Goal: Task Accomplishment & Management: Manage account settings

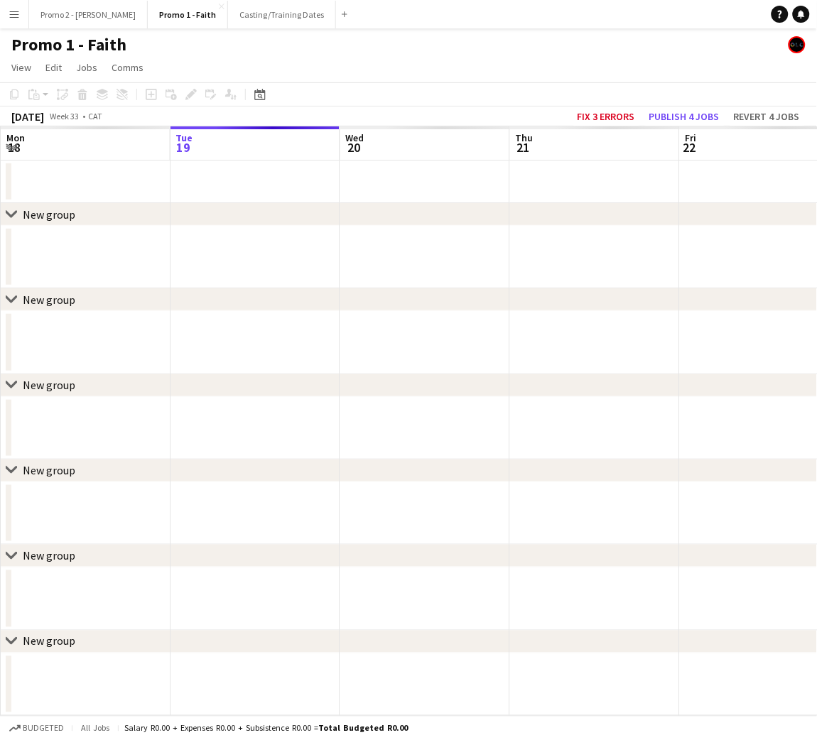
click at [10, 14] on app-icon "Menu" at bounding box center [14, 14] width 11 height 11
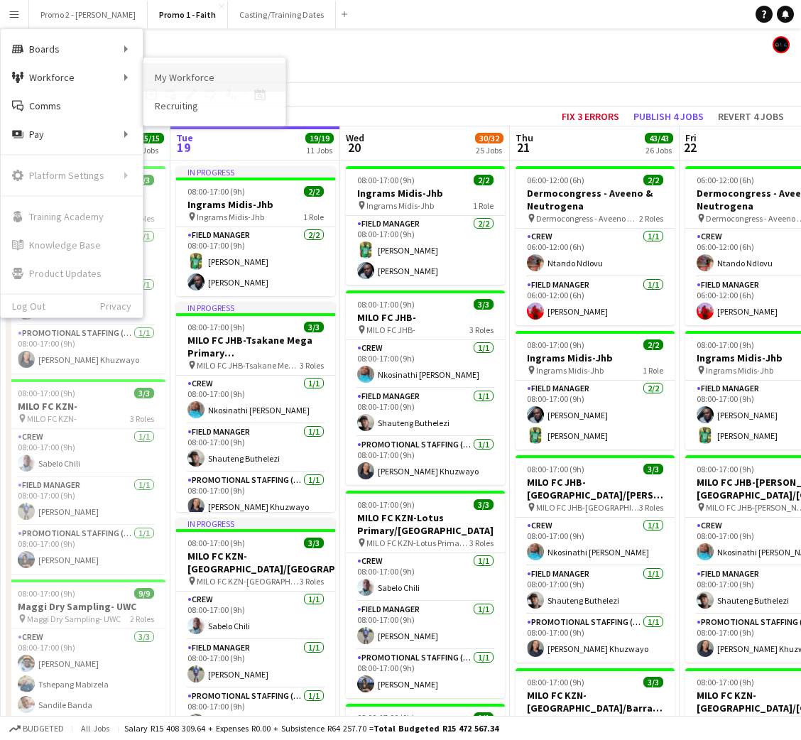
click at [175, 75] on link "My Workforce" at bounding box center [215, 77] width 142 height 28
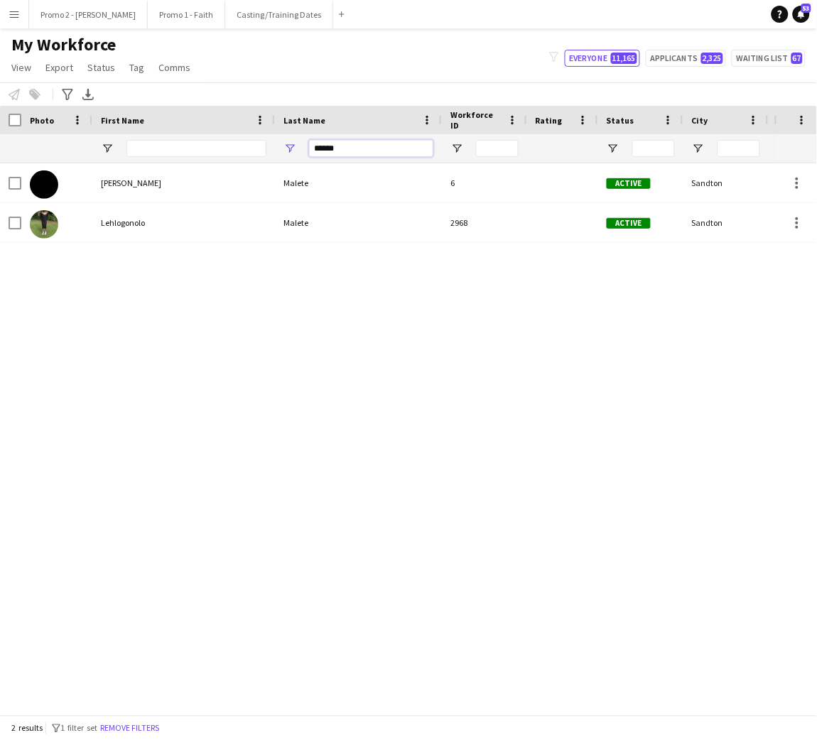
click at [348, 148] on input "******" at bounding box center [371, 148] width 124 height 17
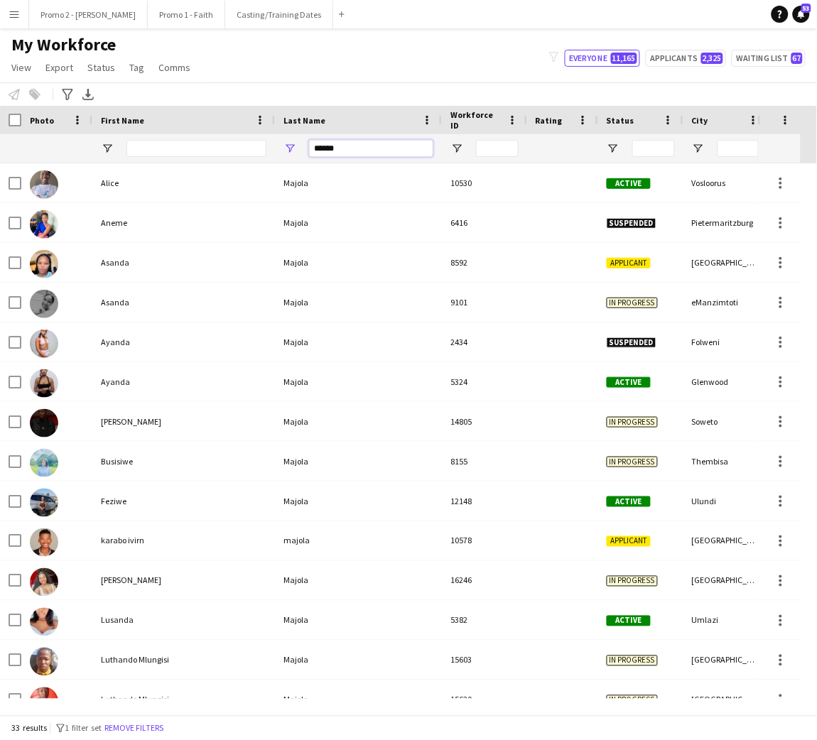
type input "******"
click at [231, 144] on input "First Name Filter Input" at bounding box center [196, 148] width 140 height 17
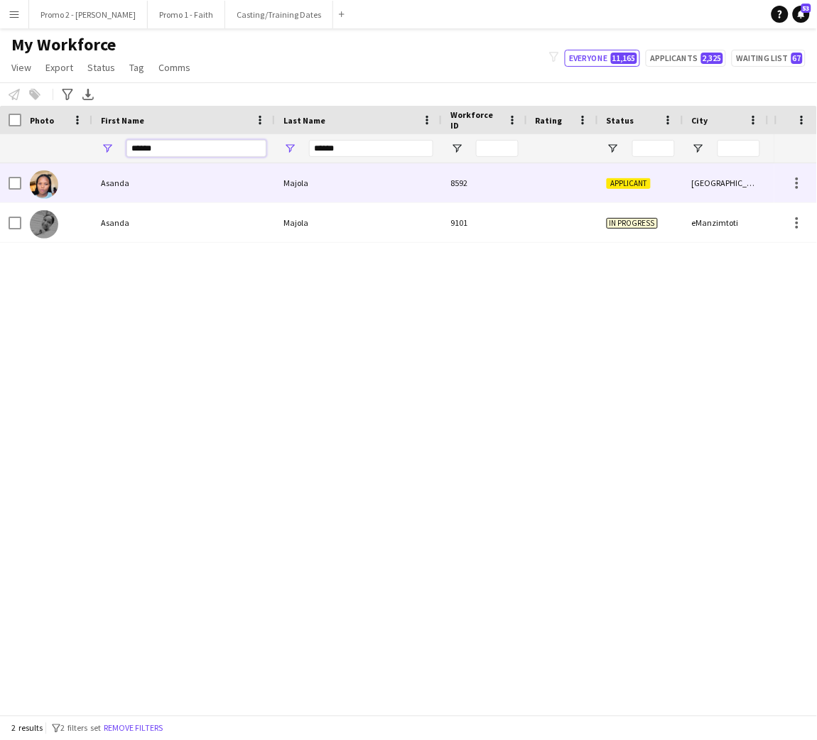
type input "******"
click at [244, 170] on div "Asanda" at bounding box center [183, 182] width 183 height 39
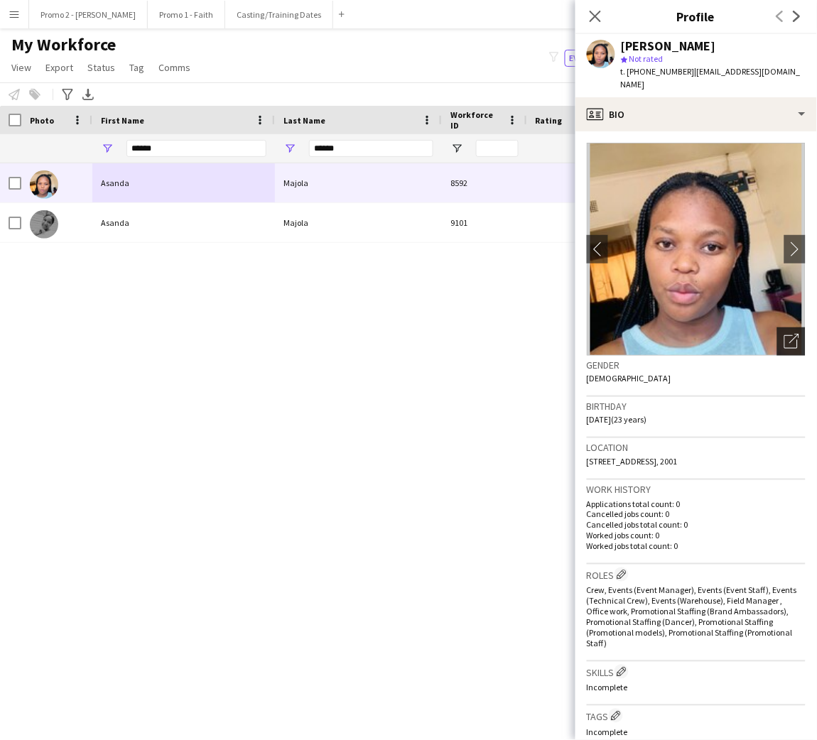
click at [784, 334] on icon "Open photos pop-in" at bounding box center [791, 341] width 15 height 15
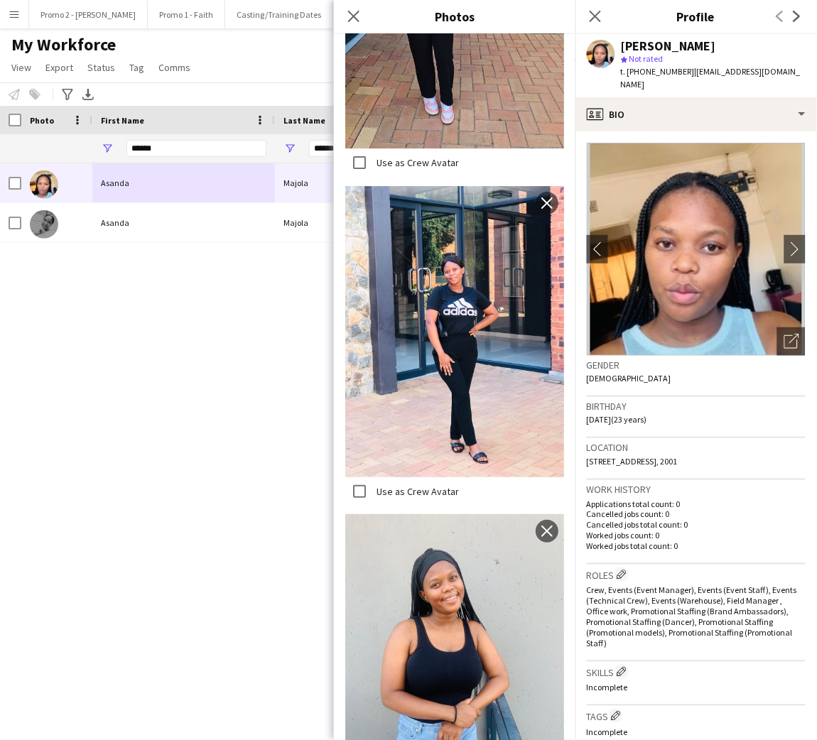
scroll to position [331, 0]
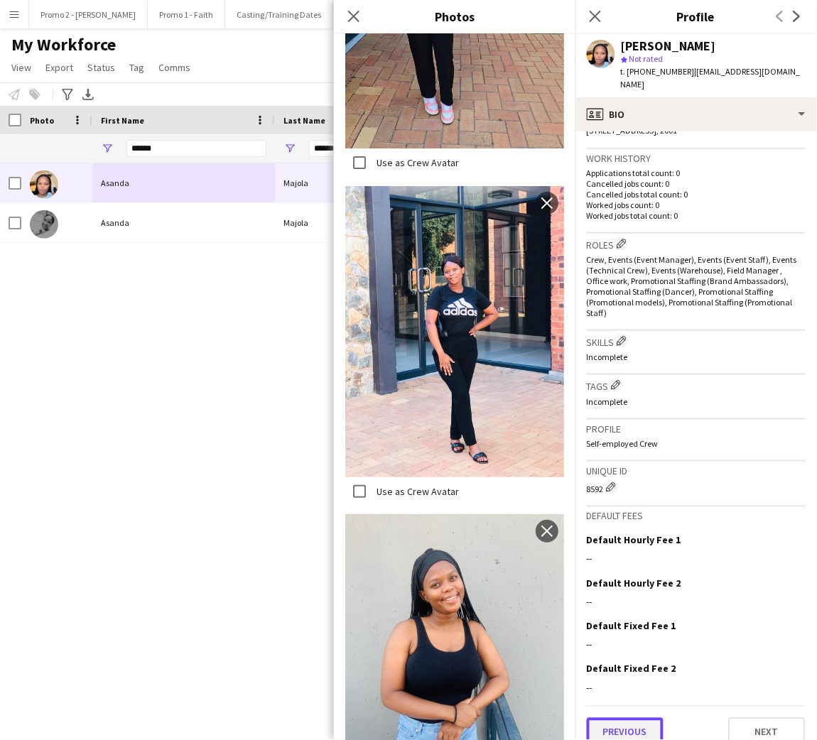
click at [645, 718] on button "Previous" at bounding box center [625, 732] width 77 height 28
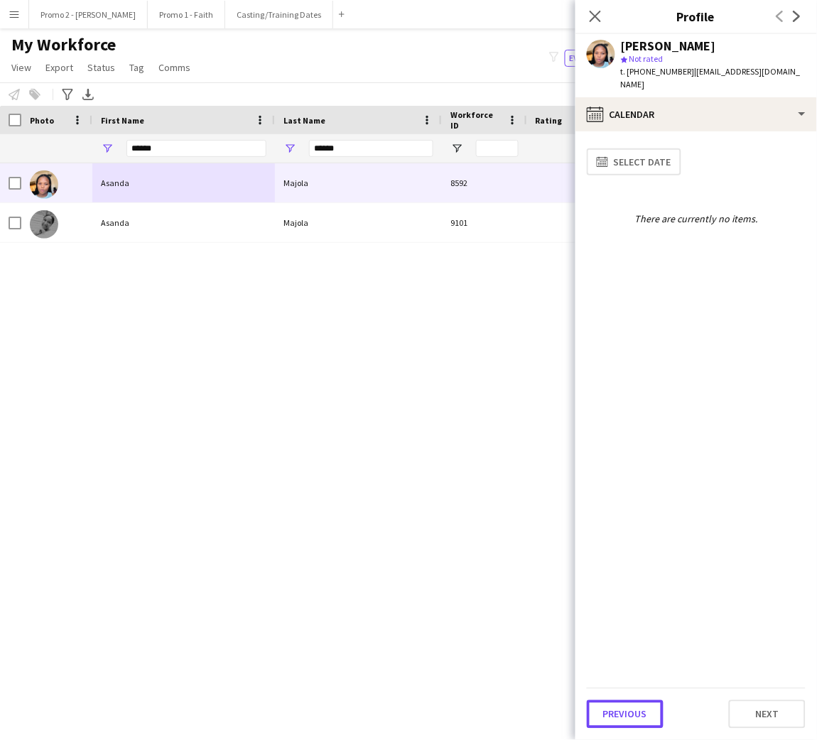
click at [645, 714] on button "Previous" at bounding box center [625, 714] width 77 height 28
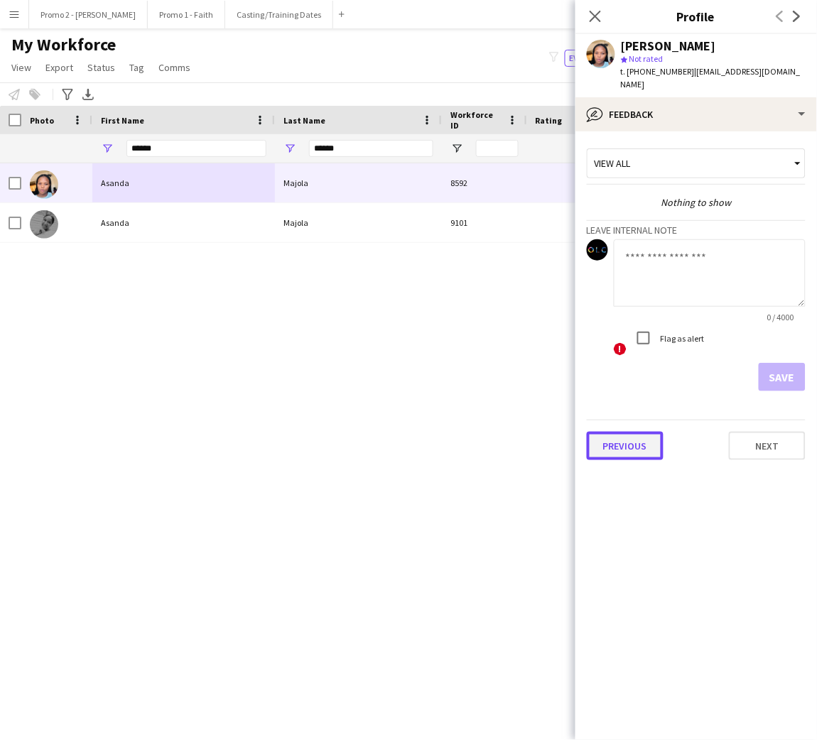
click at [651, 435] on button "Previous" at bounding box center [625, 446] width 77 height 28
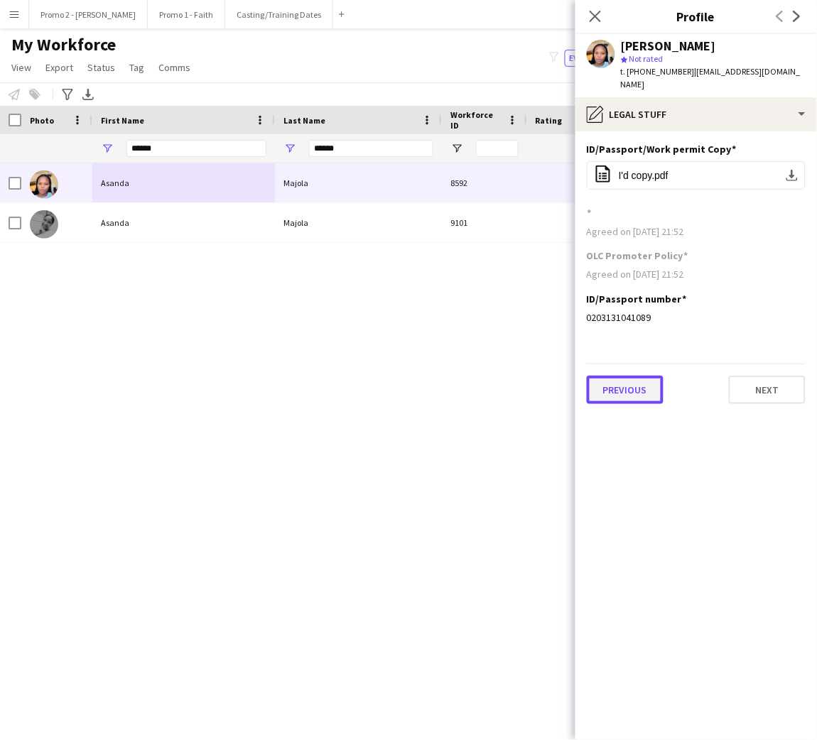
click at [632, 385] on button "Previous" at bounding box center [625, 390] width 77 height 28
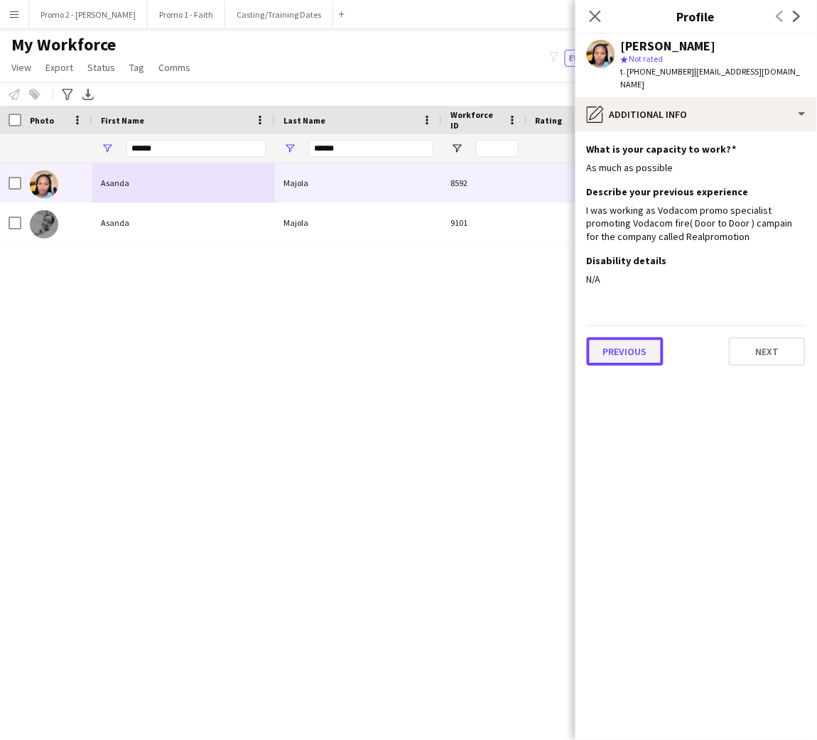
click at [632, 340] on button "Previous" at bounding box center [625, 351] width 77 height 28
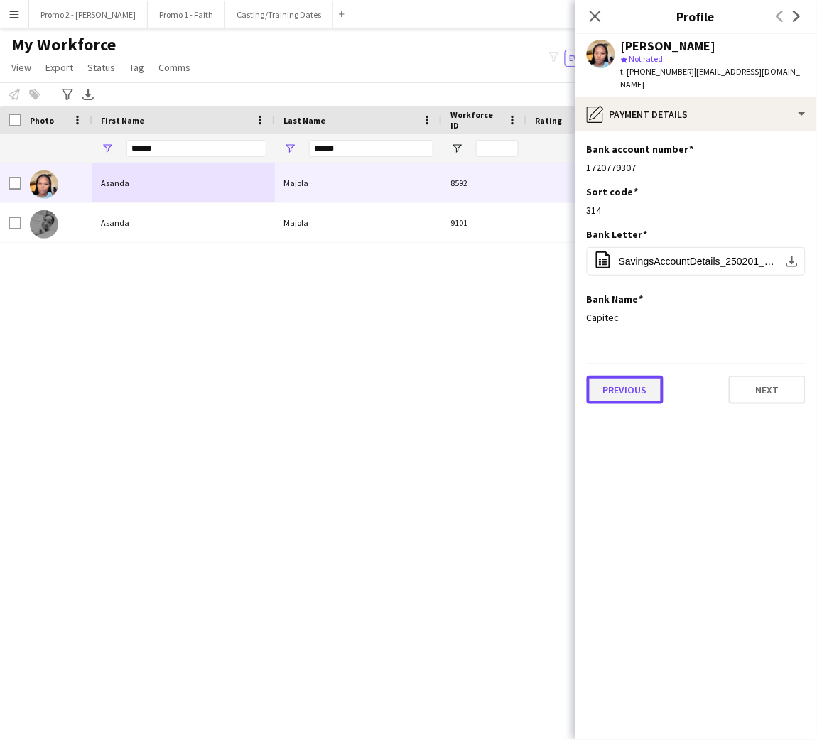
click at [632, 378] on button "Previous" at bounding box center [625, 390] width 77 height 28
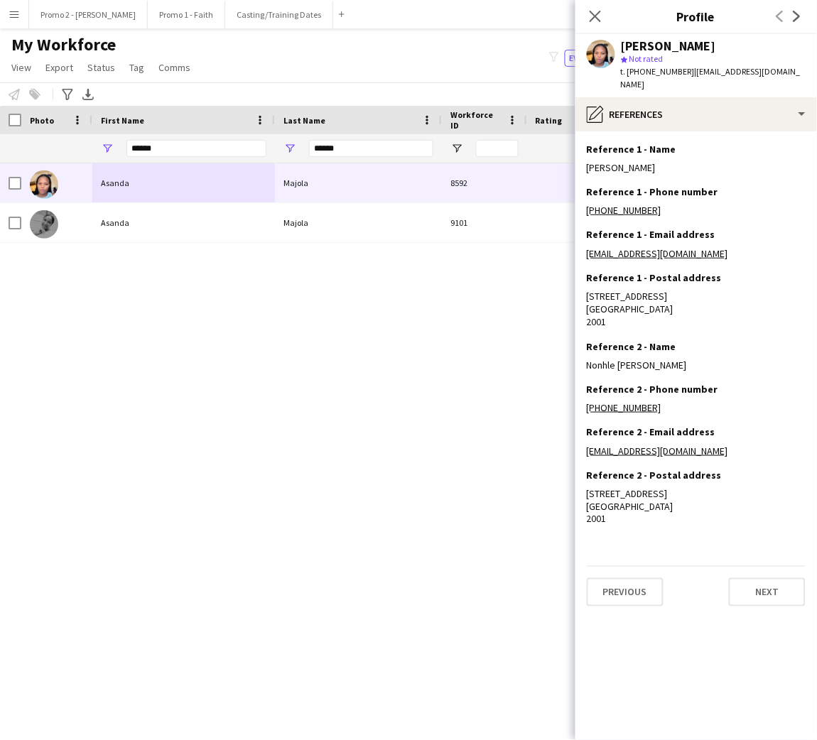
click at [629, 590] on div "Previous Next" at bounding box center [696, 586] width 219 height 40
click at [629, 607] on button "Previous" at bounding box center [625, 592] width 77 height 28
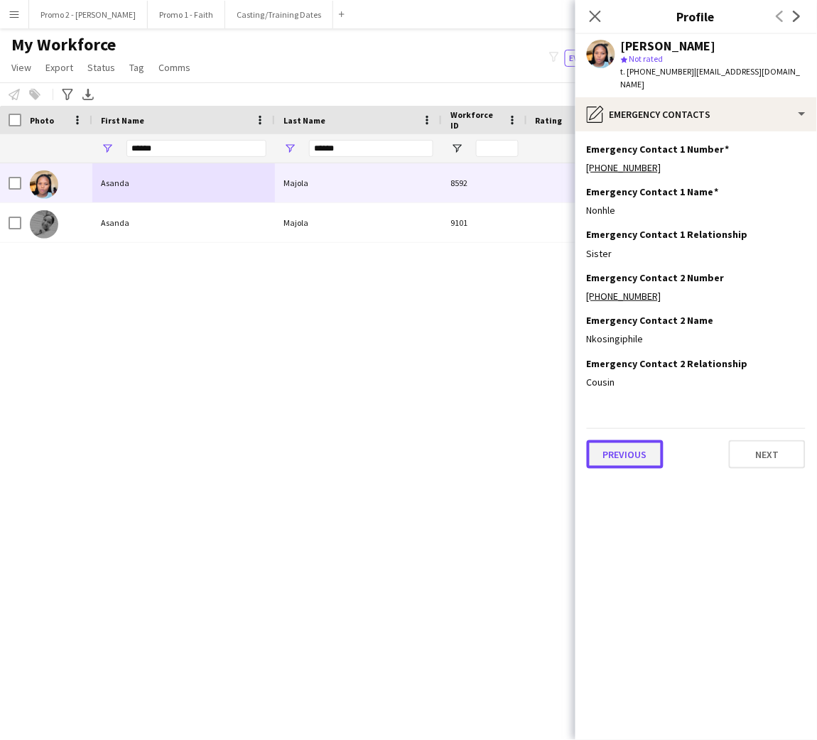
click at [624, 440] on button "Previous" at bounding box center [625, 454] width 77 height 28
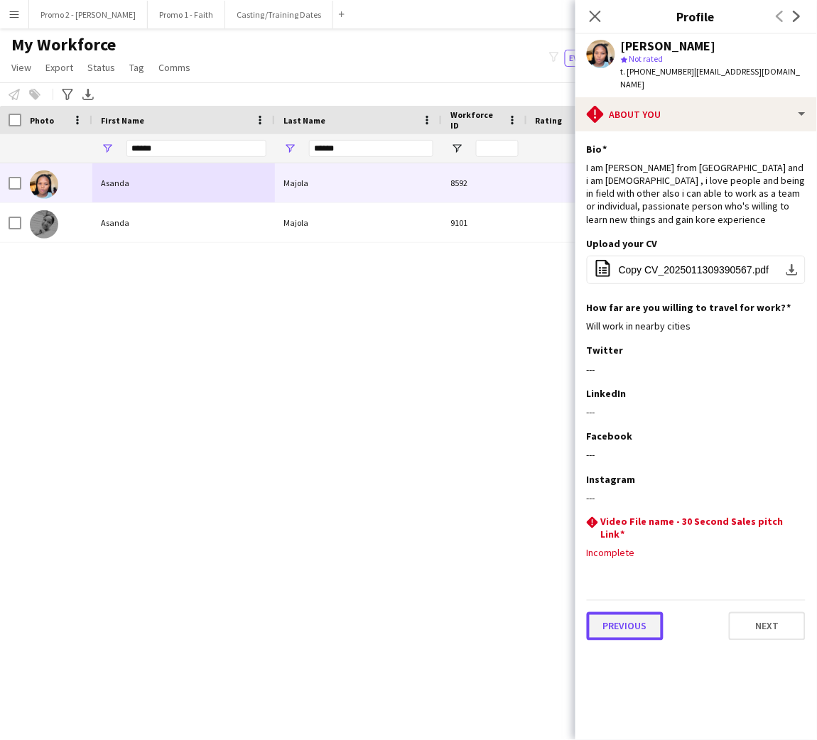
click at [626, 618] on button "Previous" at bounding box center [625, 626] width 77 height 28
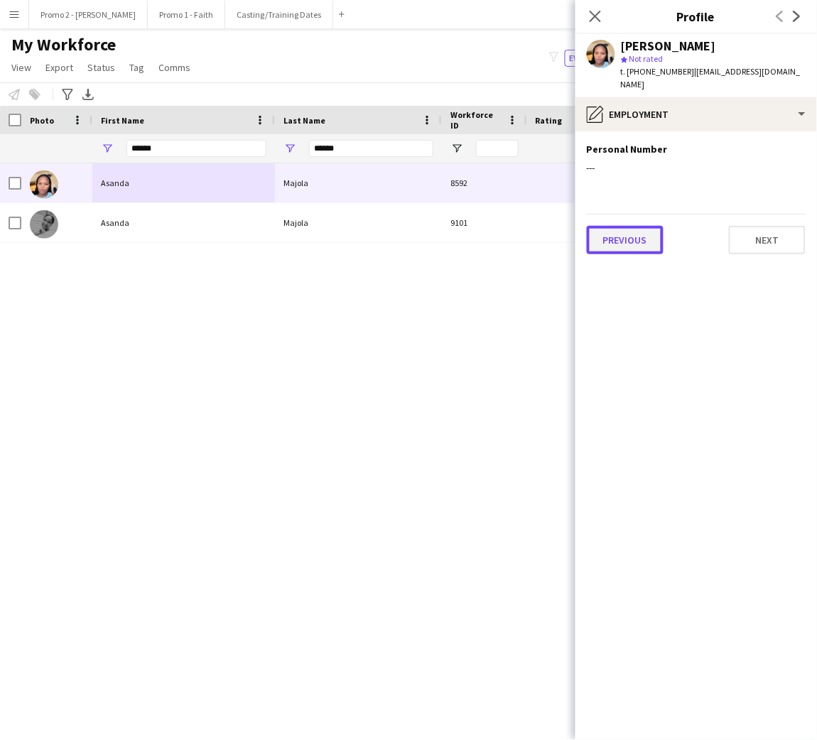
click at [626, 229] on button "Previous" at bounding box center [625, 240] width 77 height 28
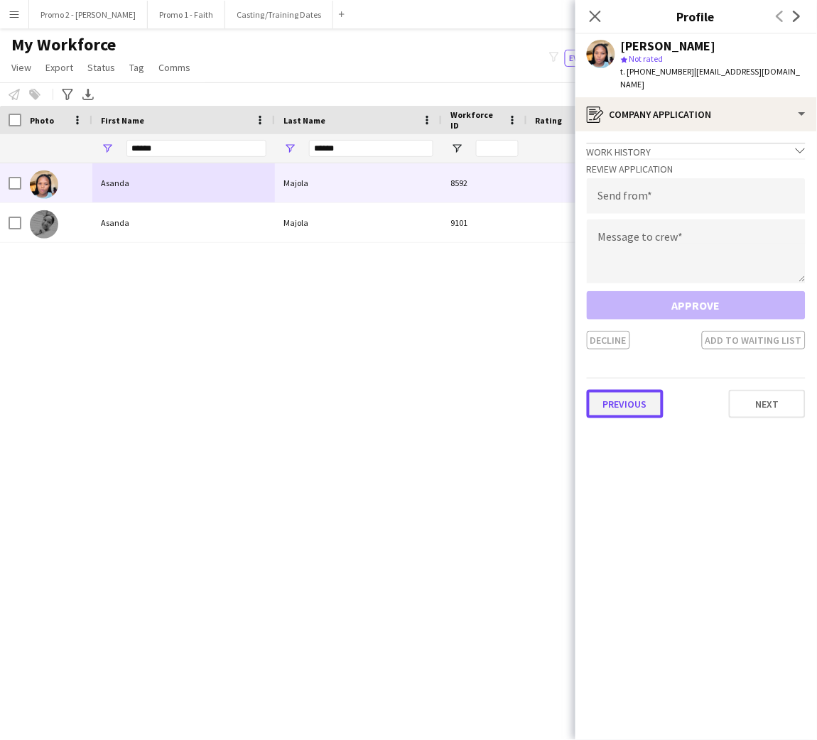
click at [612, 391] on button "Previous" at bounding box center [625, 404] width 77 height 28
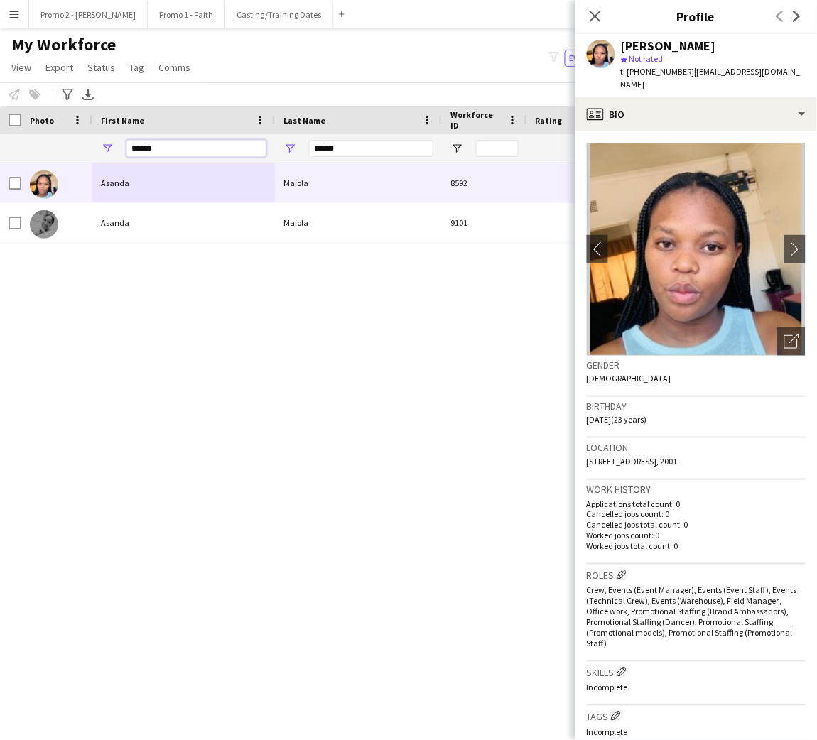
click at [201, 147] on input "******" at bounding box center [196, 148] width 140 height 17
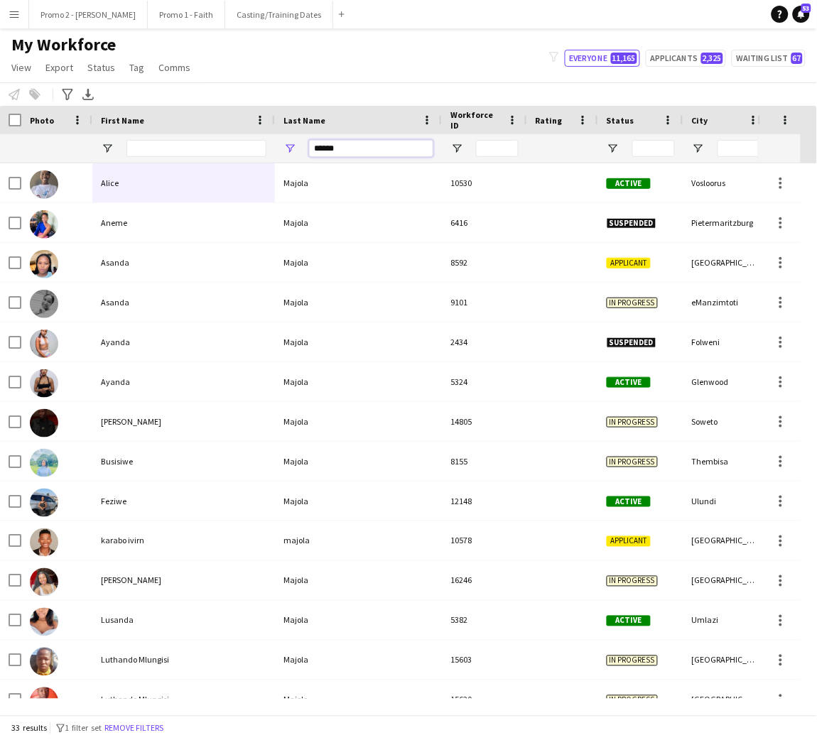
click at [385, 142] on input "******" at bounding box center [371, 148] width 124 height 17
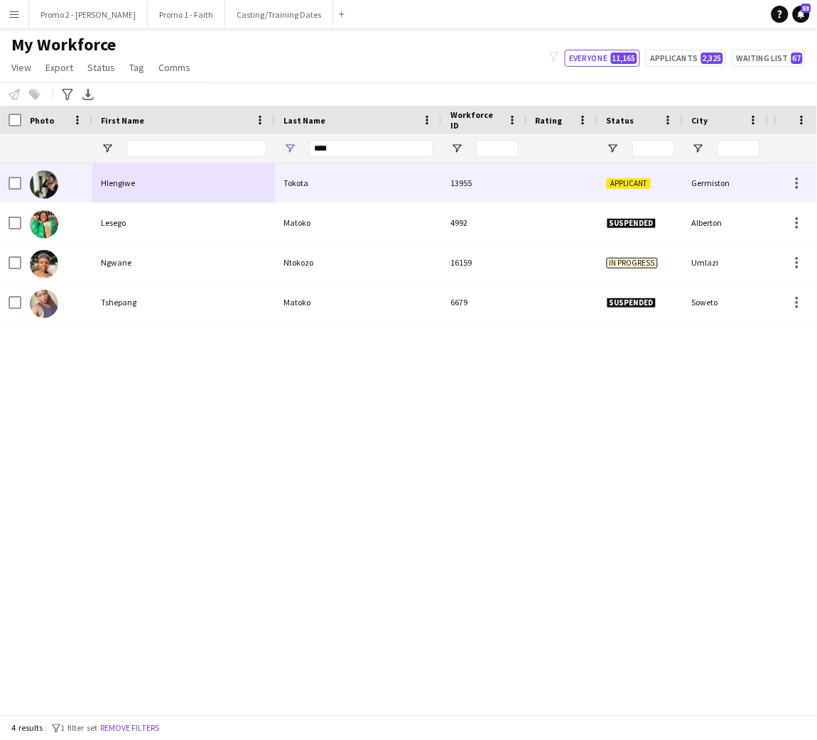
click at [364, 178] on div "Tokota" at bounding box center [358, 182] width 167 height 39
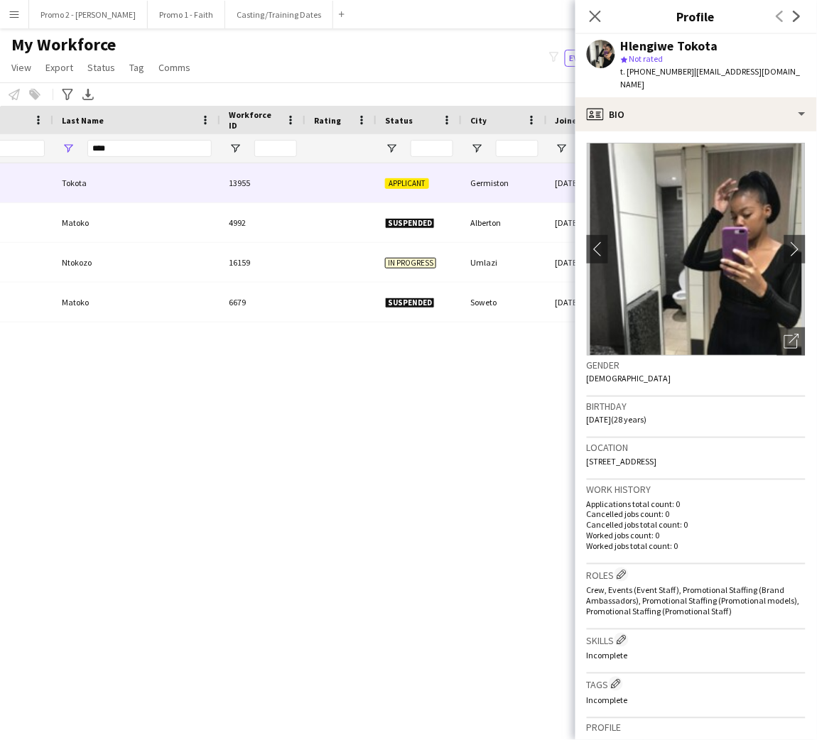
scroll to position [0, 0]
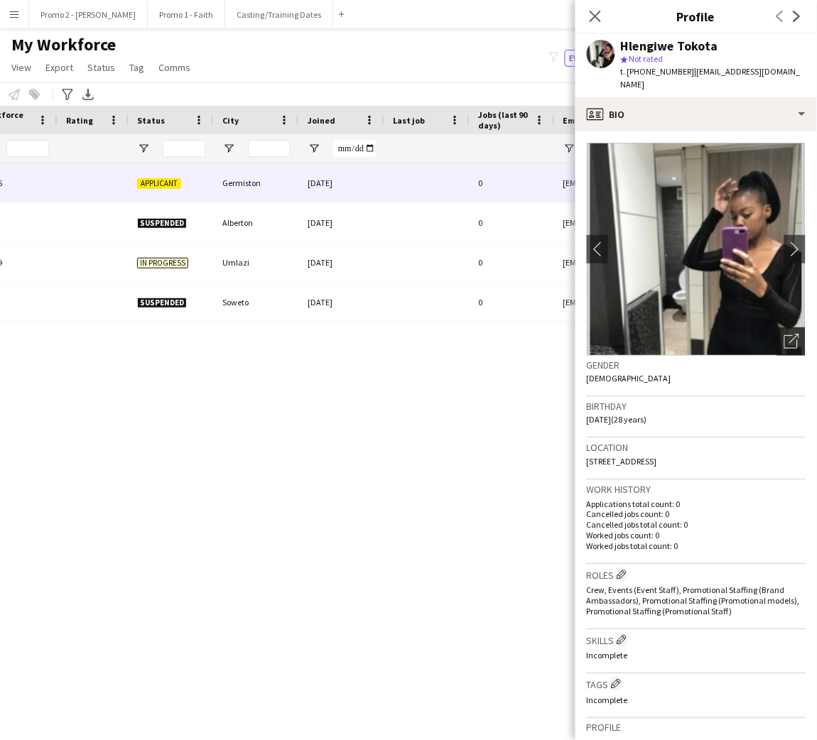
click at [784, 334] on icon "Open photos pop-in" at bounding box center [791, 341] width 15 height 15
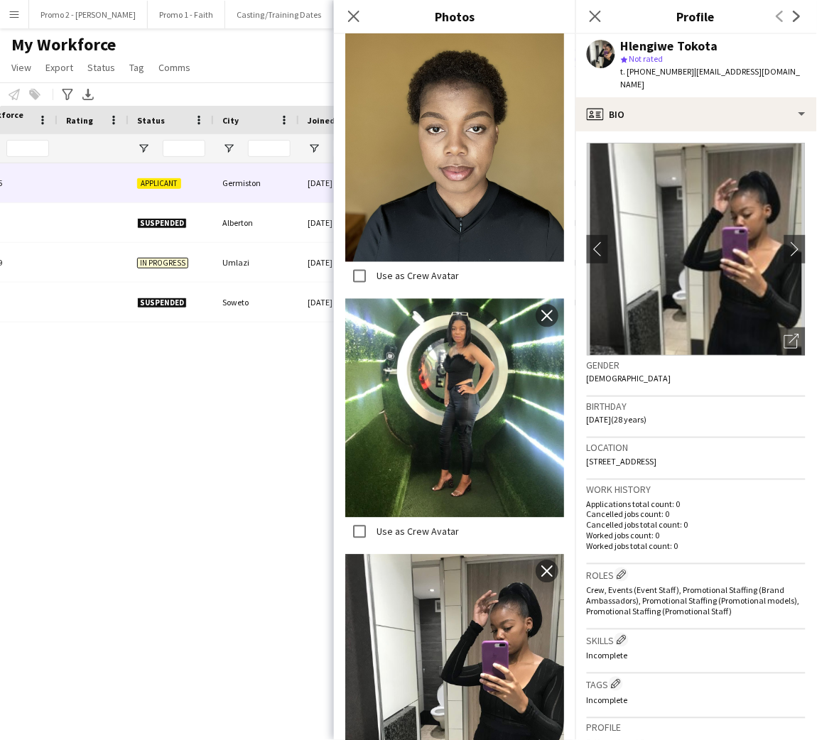
click at [509, 459] on img at bounding box center [454, 408] width 219 height 219
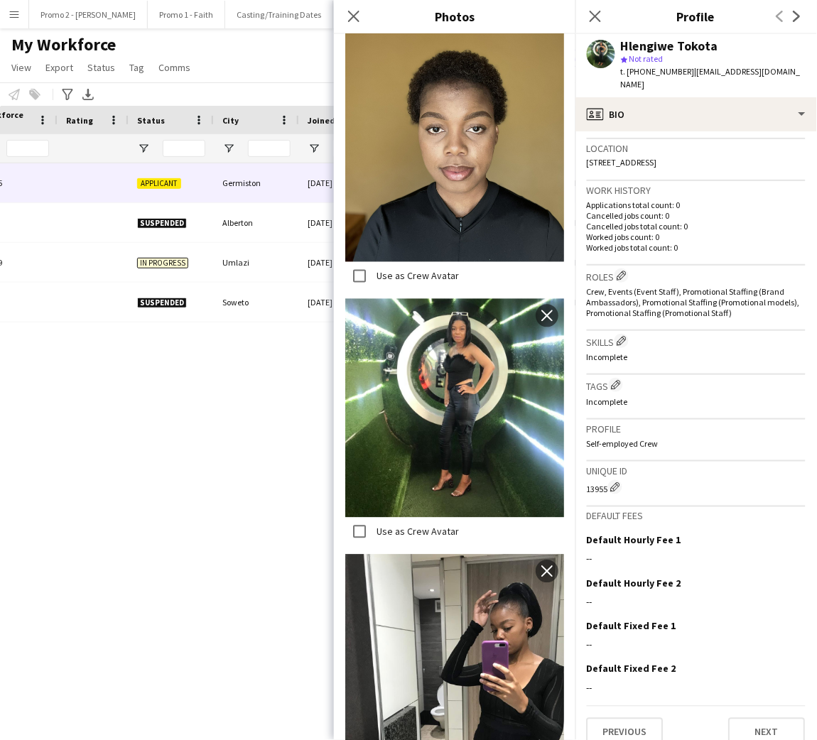
click at [517, 477] on div "Use as Crew Avatar close" at bounding box center [454, 424] width 219 height 250
click at [418, 526] on label "Use as Crew Avatar" at bounding box center [416, 532] width 85 height 13
click at [644, 718] on button "Previous" at bounding box center [625, 732] width 77 height 28
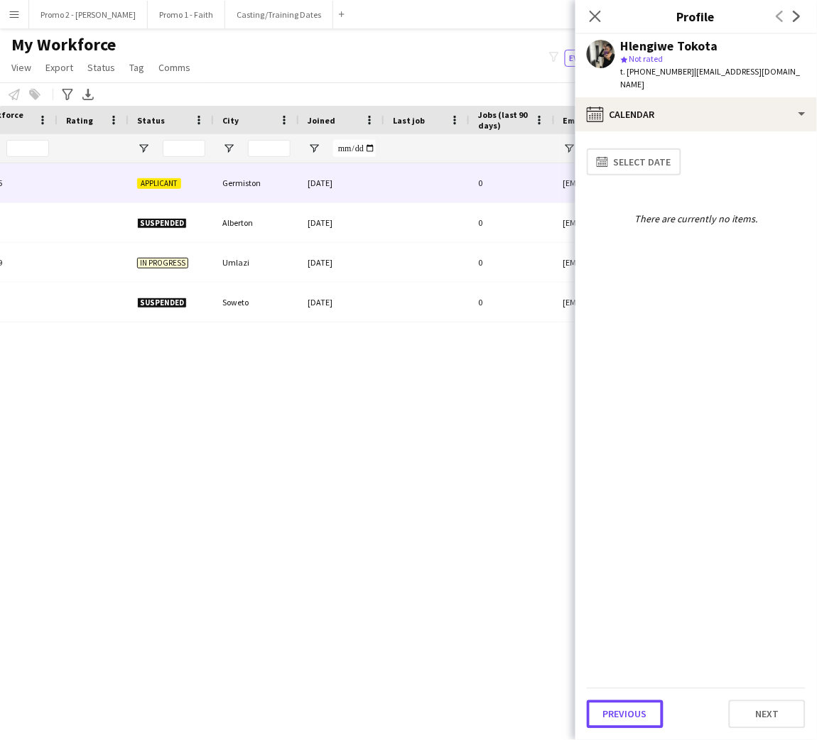
click at [644, 711] on button "Previous" at bounding box center [625, 714] width 77 height 28
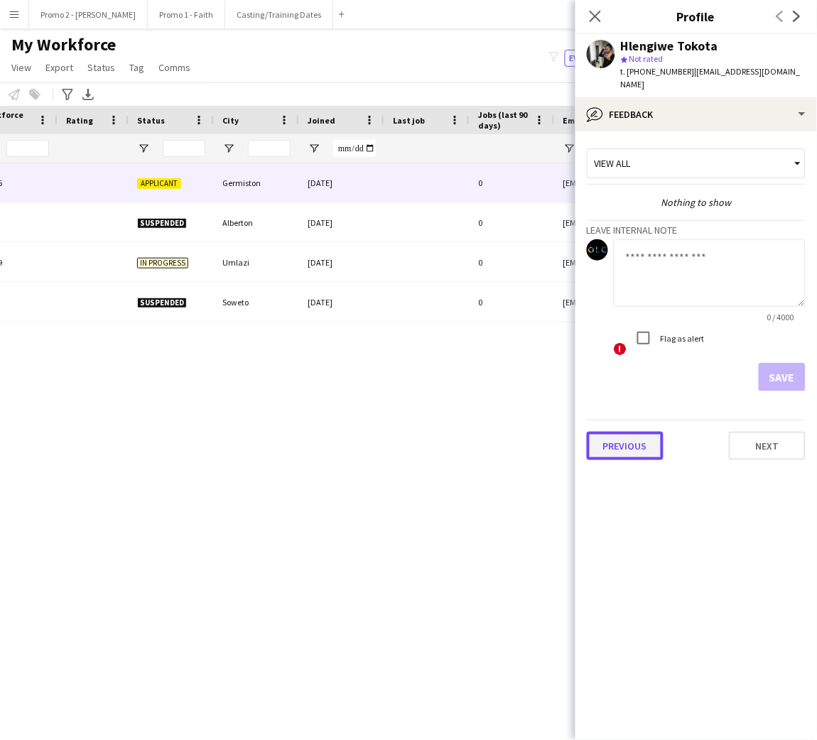
click at [638, 442] on button "Previous" at bounding box center [625, 446] width 77 height 28
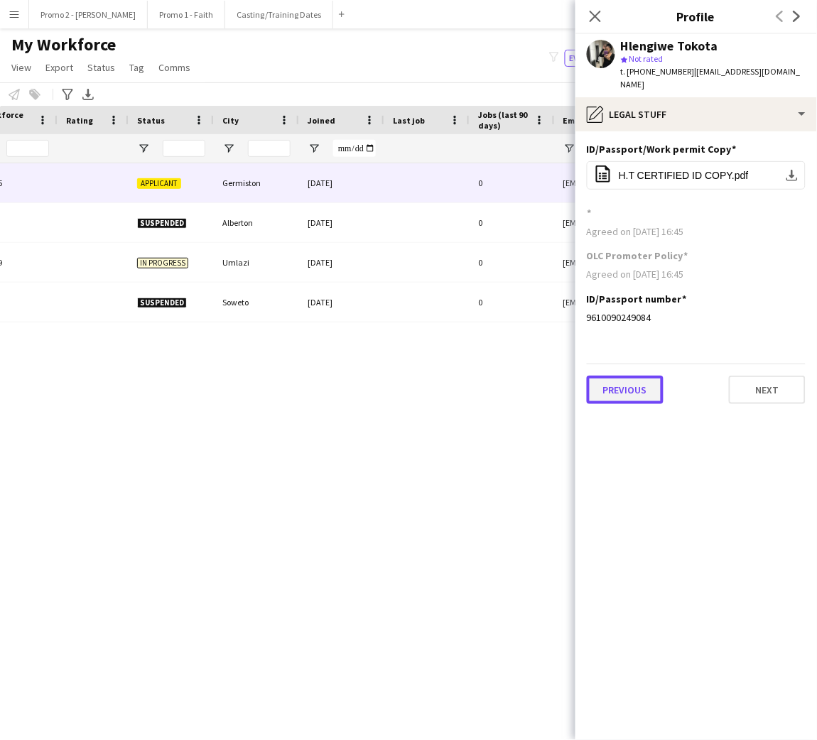
click at [624, 377] on button "Previous" at bounding box center [625, 390] width 77 height 28
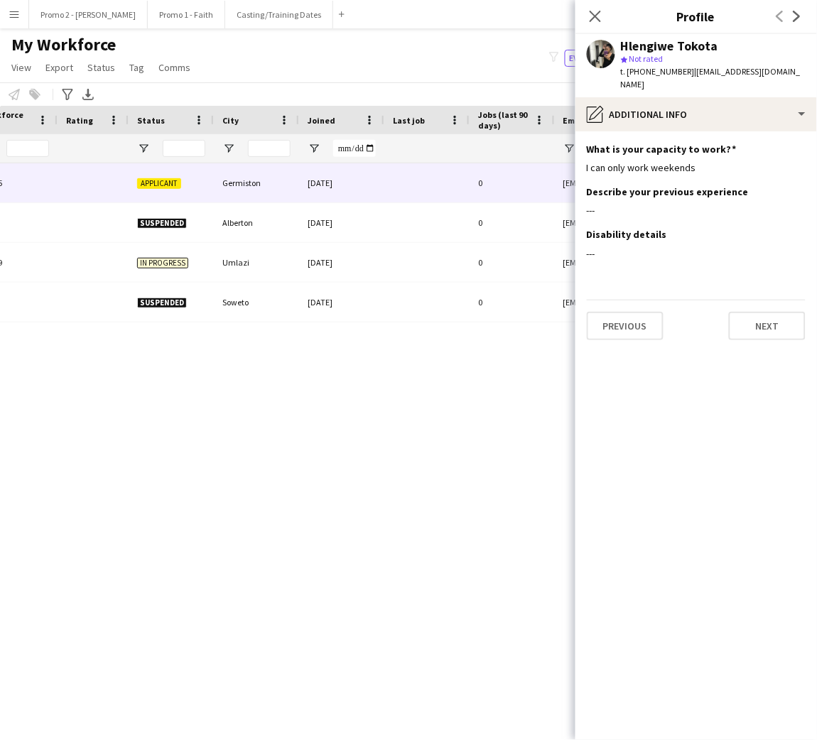
click at [624, 326] on app-section-data-types "What is your capacity to work? Edit this field I can only work weekends Describ…" at bounding box center [696, 435] width 242 height 609
click at [623, 312] on button "Previous" at bounding box center [625, 326] width 77 height 28
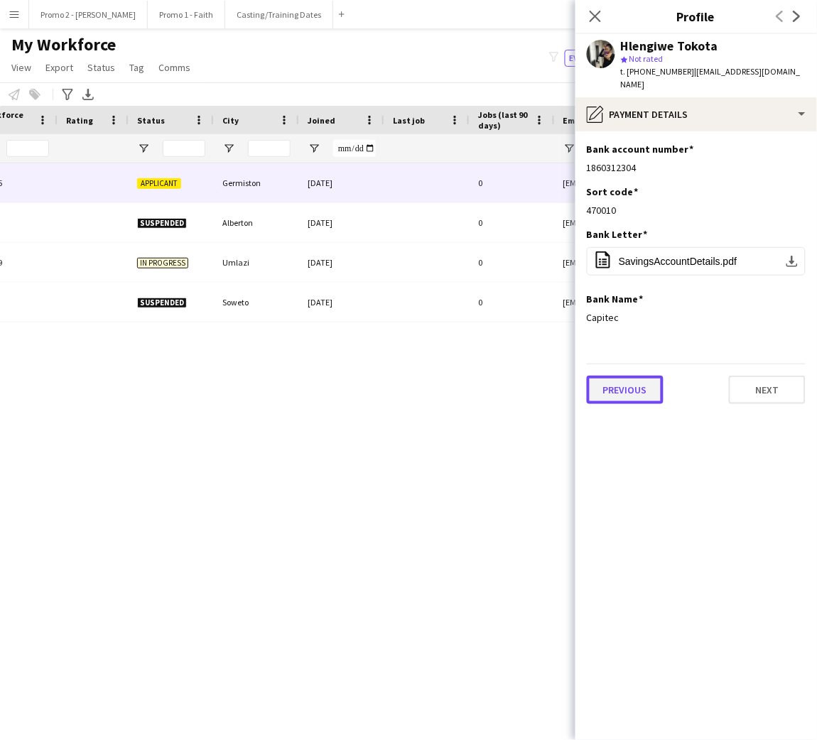
click at [632, 377] on button "Previous" at bounding box center [625, 390] width 77 height 28
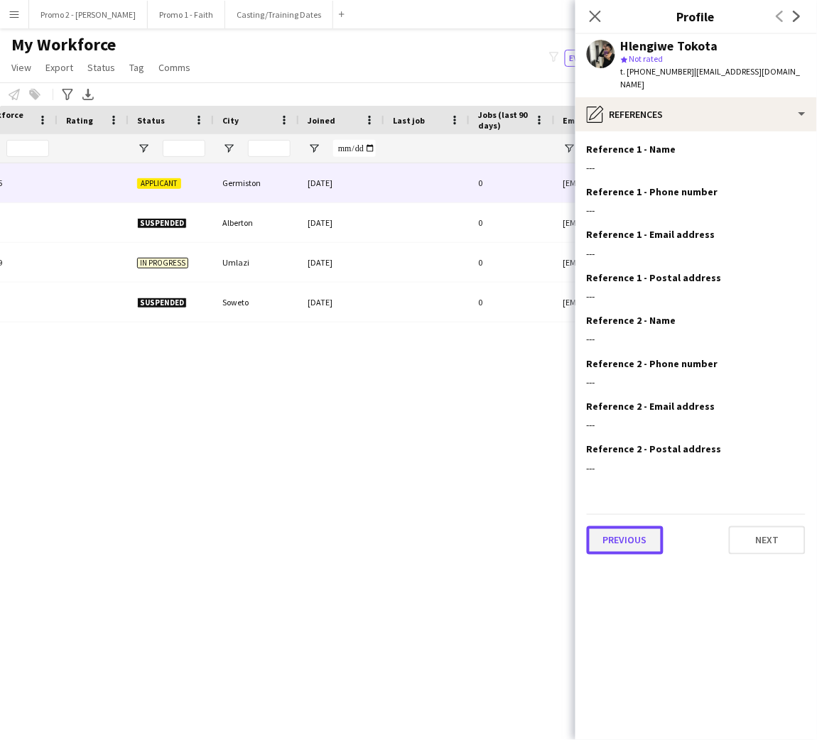
click at [612, 526] on button "Previous" at bounding box center [625, 540] width 77 height 28
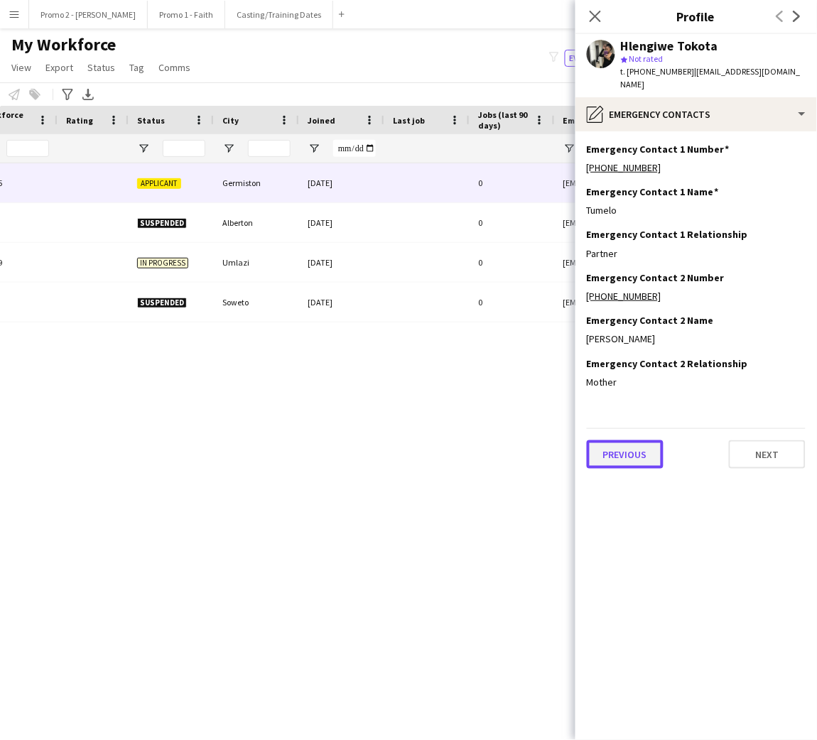
click at [612, 440] on button "Previous" at bounding box center [625, 454] width 77 height 28
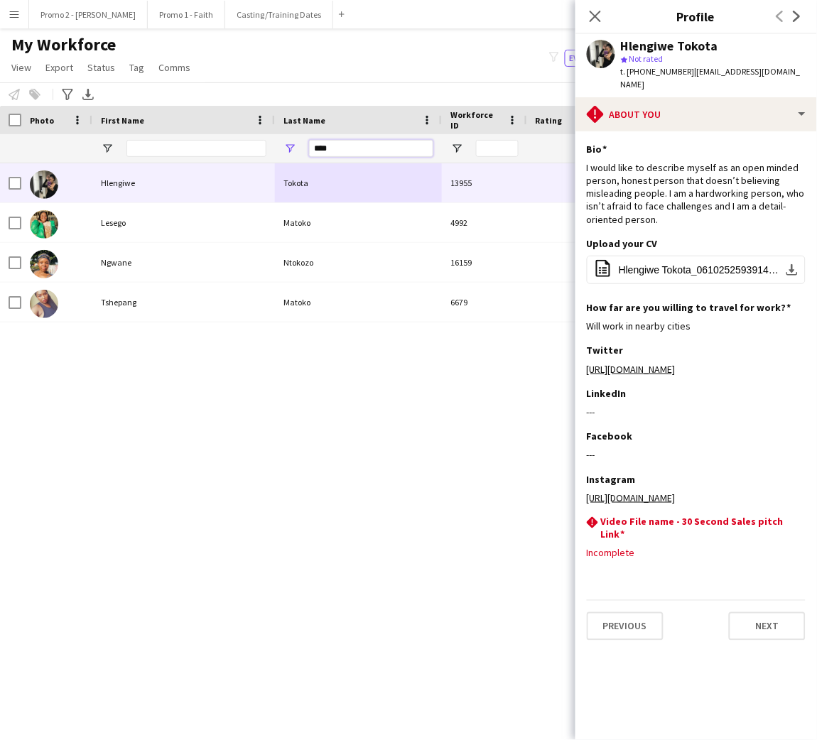
click at [365, 152] on input "****" at bounding box center [371, 148] width 124 height 17
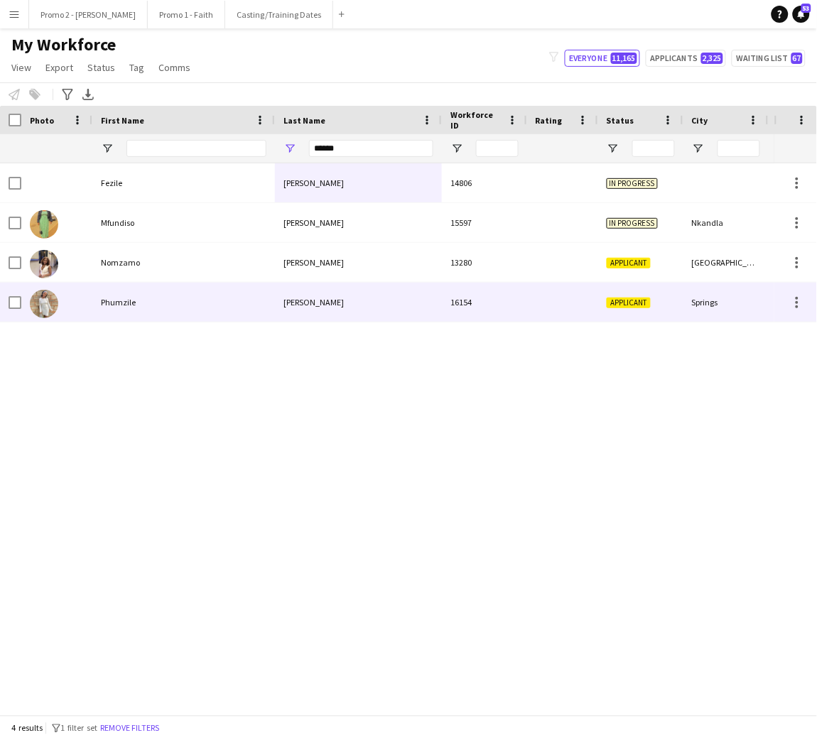
click at [235, 296] on div "Phumzile" at bounding box center [183, 302] width 183 height 39
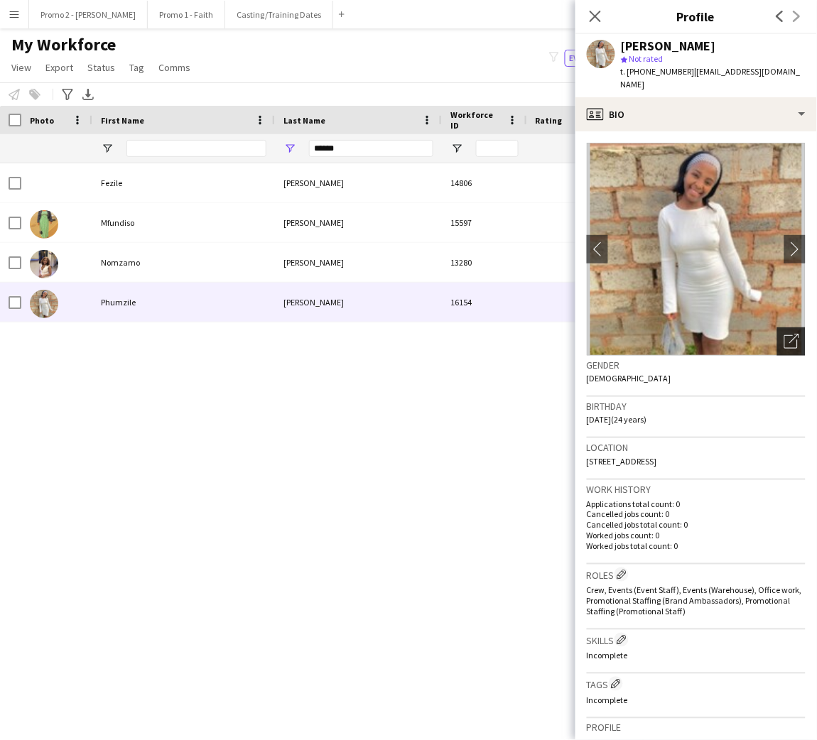
click at [784, 342] on icon "Open photos pop-in" at bounding box center [791, 341] width 15 height 15
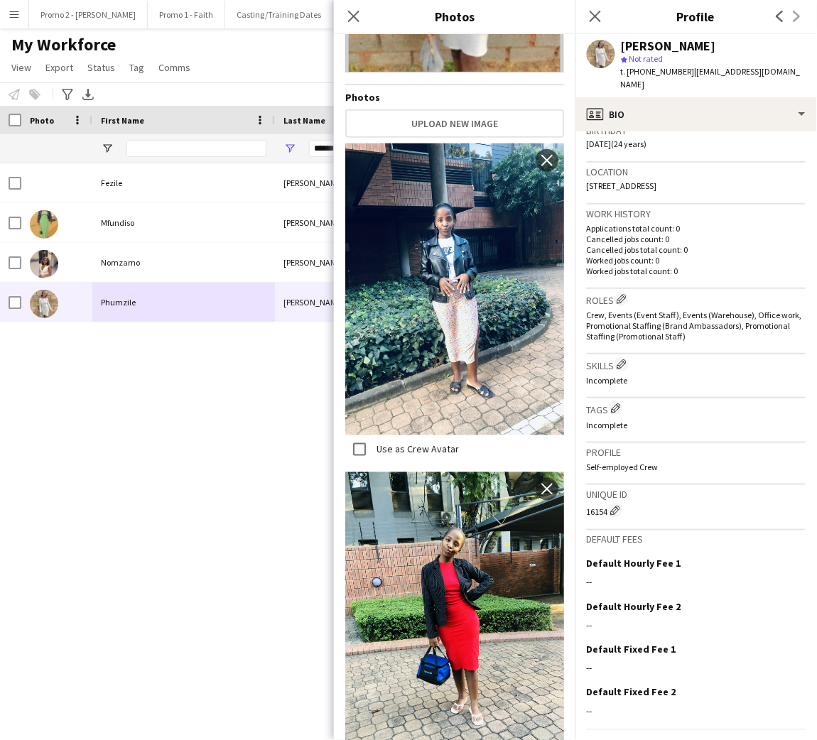
scroll to position [313, 0]
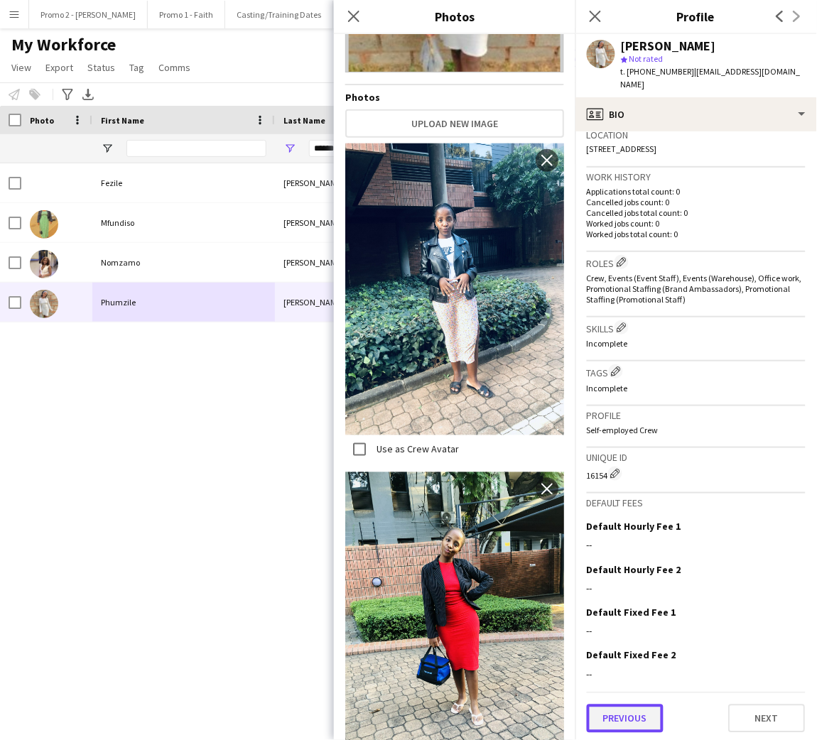
click at [628, 714] on button "Previous" at bounding box center [625, 719] width 77 height 28
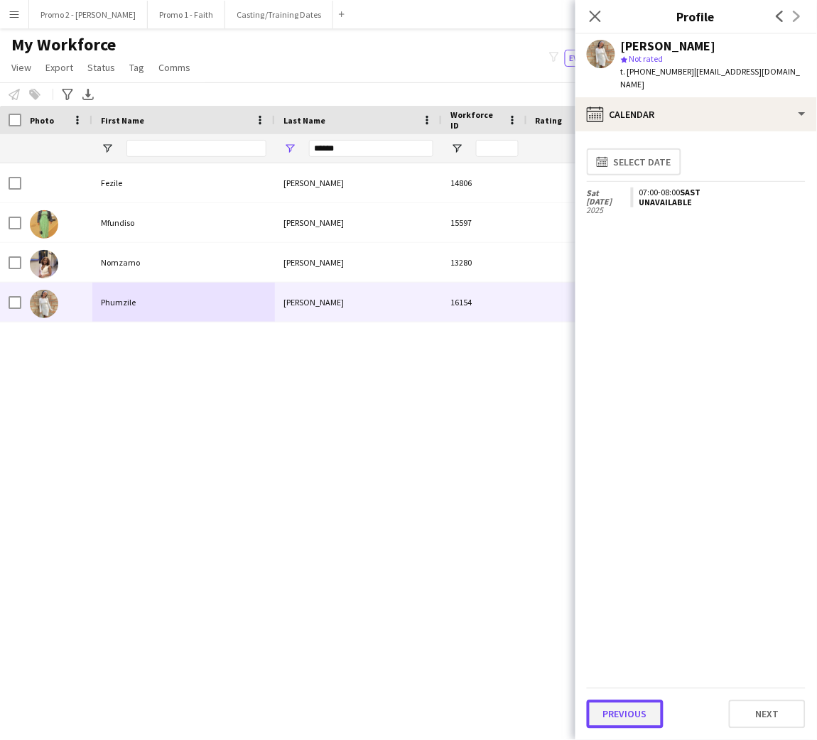
click at [628, 714] on button "Previous" at bounding box center [625, 714] width 77 height 28
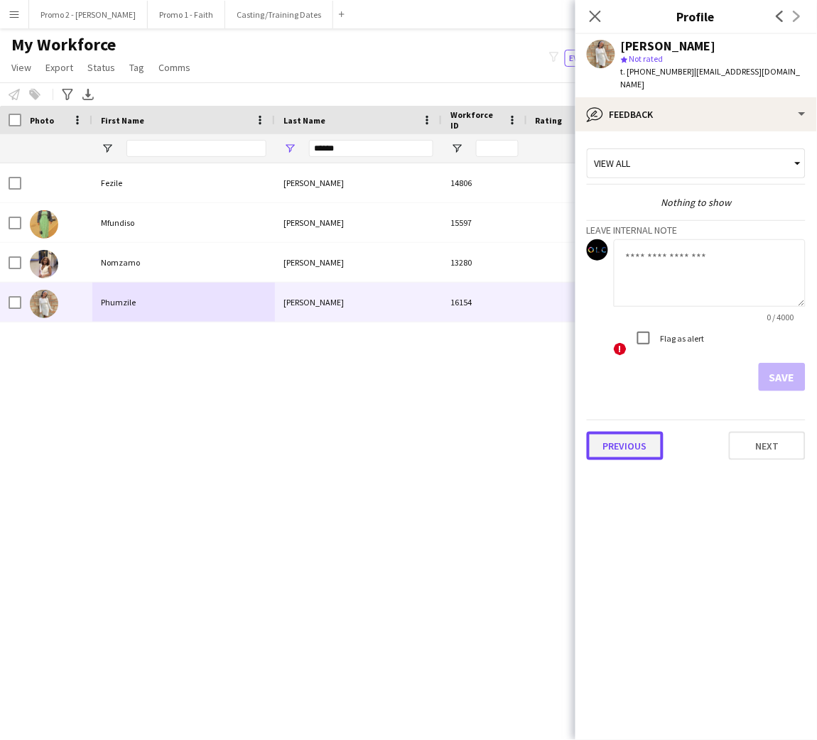
click at [634, 433] on button "Previous" at bounding box center [625, 446] width 77 height 28
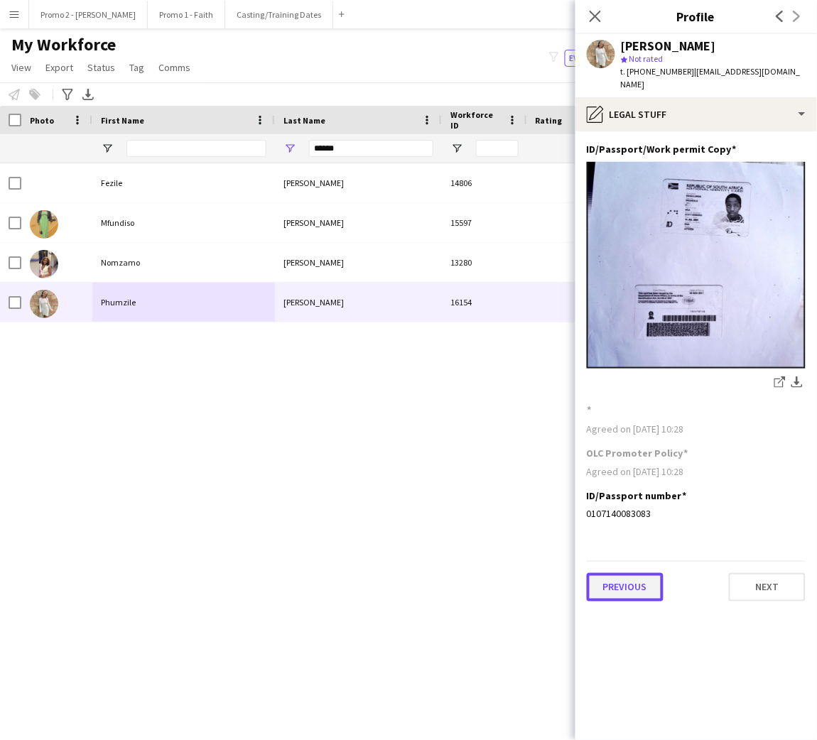
click at [632, 580] on button "Previous" at bounding box center [625, 587] width 77 height 28
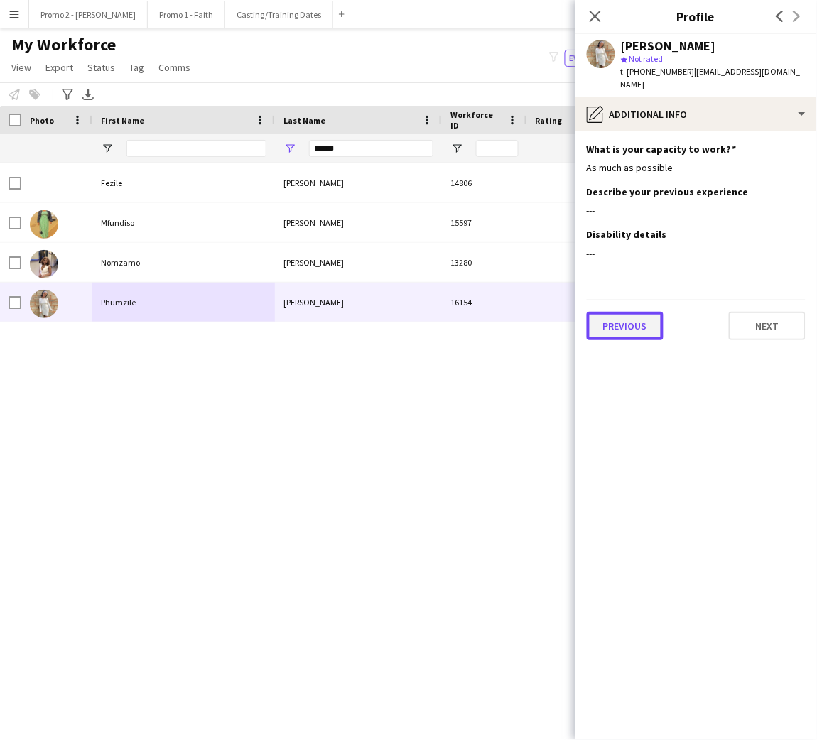
click at [625, 323] on button "Previous" at bounding box center [625, 326] width 77 height 28
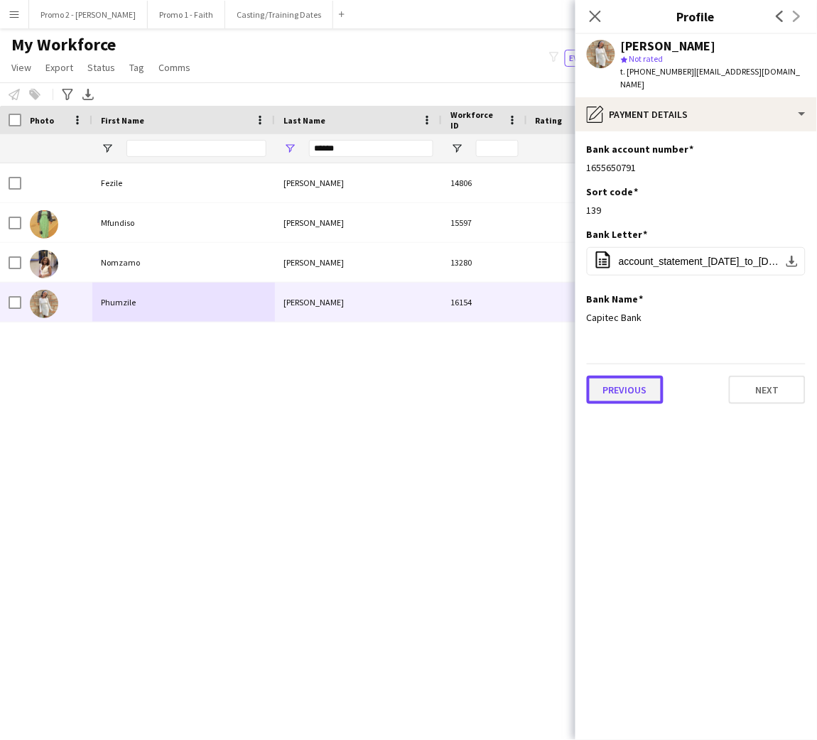
click at [624, 386] on button "Previous" at bounding box center [625, 390] width 77 height 28
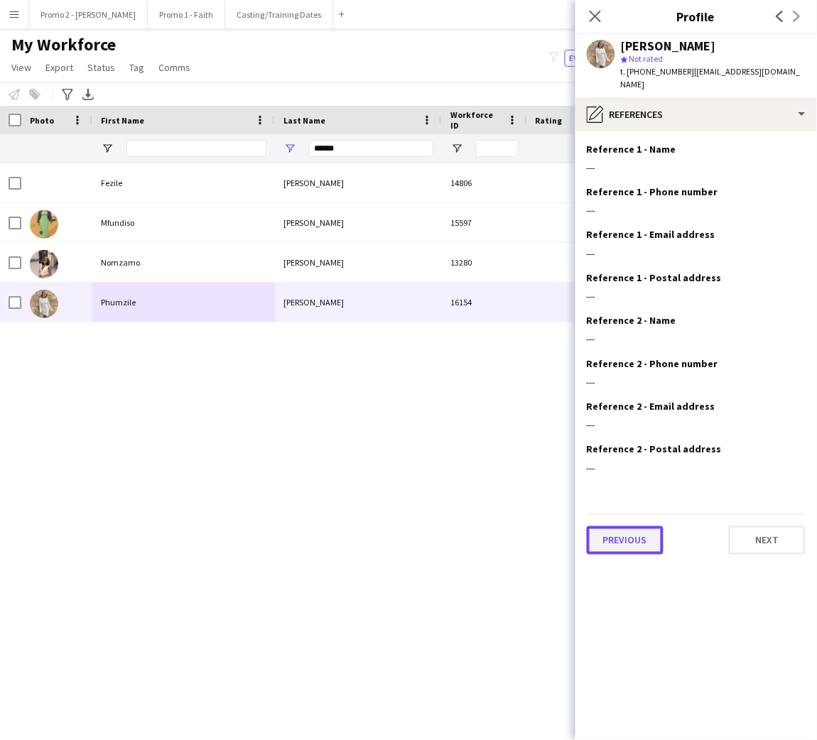
click at [617, 541] on button "Previous" at bounding box center [625, 540] width 77 height 28
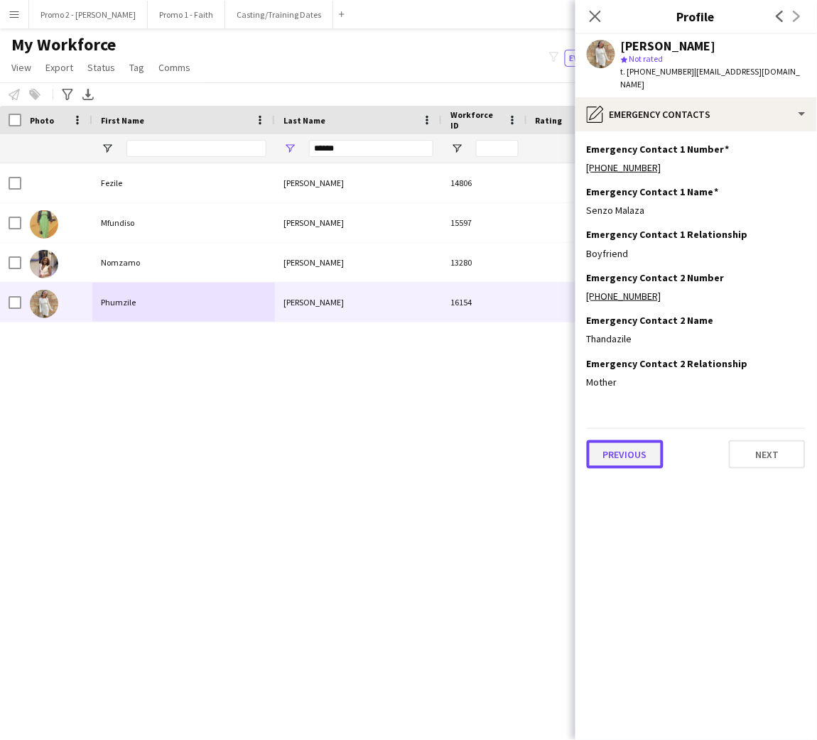
click at [624, 460] on button "Previous" at bounding box center [625, 454] width 77 height 28
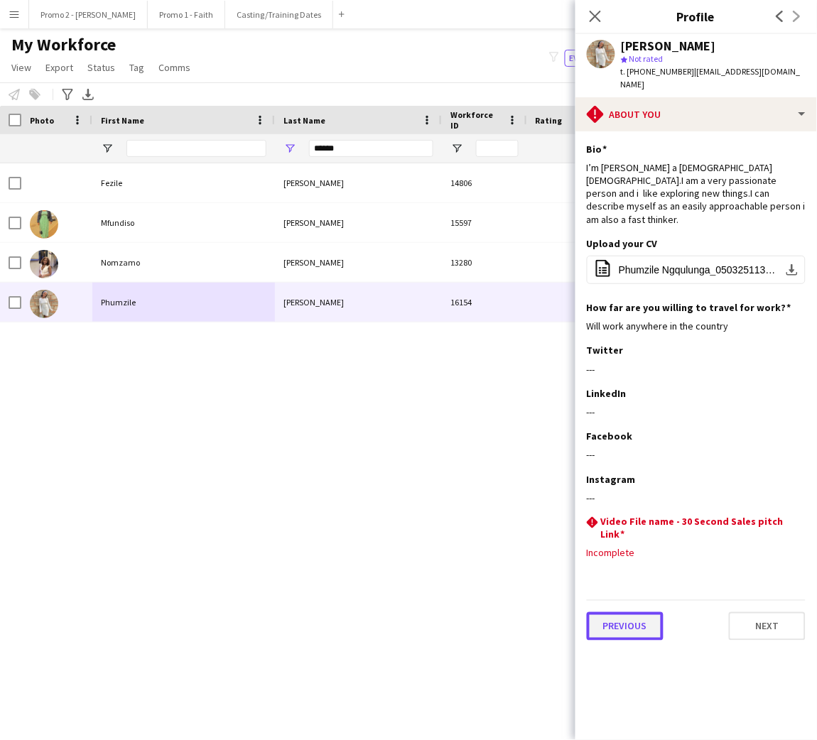
click at [619, 612] on button "Previous" at bounding box center [625, 626] width 77 height 28
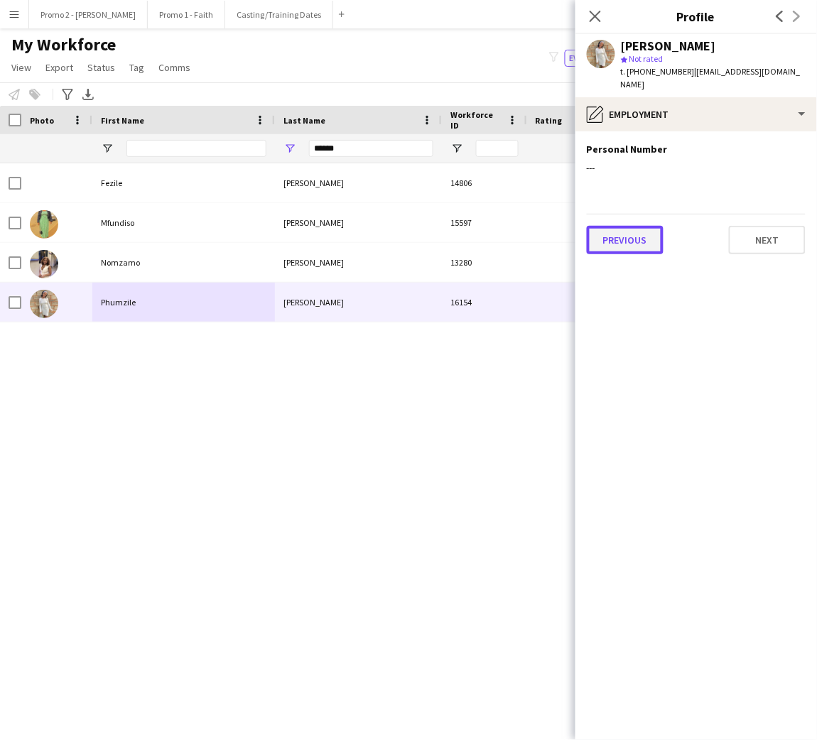
click at [632, 234] on button "Previous" at bounding box center [625, 240] width 77 height 28
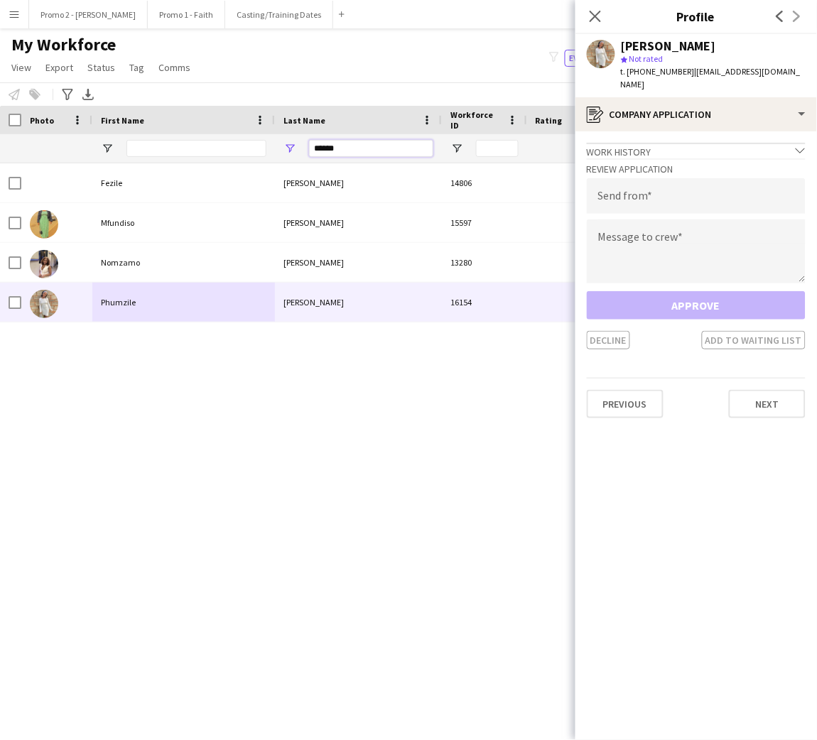
click at [353, 146] on input "******" at bounding box center [371, 148] width 124 height 17
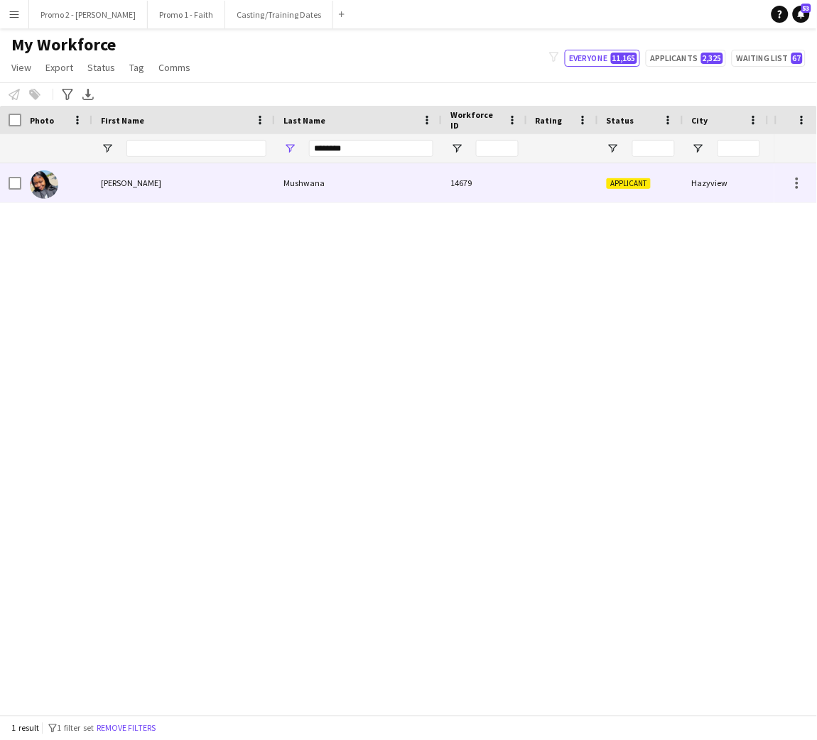
click at [303, 173] on div "Mushwana" at bounding box center [358, 182] width 167 height 39
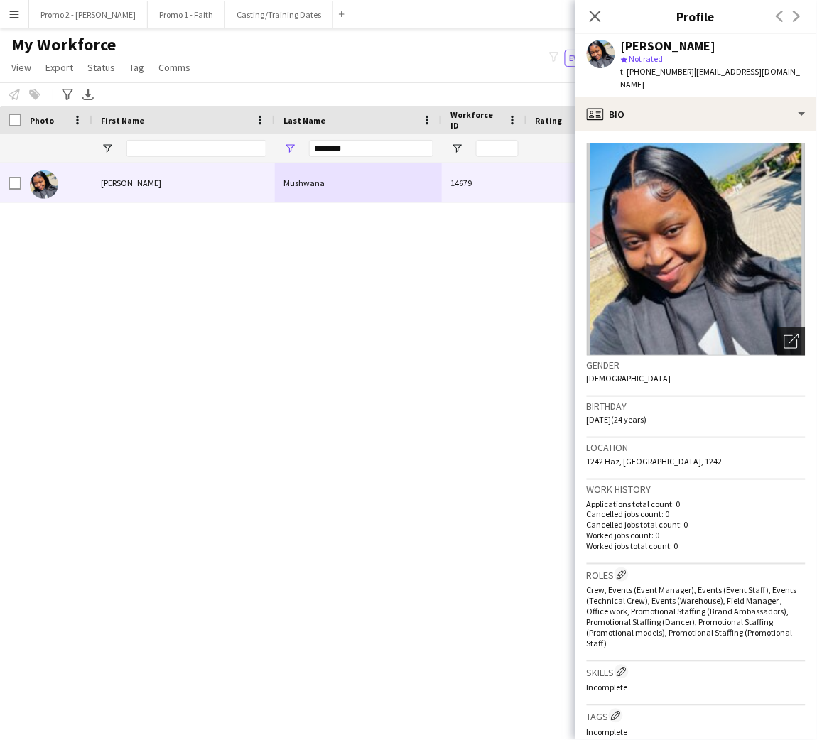
click at [784, 334] on icon "Open photos pop-in" at bounding box center [791, 341] width 15 height 15
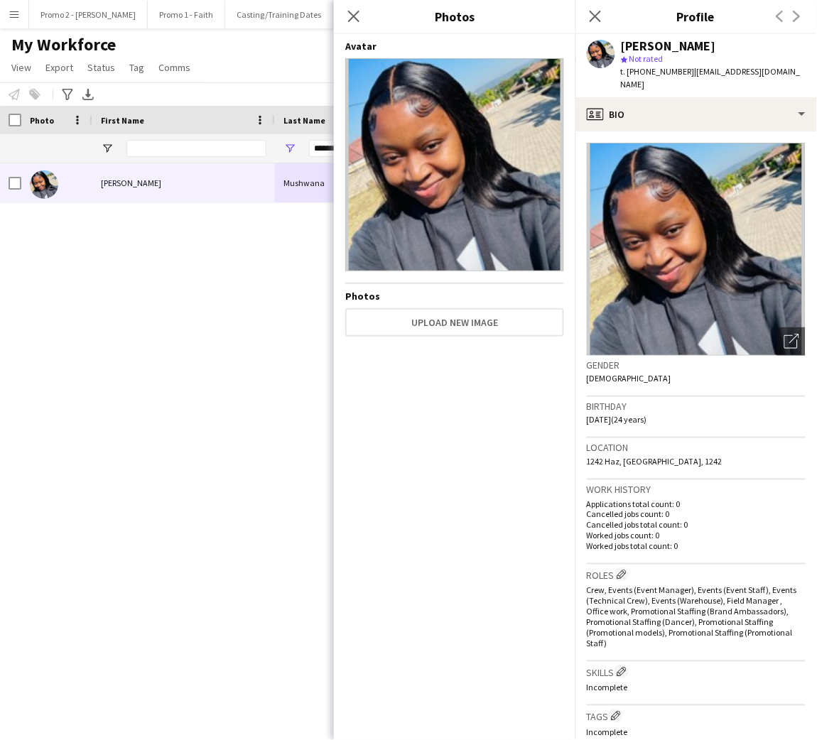
scroll to position [331, 0]
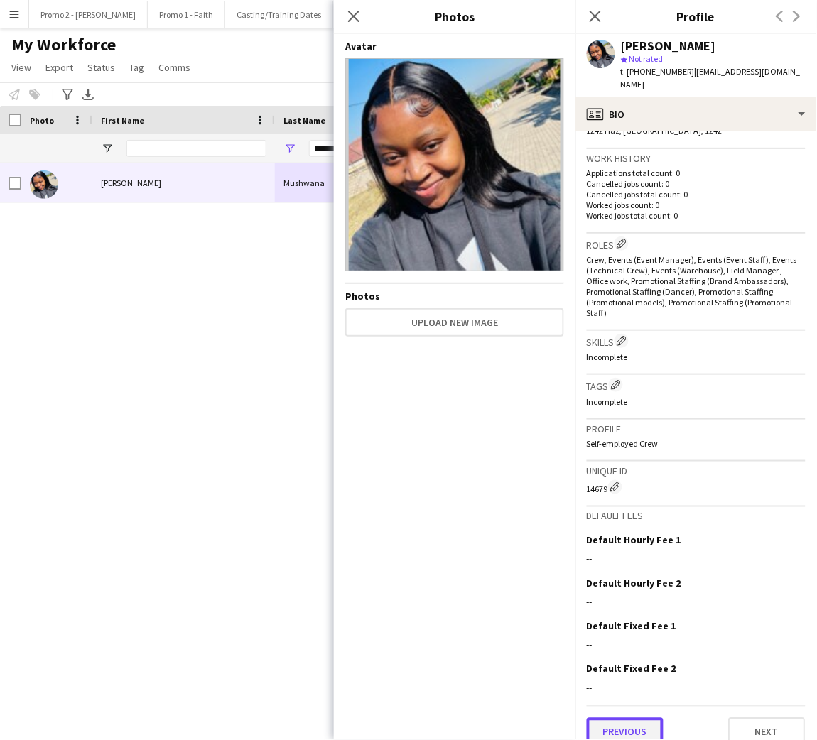
click at [614, 722] on button "Previous" at bounding box center [625, 732] width 77 height 28
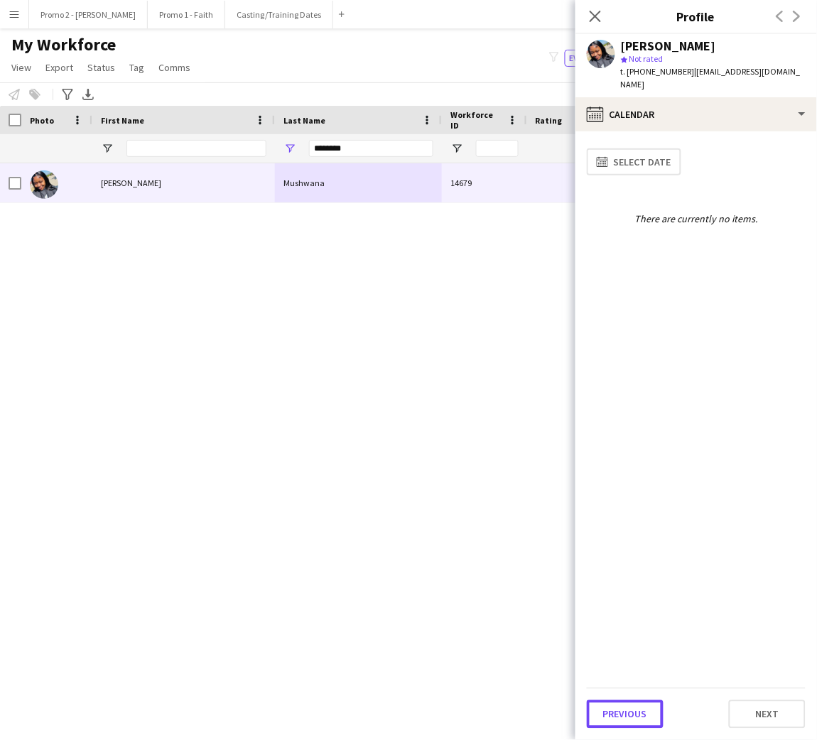
click at [614, 722] on button "Previous" at bounding box center [625, 714] width 77 height 28
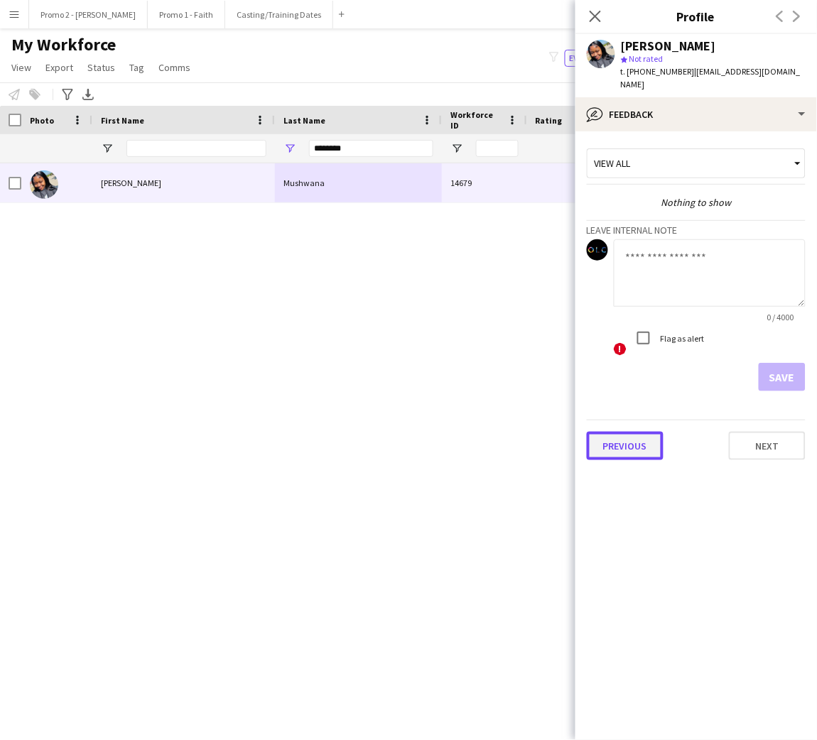
click at [629, 432] on button "Previous" at bounding box center [625, 446] width 77 height 28
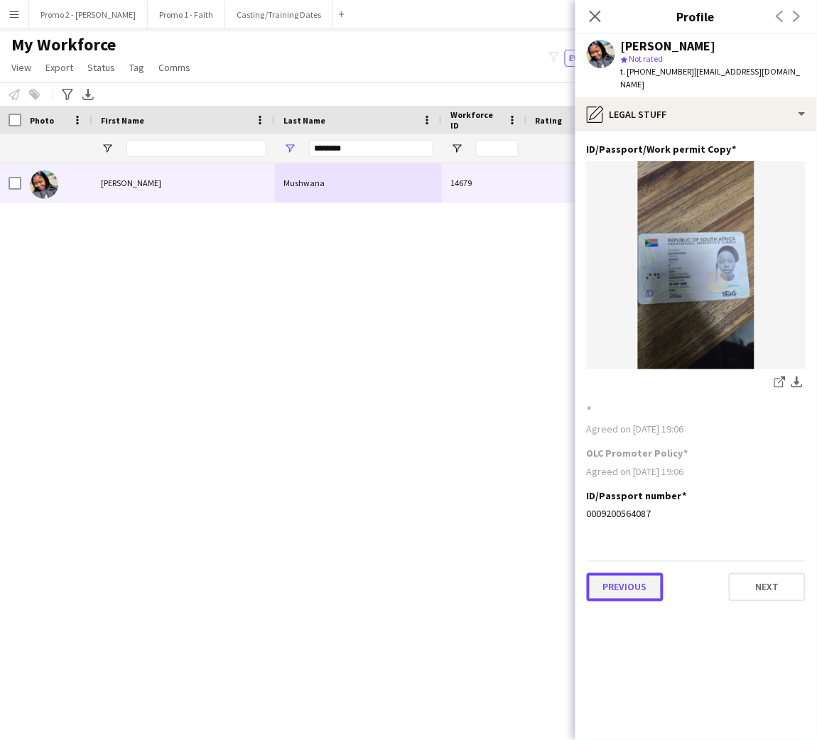
click at [629, 573] on button "Previous" at bounding box center [625, 587] width 77 height 28
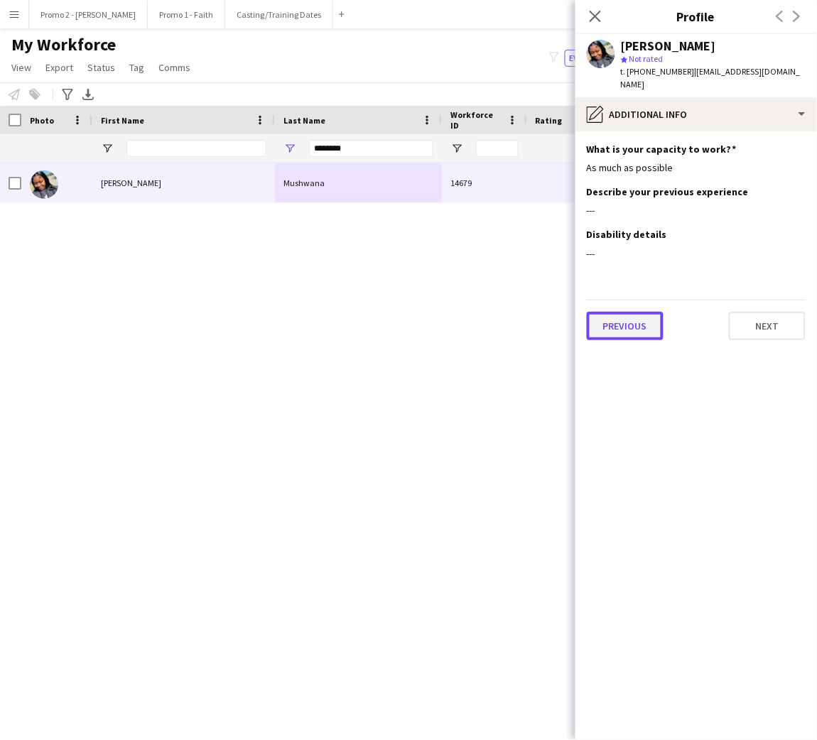
click at [617, 312] on button "Previous" at bounding box center [625, 326] width 77 height 28
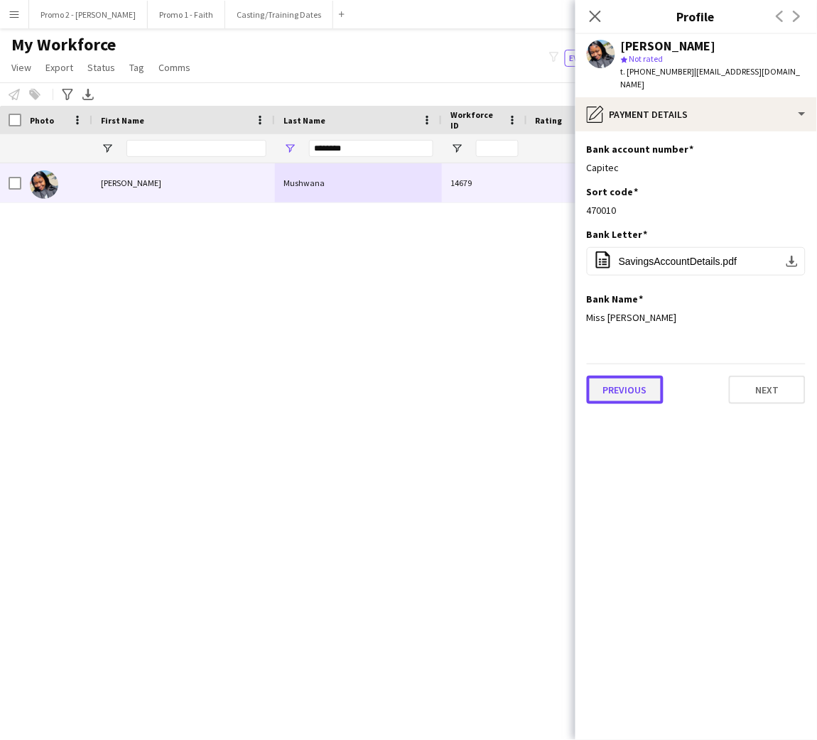
click at [627, 385] on button "Previous" at bounding box center [625, 390] width 77 height 28
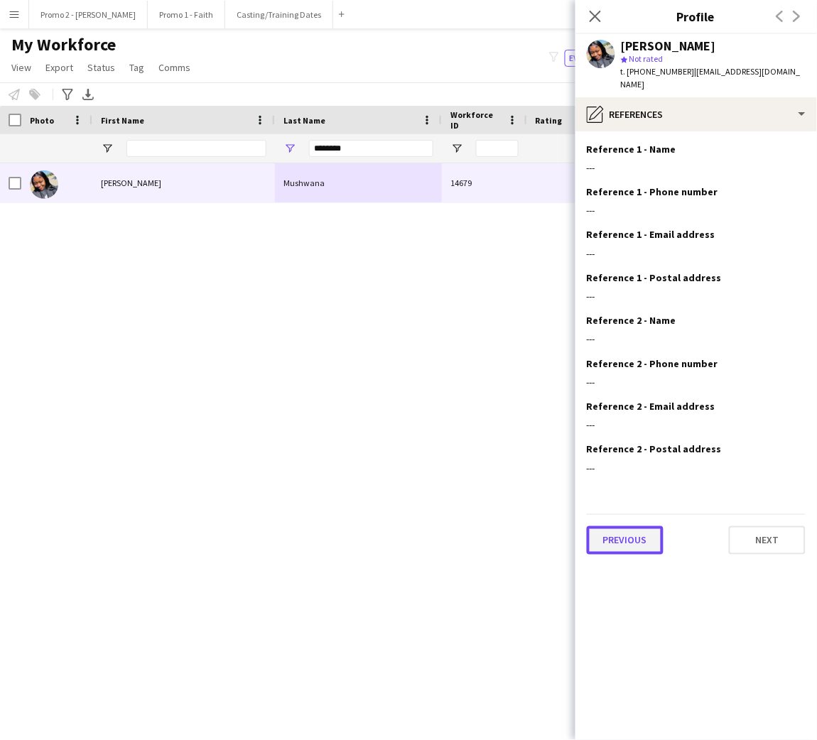
click at [624, 531] on button "Previous" at bounding box center [625, 540] width 77 height 28
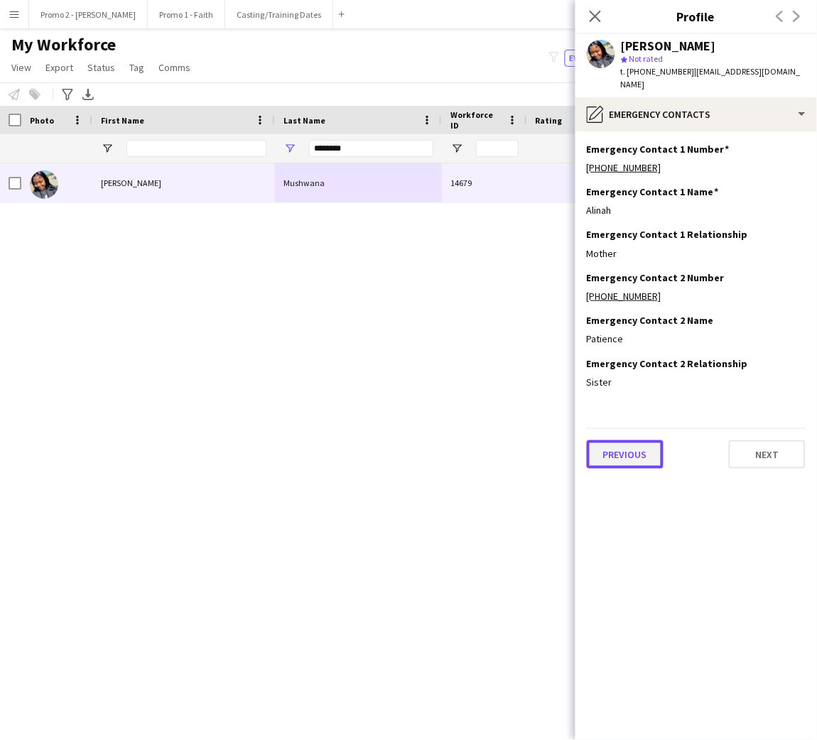
click at [629, 440] on button "Previous" at bounding box center [625, 454] width 77 height 28
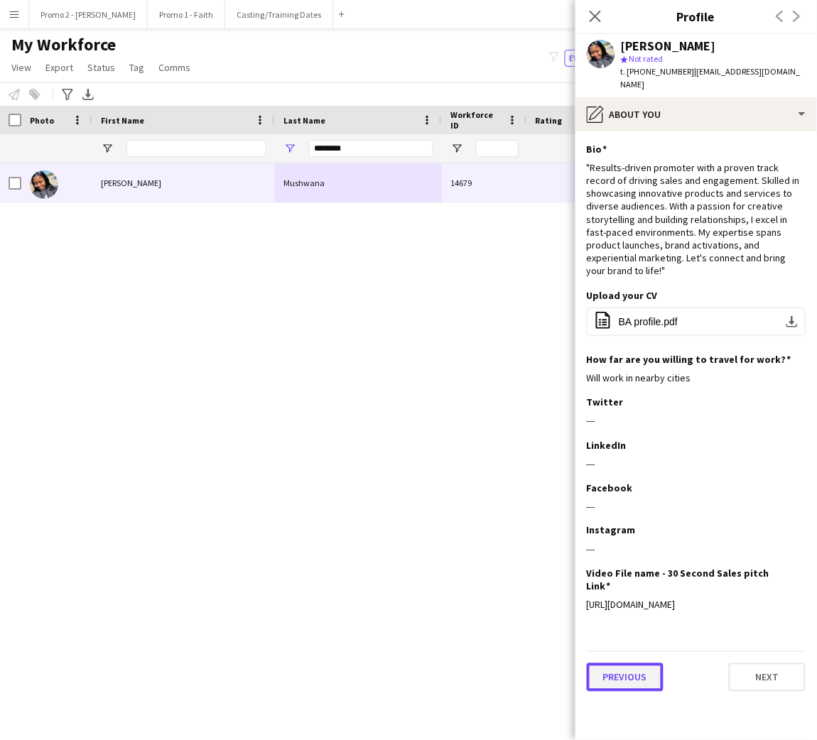
click at [634, 692] on button "Previous" at bounding box center [625, 678] width 77 height 28
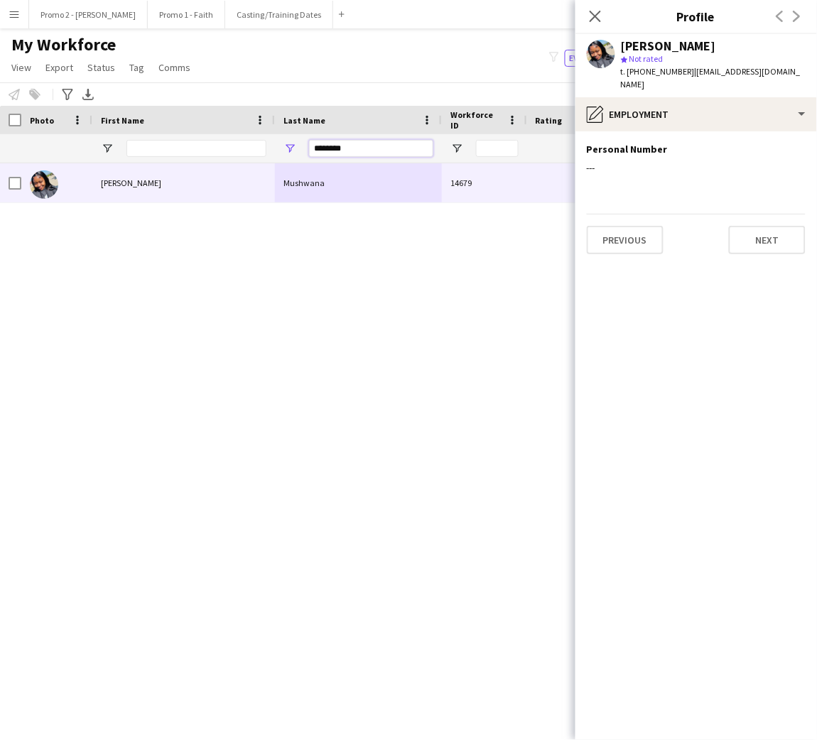
click at [326, 149] on input "********" at bounding box center [371, 148] width 124 height 17
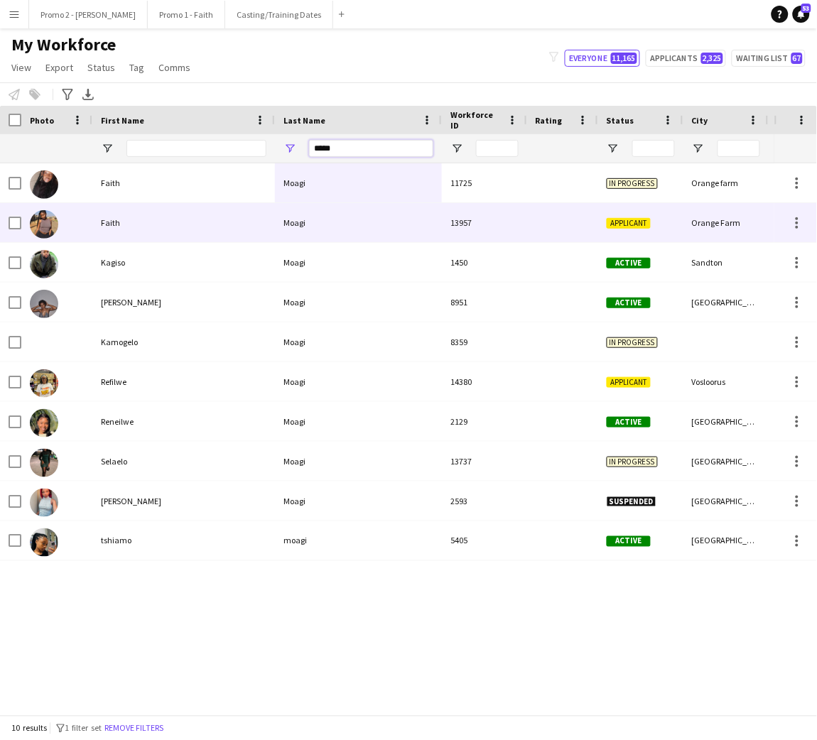
type input "*****"
click at [181, 217] on div "Faith" at bounding box center [183, 222] width 183 height 39
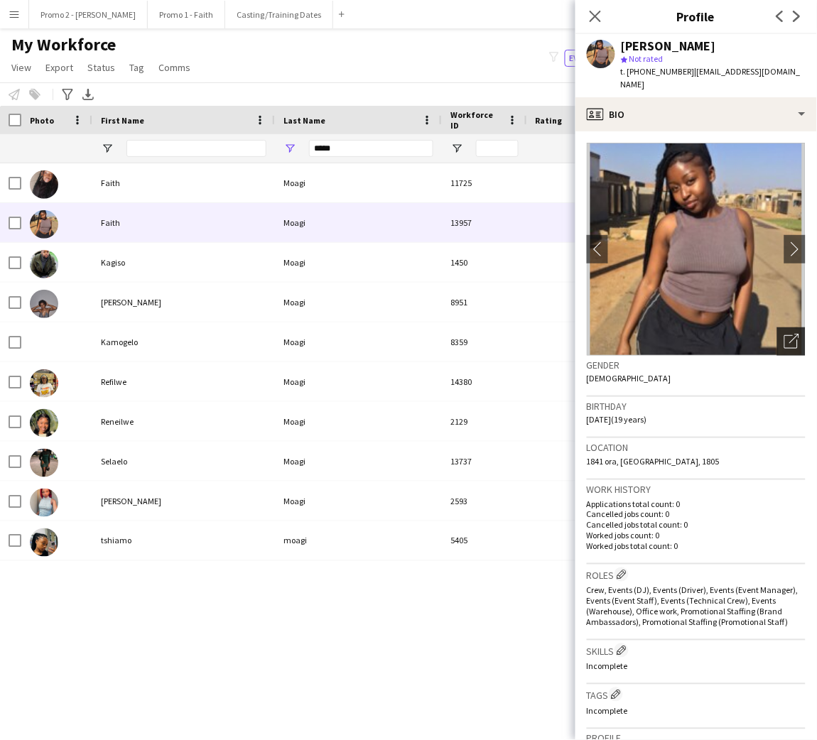
click at [784, 334] on icon "Open photos pop-in" at bounding box center [791, 341] width 15 height 15
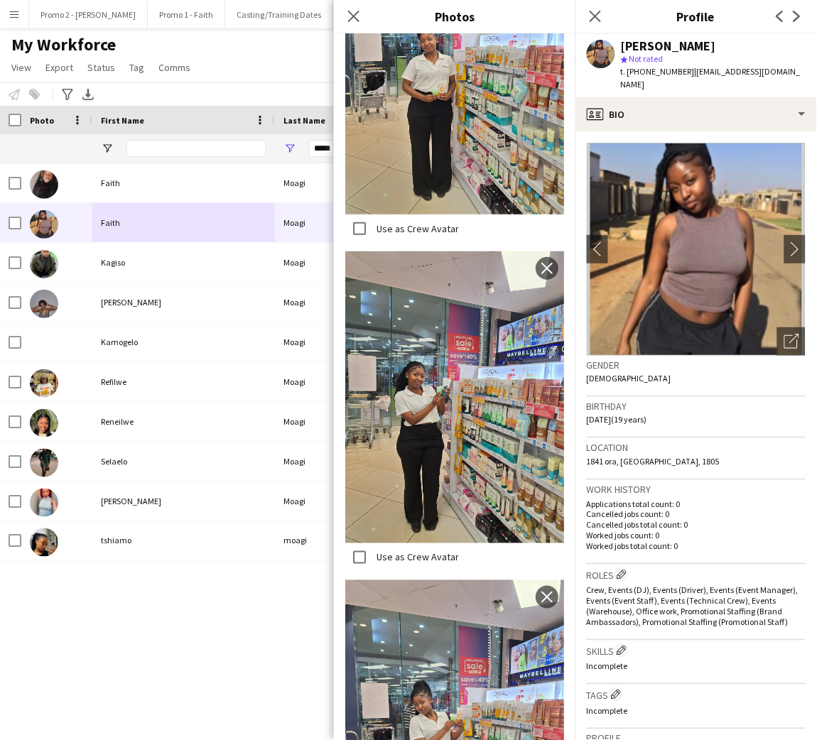
scroll to position [1122, 0]
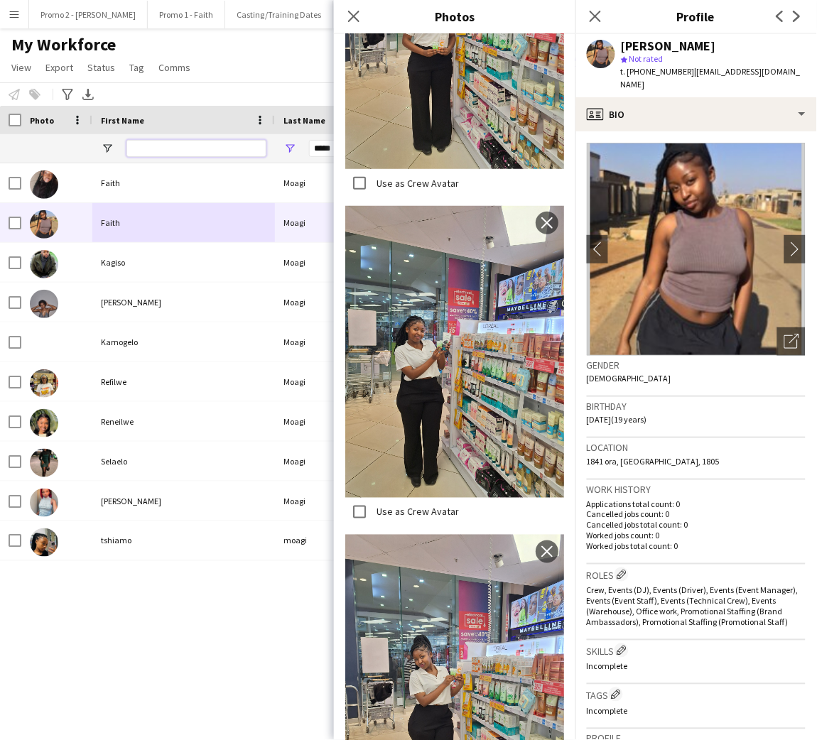
click at [233, 148] on input "First Name Filter Input" at bounding box center [196, 148] width 140 height 17
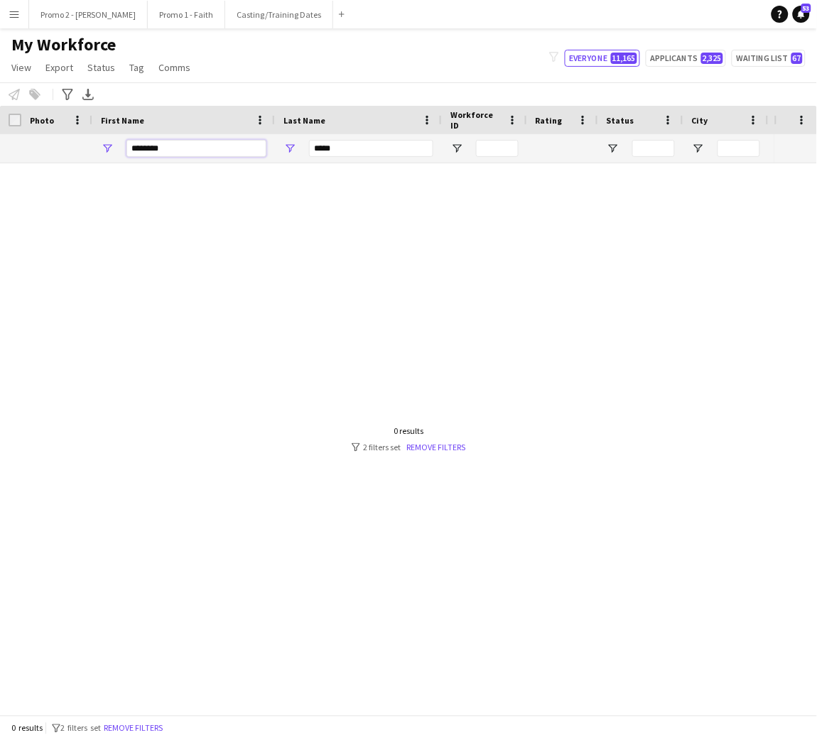
type input "********"
click at [343, 148] on input "*****" at bounding box center [371, 148] width 124 height 17
type input "*"
type input "****"
drag, startPoint x: 241, startPoint y: 139, endPoint x: 220, endPoint y: 153, distance: 25.4
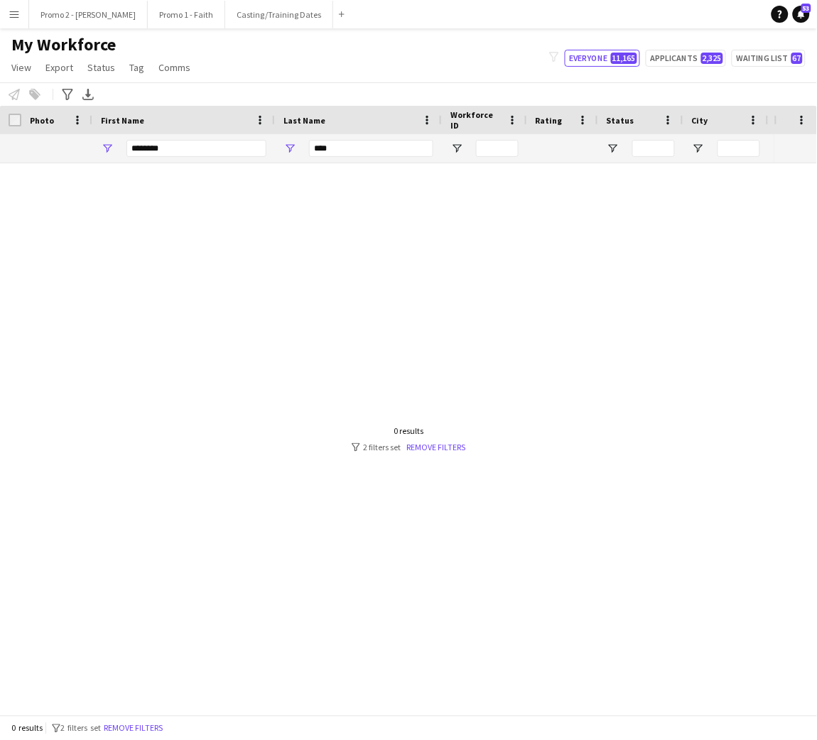
click at [220, 153] on div "********" at bounding box center [196, 148] width 140 height 28
click at [220, 153] on input "********" at bounding box center [196, 148] width 140 height 17
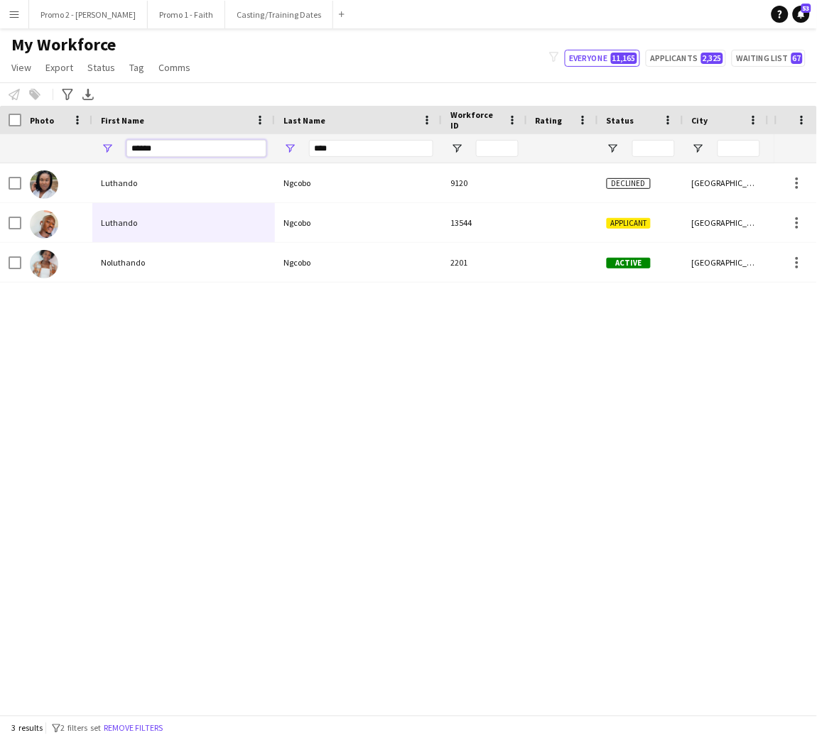
type input "******"
click at [190, 152] on input "******" at bounding box center [196, 148] width 140 height 17
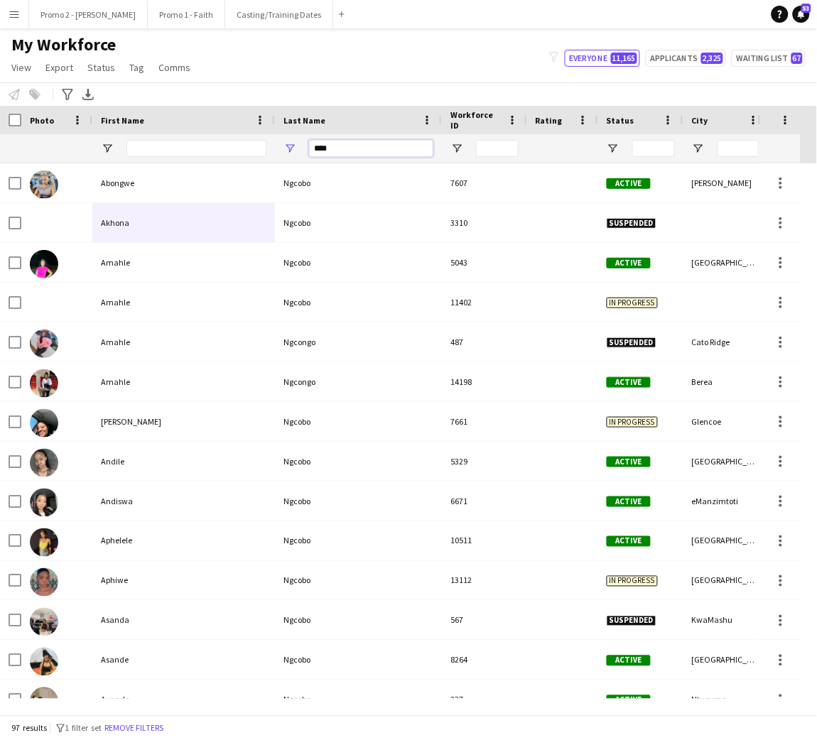
click at [365, 148] on input "****" at bounding box center [371, 148] width 124 height 17
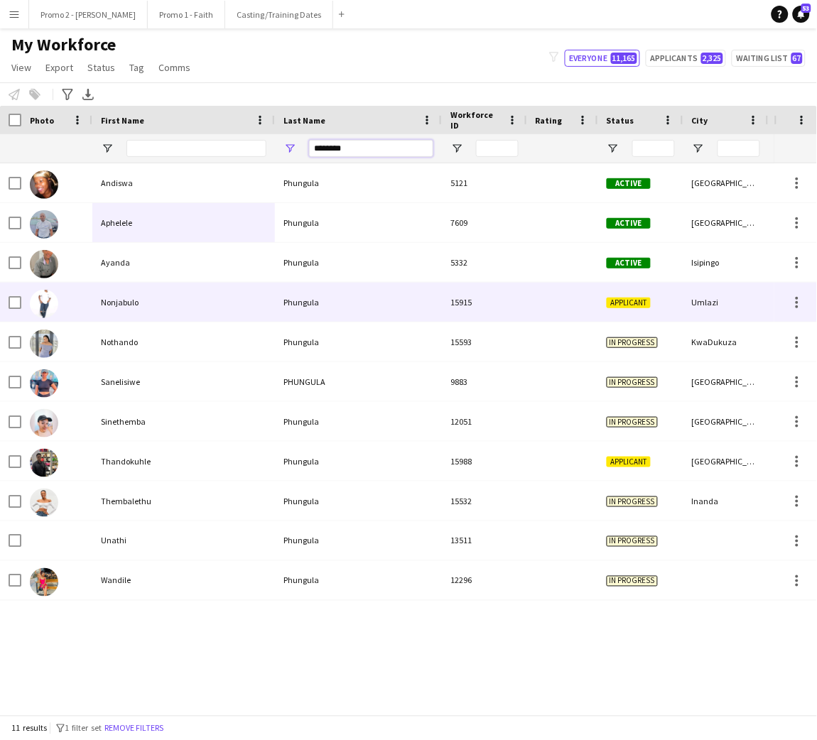
type input "********"
click at [190, 302] on div "Nonjabulo" at bounding box center [183, 302] width 183 height 39
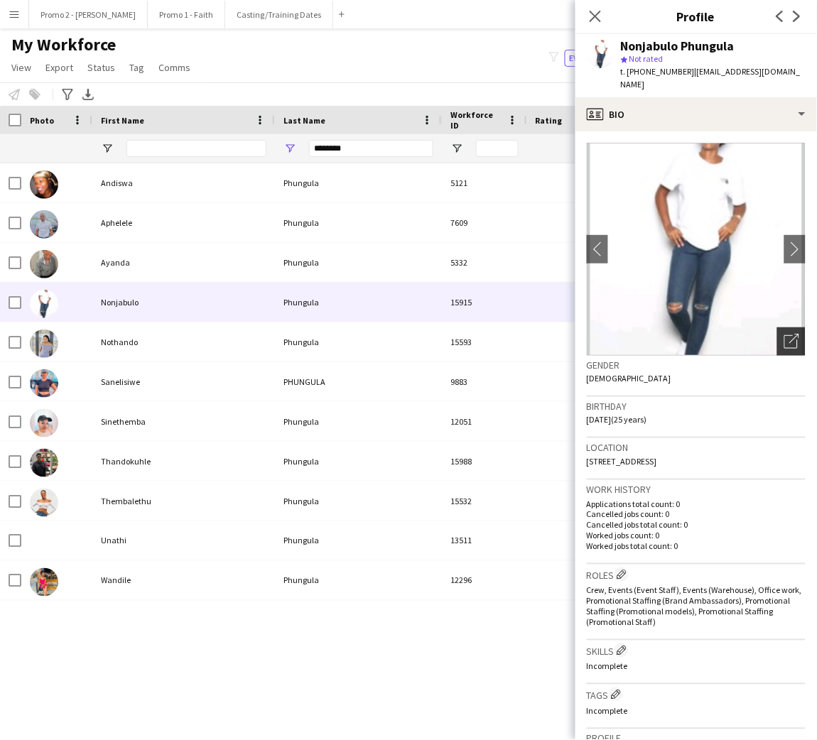
click at [777, 341] on div "Open photos pop-in" at bounding box center [791, 341] width 28 height 28
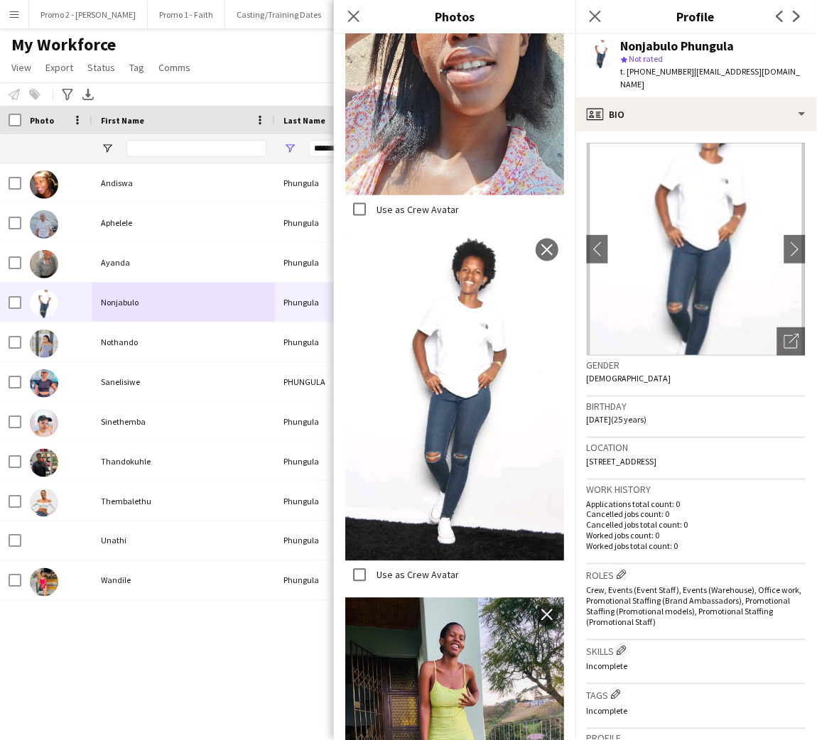
scroll to position [1329, 0]
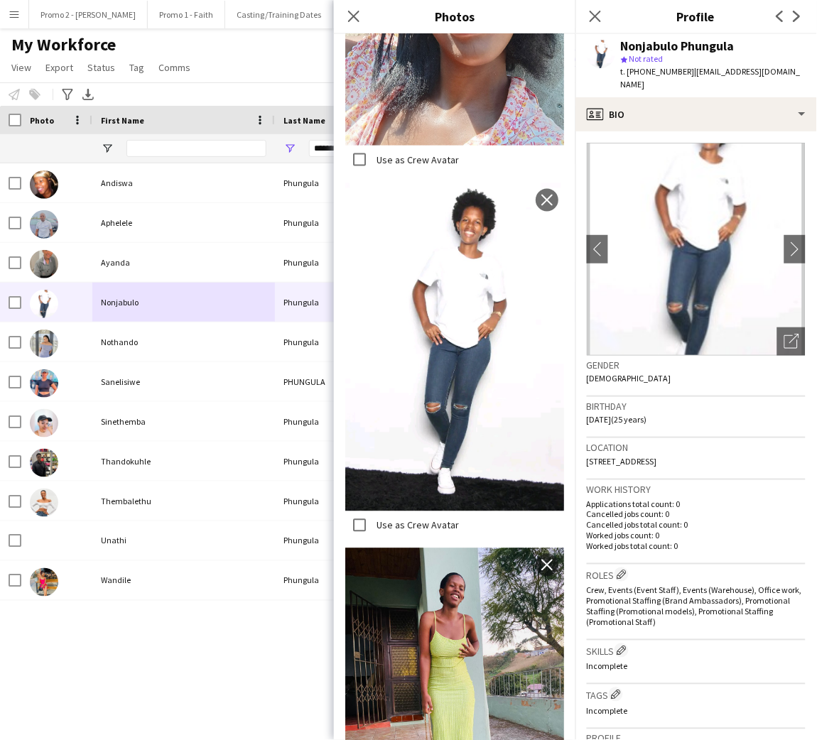
click at [276, 59] on div "My Workforce View Views Default view Applicants New view Update view Delete vie…" at bounding box center [408, 58] width 817 height 48
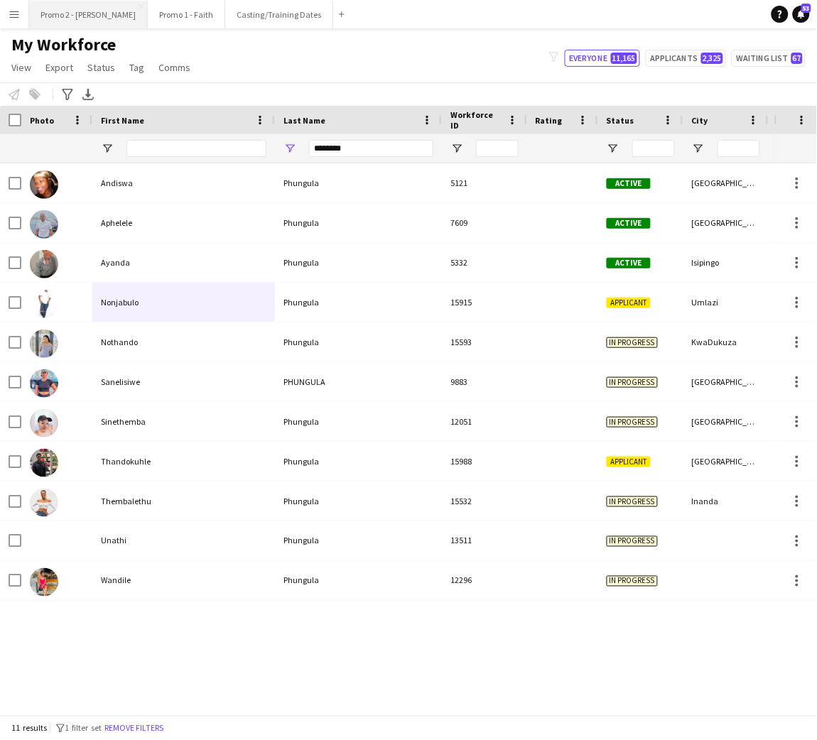
click at [71, 16] on button "Promo 2 - [PERSON_NAME]" at bounding box center [88, 15] width 119 height 28
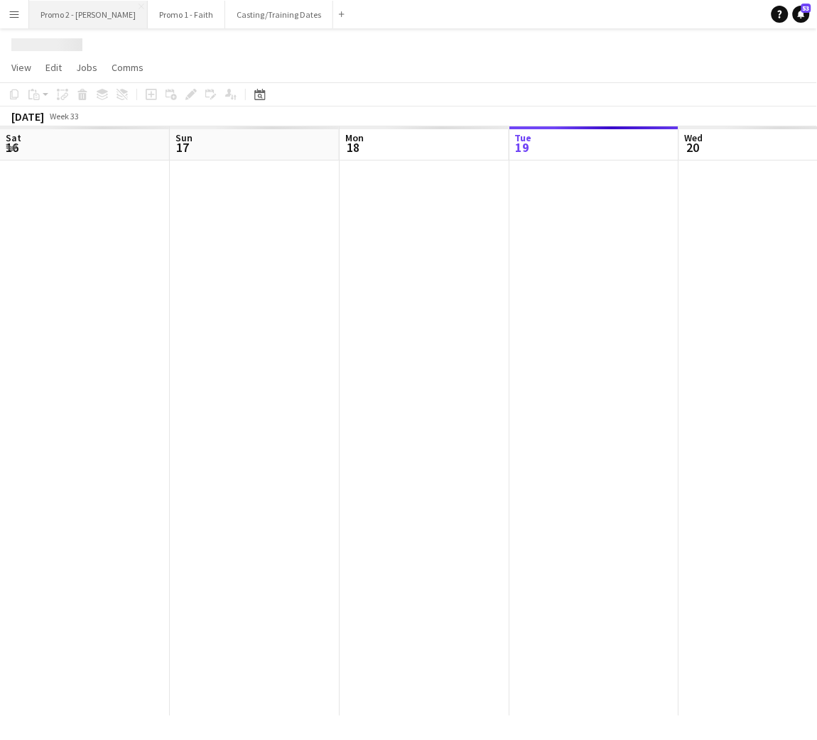
scroll to position [0, 339]
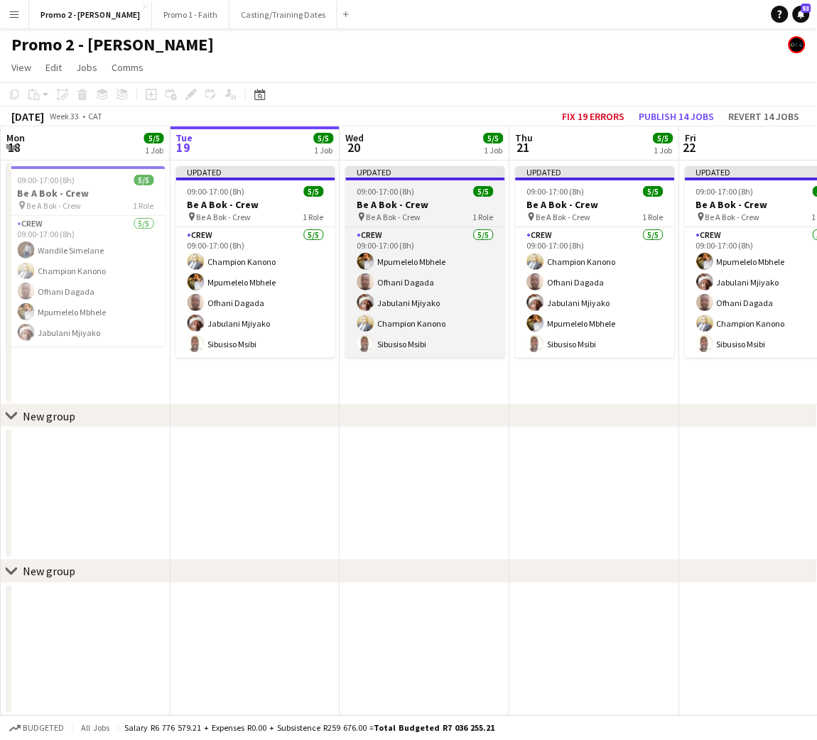
click at [398, 189] on span "09:00-17:00 (8h)" at bounding box center [386, 191] width 58 height 11
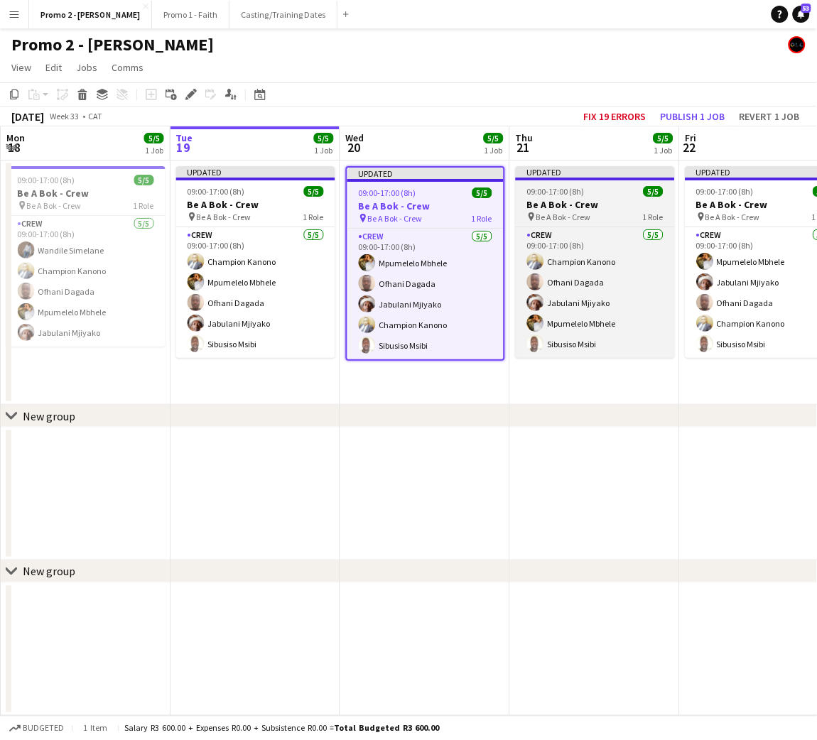
click at [576, 186] on span "09:00-17:00 (8h)" at bounding box center [556, 191] width 58 height 11
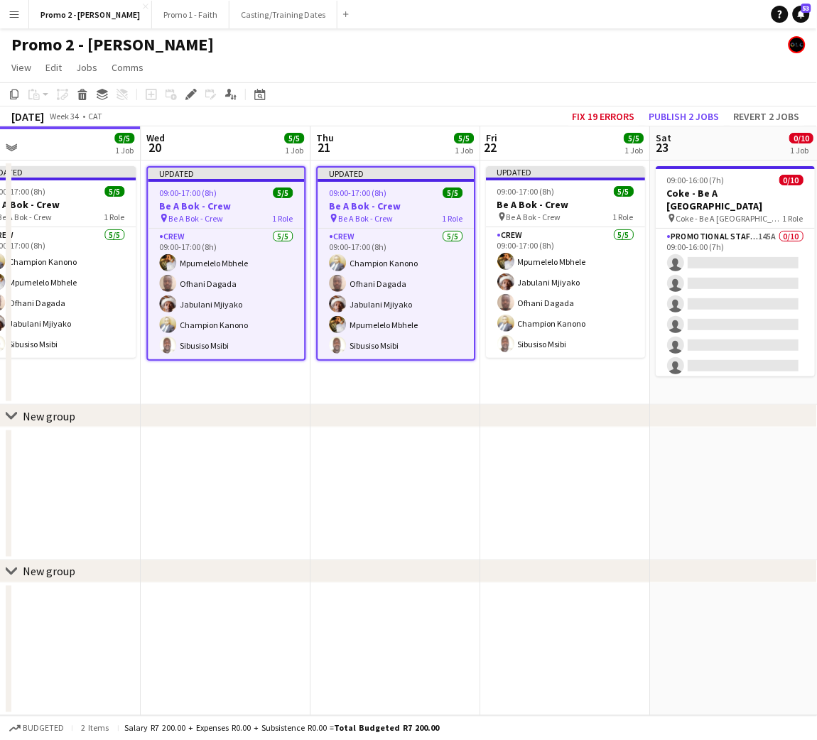
scroll to position [0, 540]
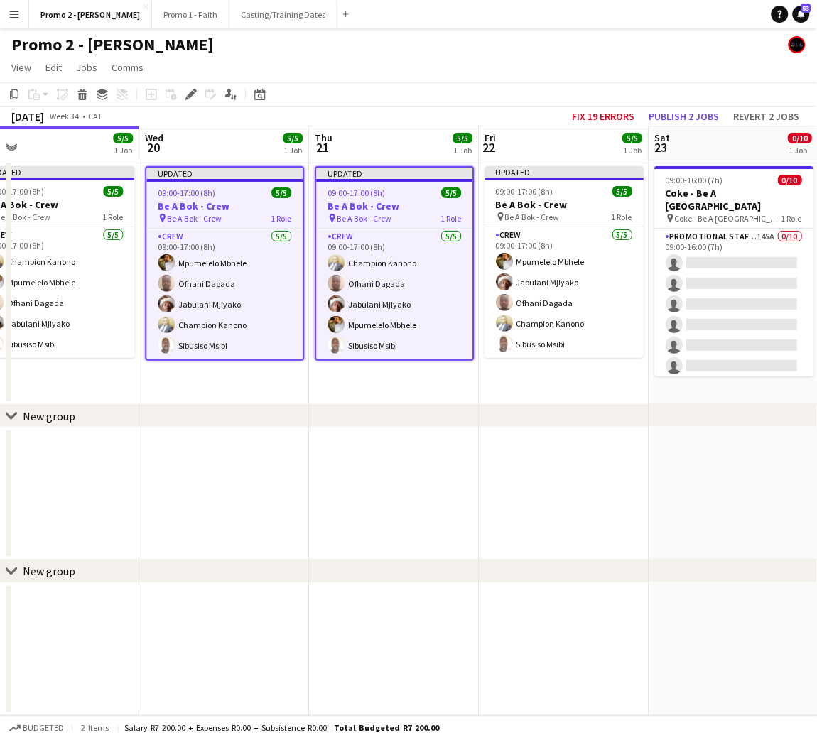
click at [576, 186] on div "09:00-17:00 (8h) 5/5" at bounding box center [563, 191] width 159 height 11
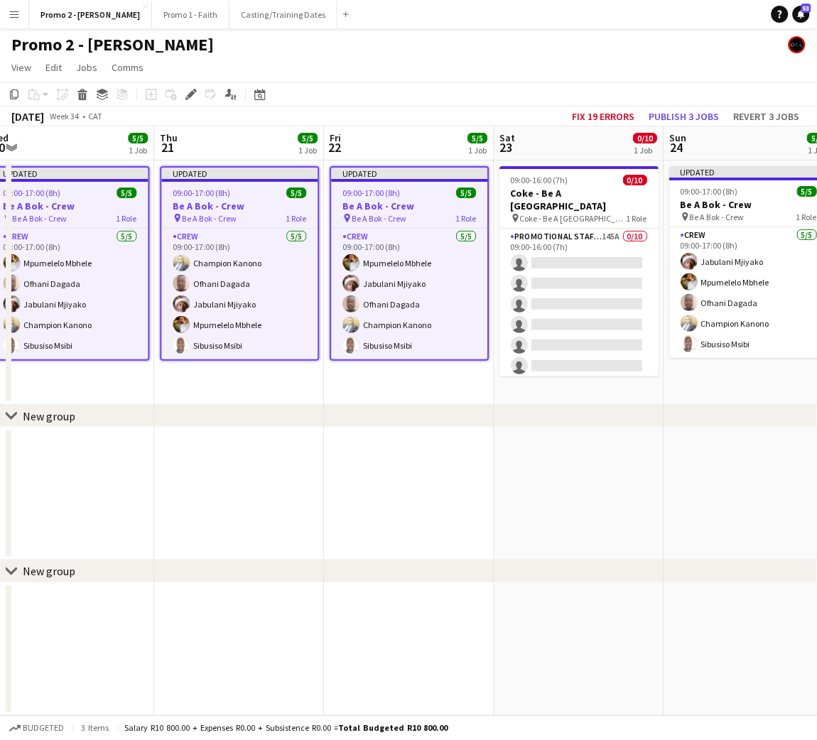
scroll to position [0, 457]
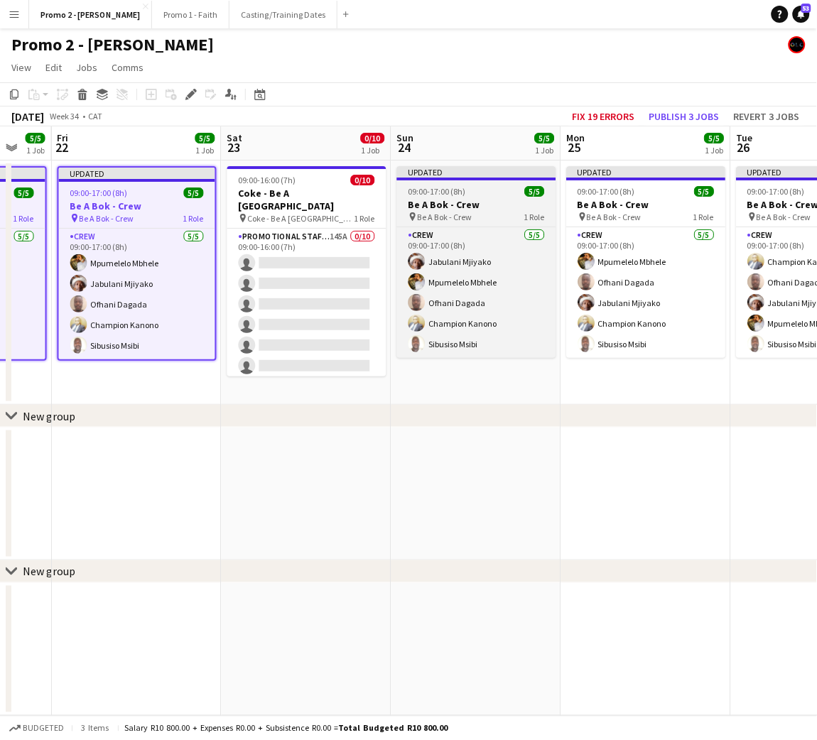
click at [447, 200] on h3 "Be A Bok - Crew" at bounding box center [476, 204] width 159 height 13
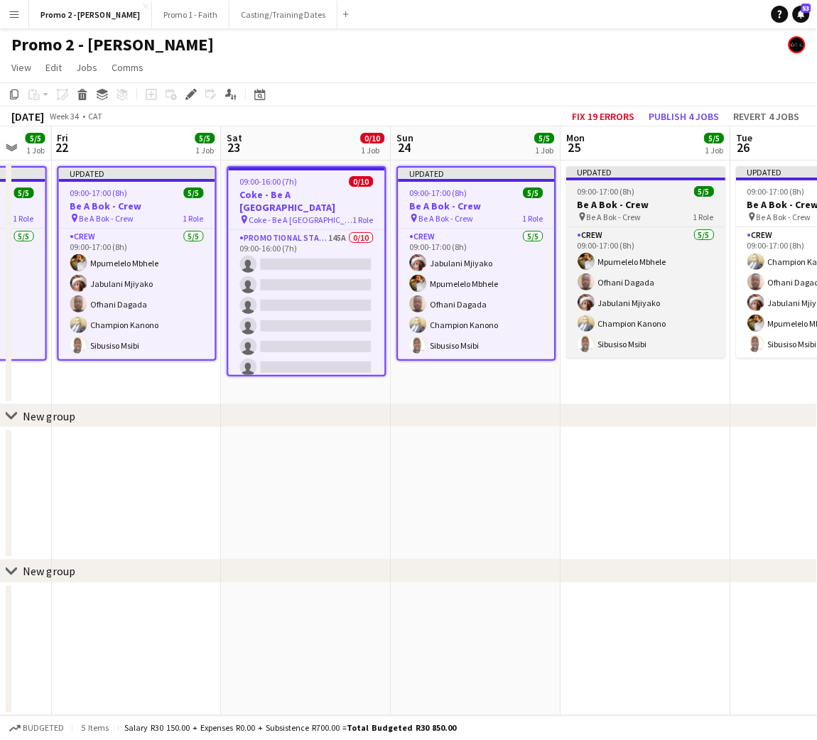
click at [627, 198] on h3 "Be A Bok - Crew" at bounding box center [646, 204] width 159 height 13
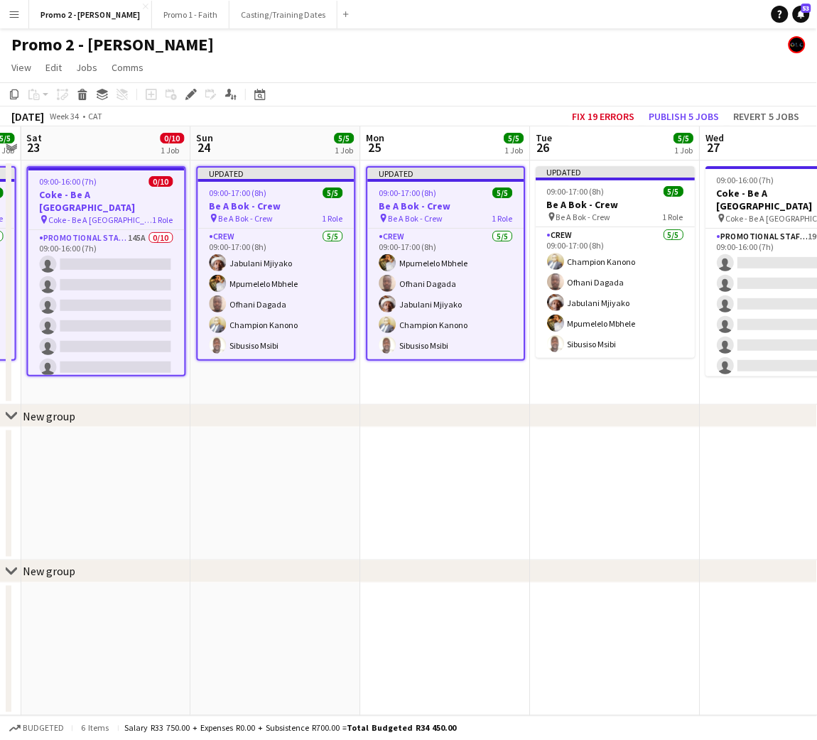
scroll to position [0, 497]
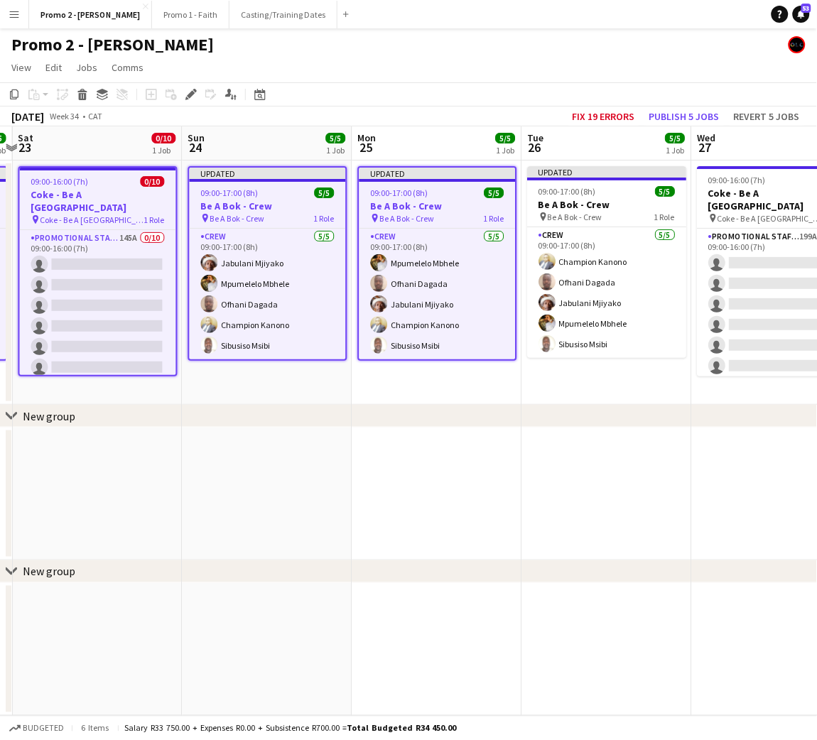
click at [627, 198] on h3 "Be A Bok - Crew" at bounding box center [607, 204] width 159 height 13
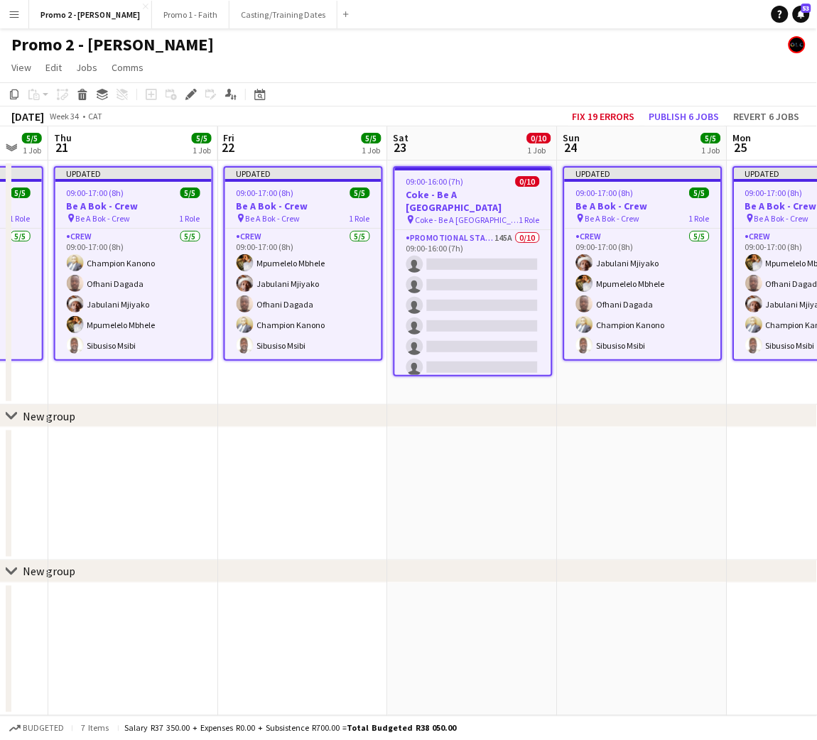
scroll to position [0, 288]
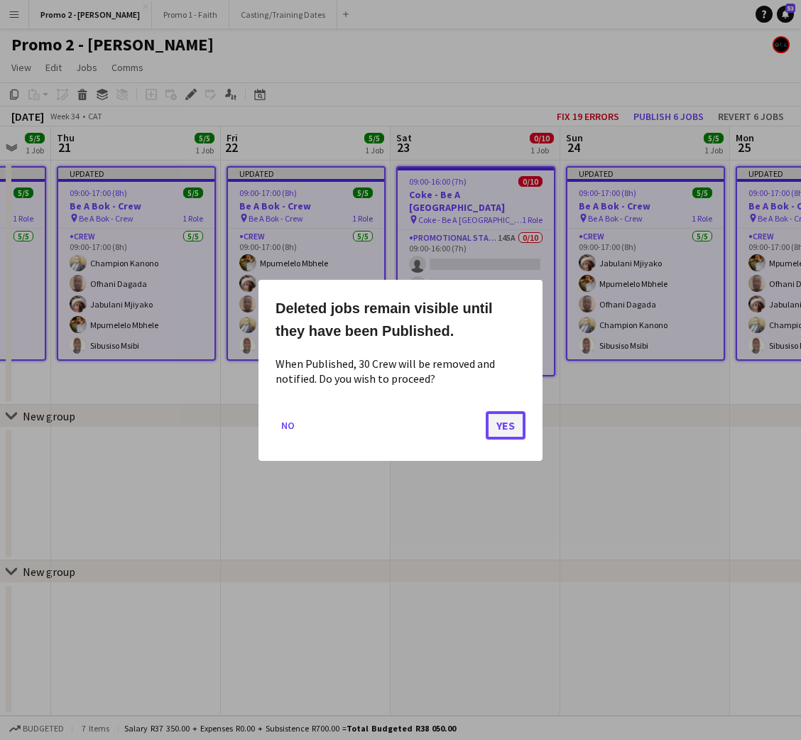
click at [500, 423] on button "Yes" at bounding box center [506, 425] width 40 height 28
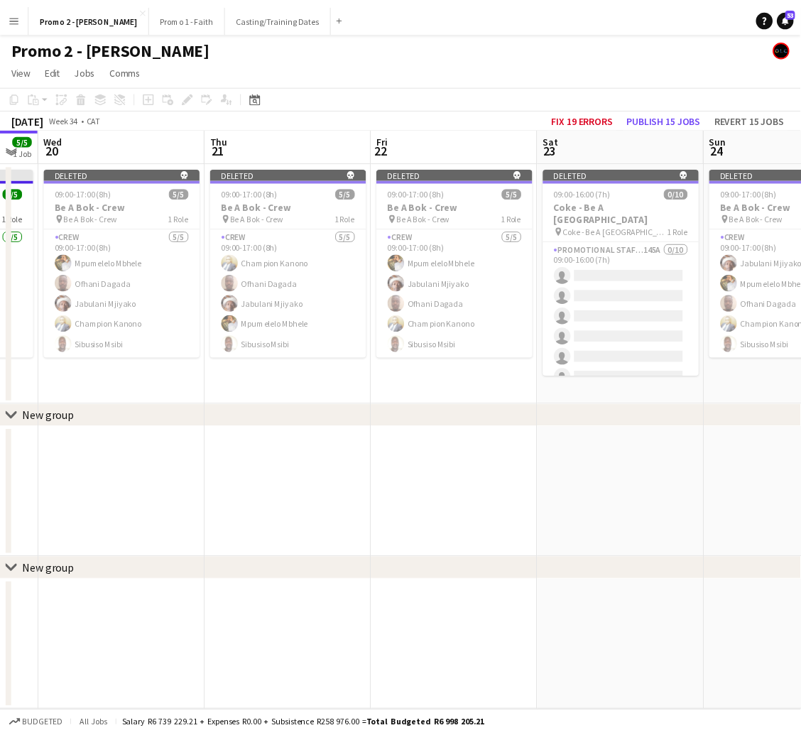
scroll to position [0, 302]
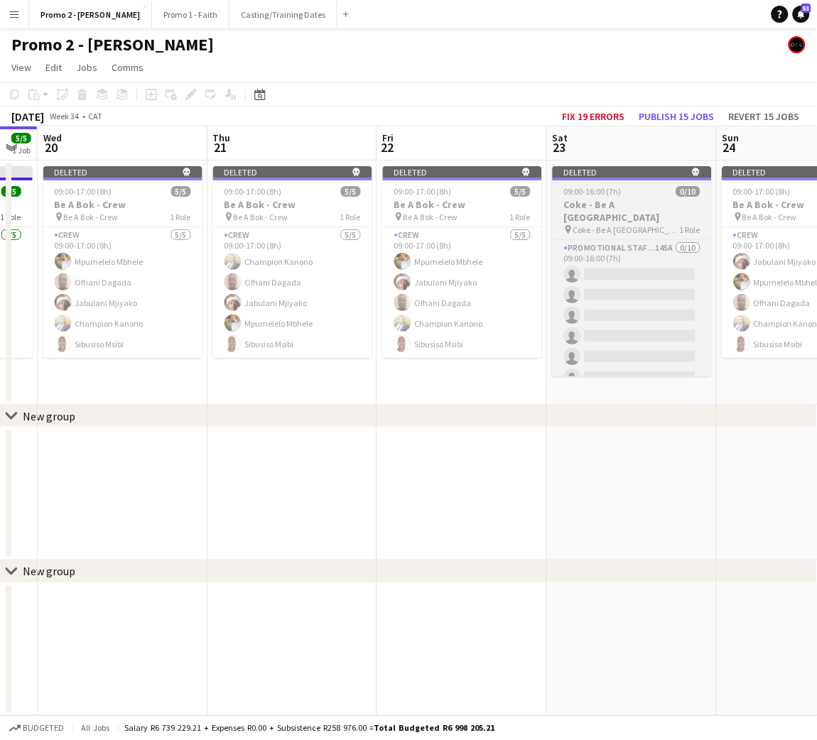
click at [622, 193] on div "09:00-16:00 (7h) 0/10" at bounding box center [632, 191] width 159 height 11
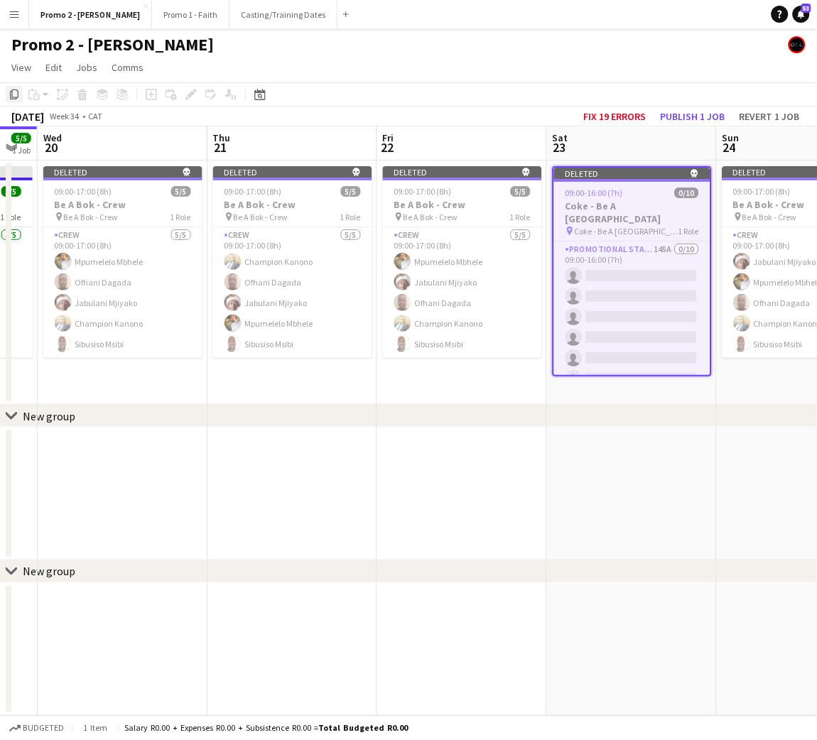
click at [12, 92] on icon "Copy" at bounding box center [14, 94] width 11 height 11
click at [603, 394] on app-date-cell "Deleted skull 09:00-16:00 (7h) 0/10 Coke - Be A [GEOGRAPHIC_DATA] pin Coke - Be…" at bounding box center [632, 283] width 170 height 244
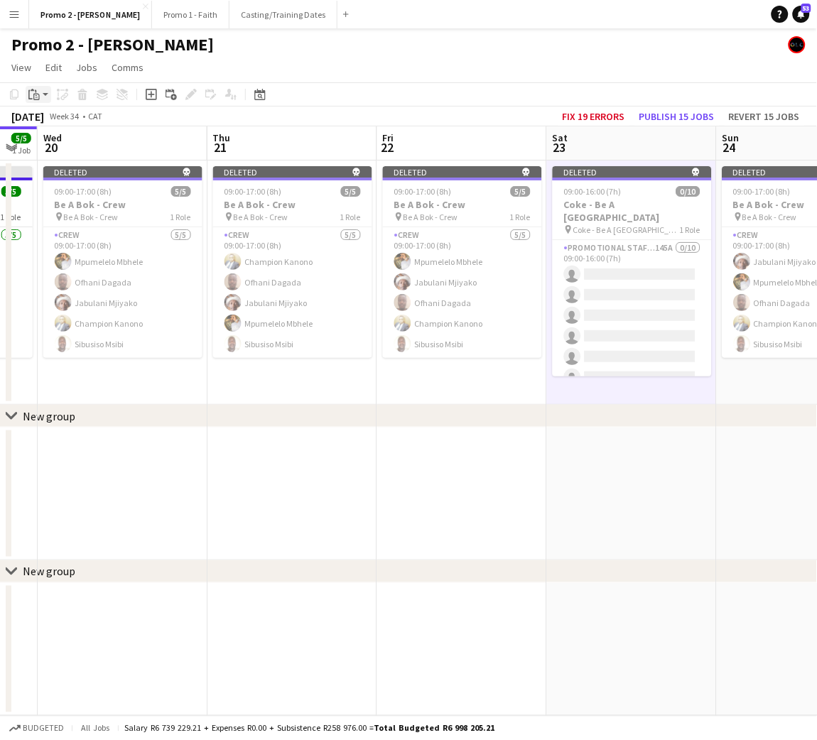
click at [38, 95] on icon "Paste" at bounding box center [33, 94] width 11 height 11
click at [48, 118] on link "Paste Ctrl+V" at bounding box center [105, 121] width 134 height 13
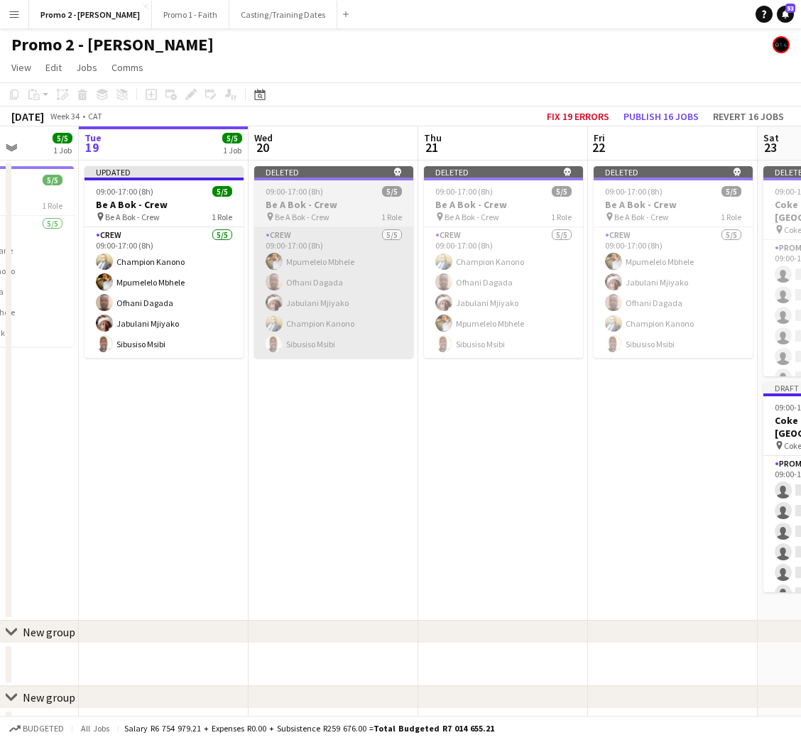
scroll to position [0, 427]
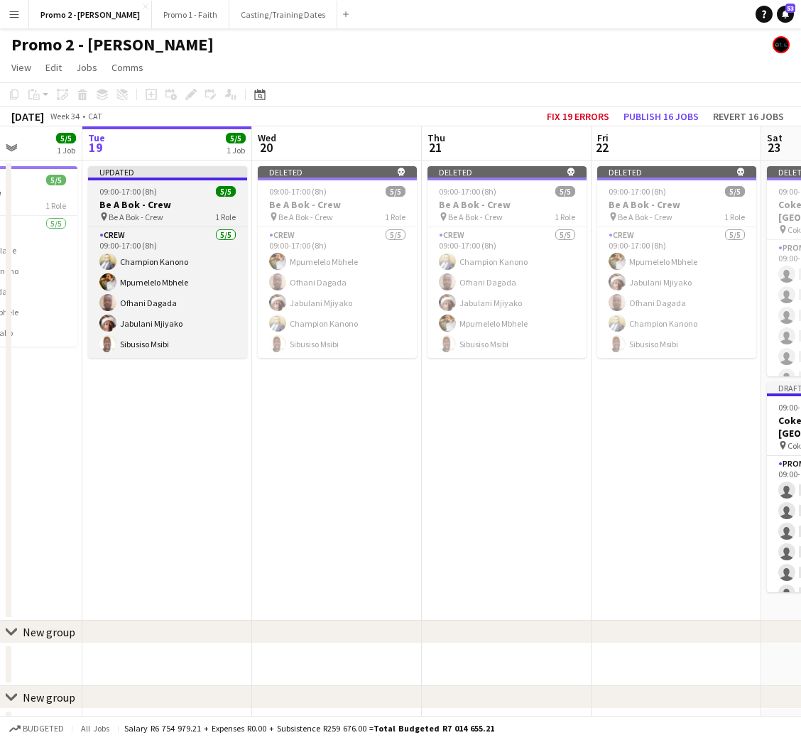
click at [136, 191] on span "09:00-17:00 (8h)" at bounding box center [128, 191] width 58 height 11
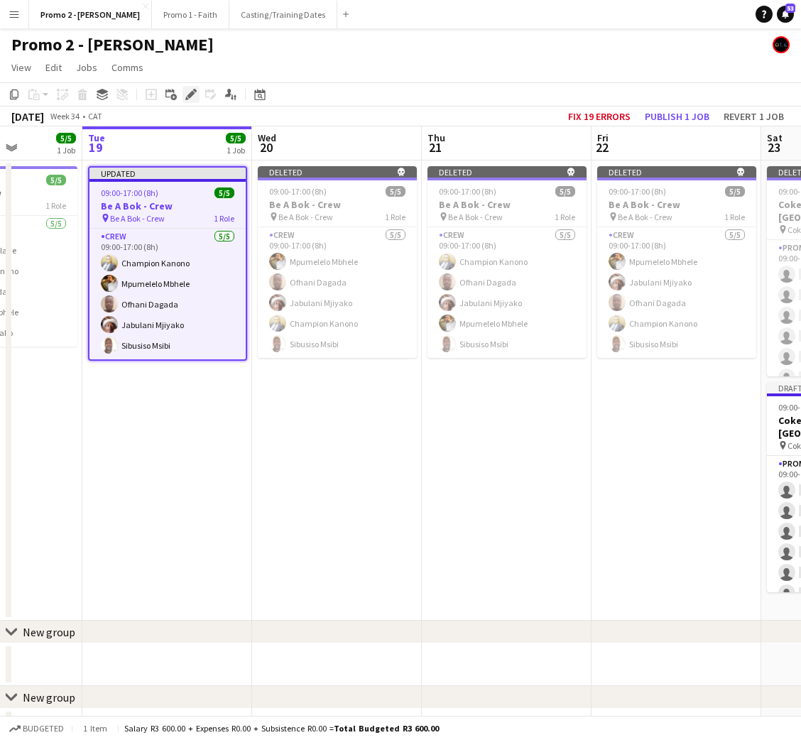
click at [187, 94] on icon "Edit" at bounding box center [190, 94] width 11 height 11
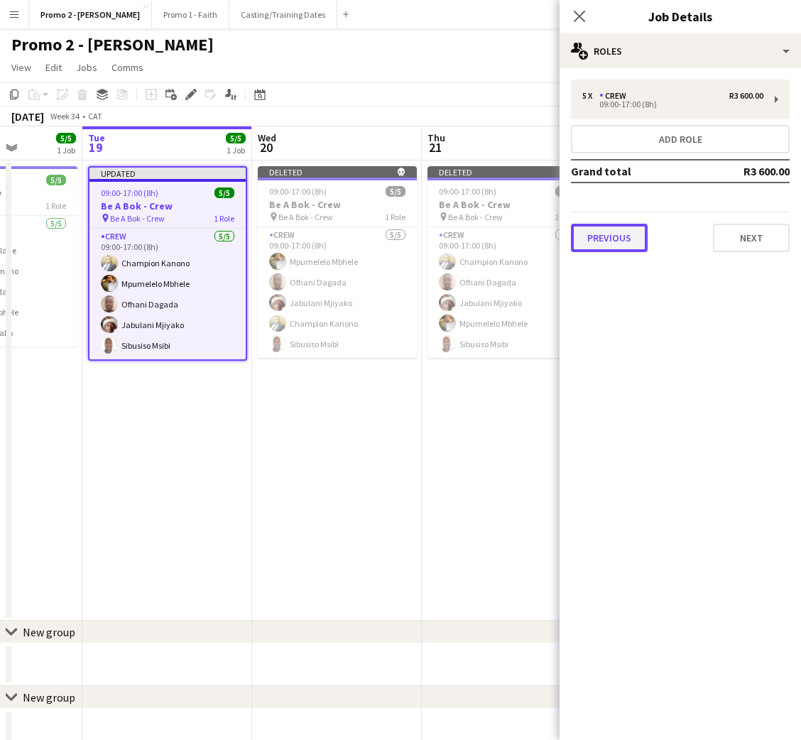
click at [602, 234] on button "Previous" at bounding box center [609, 238] width 77 height 28
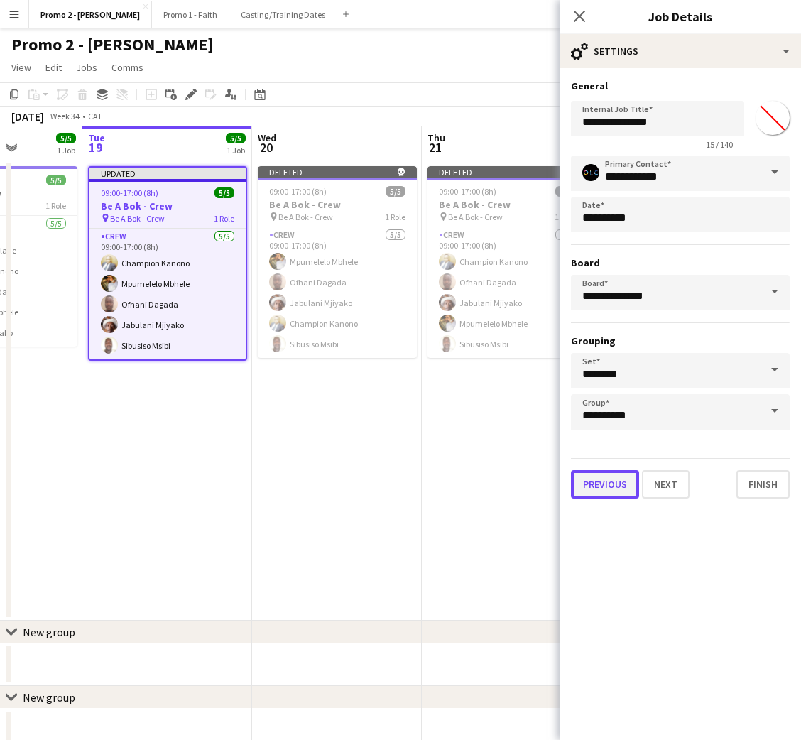
click at [594, 484] on button "Previous" at bounding box center [605, 484] width 68 height 28
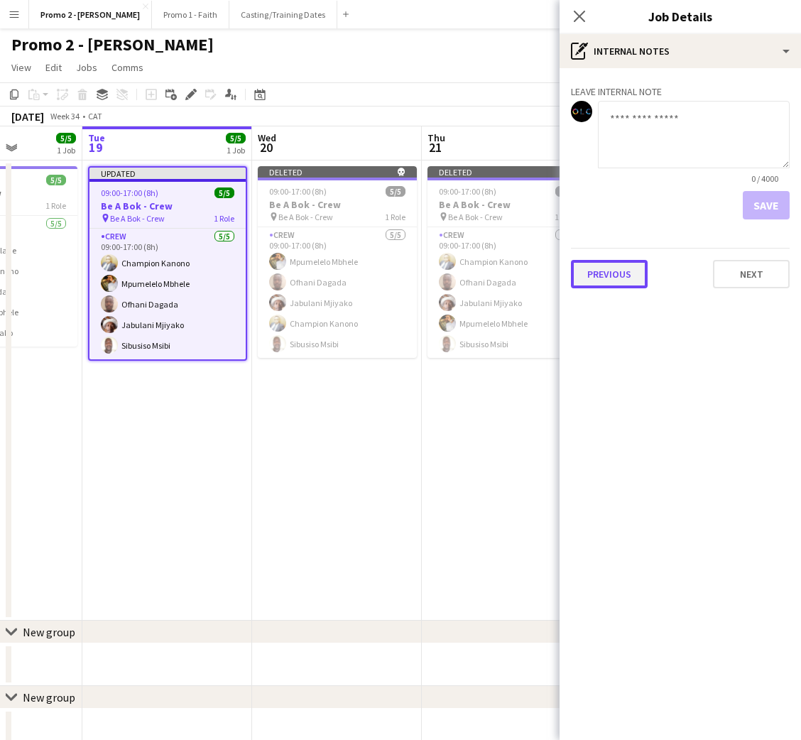
click at [595, 266] on button "Previous" at bounding box center [609, 274] width 77 height 28
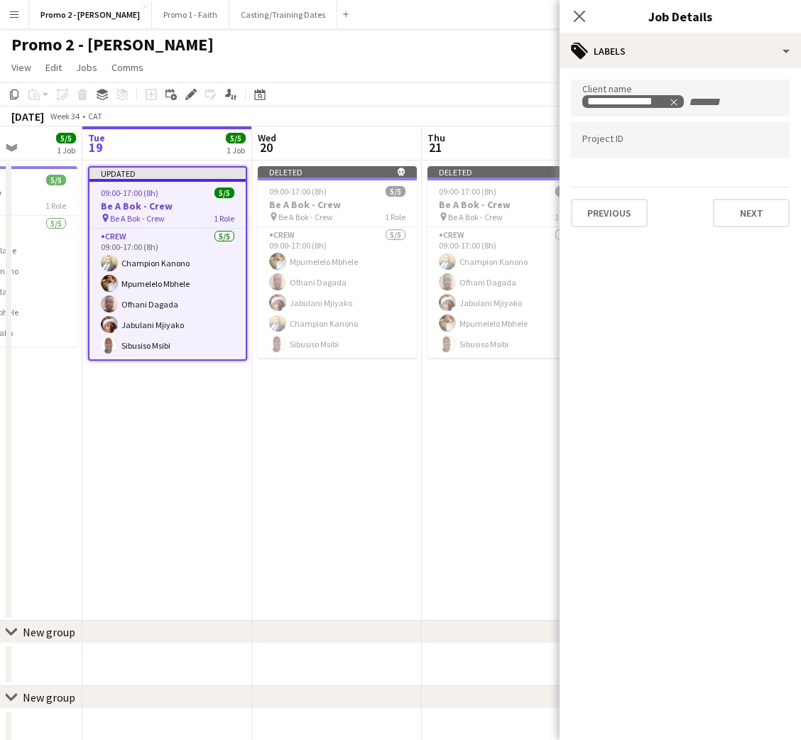
click at [605, 134] on div at bounding box center [680, 140] width 219 height 36
click at [615, 211] on button "Previous" at bounding box center [609, 213] width 77 height 28
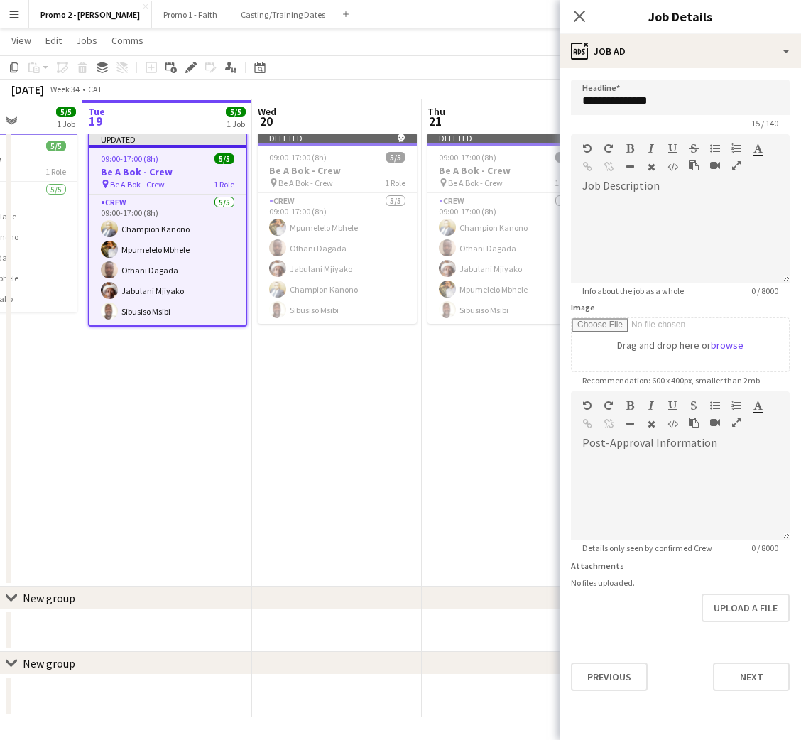
scroll to position [35, 0]
click at [723, 680] on button "Next" at bounding box center [751, 677] width 77 height 28
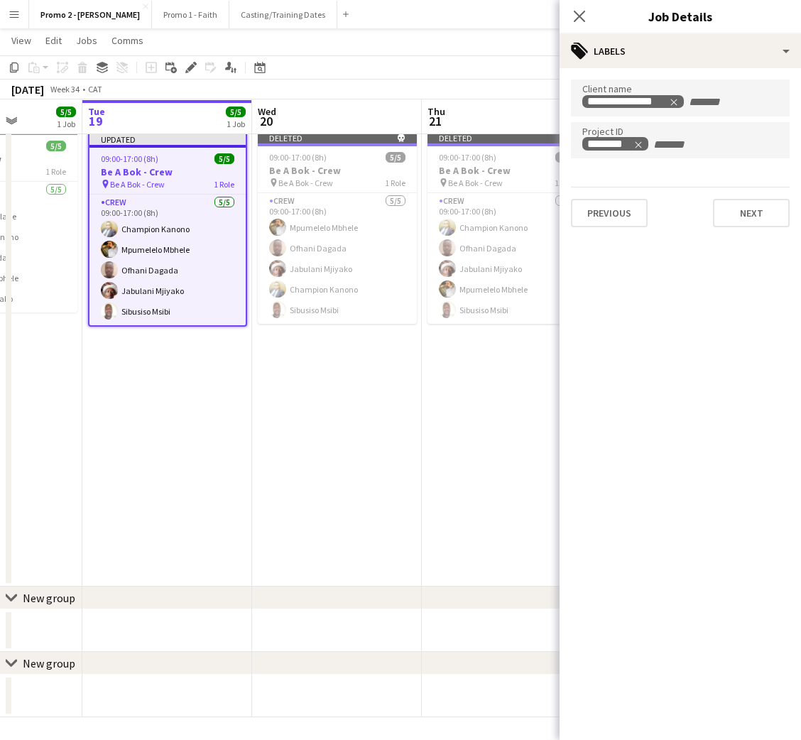
click at [645, 153] on div "********" at bounding box center [680, 140] width 219 height 37
type input "*********"
click at [617, 200] on button "Previous" at bounding box center [609, 213] width 77 height 28
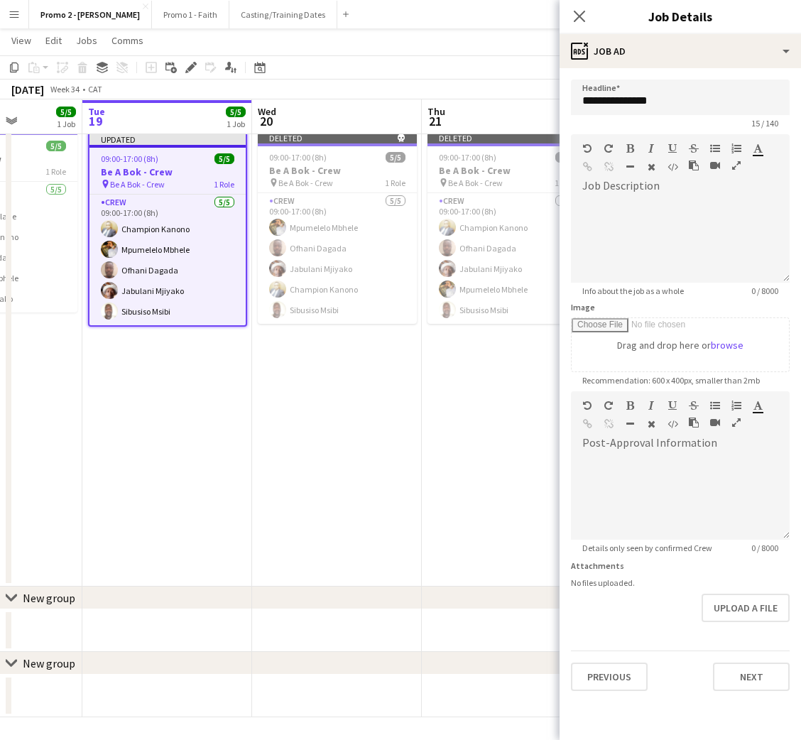
click at [161, 153] on div "09:00-17:00 (8h) 5/5" at bounding box center [168, 158] width 156 height 11
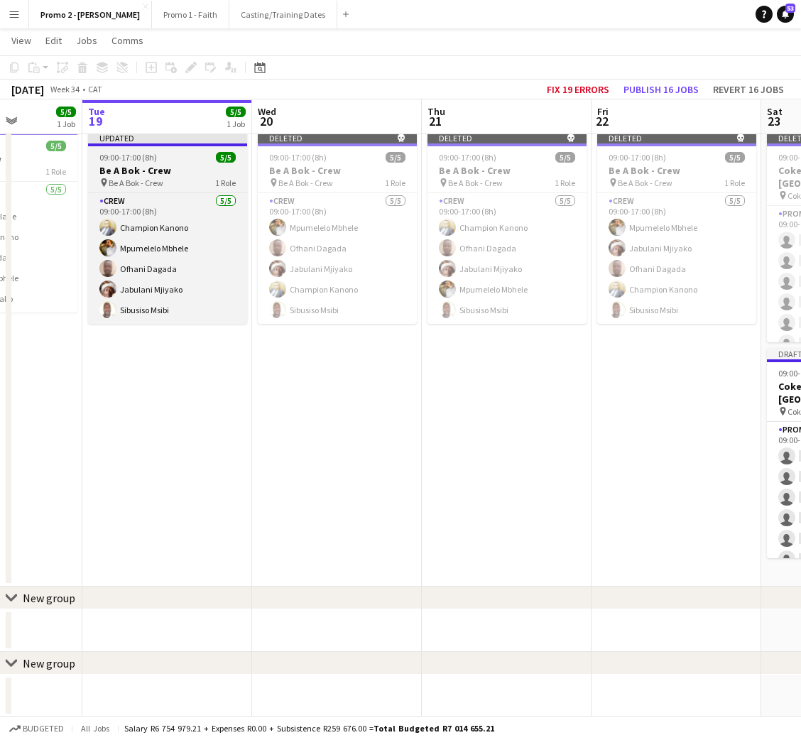
click at [127, 166] on h3 "Be A Bok - Crew" at bounding box center [167, 170] width 159 height 13
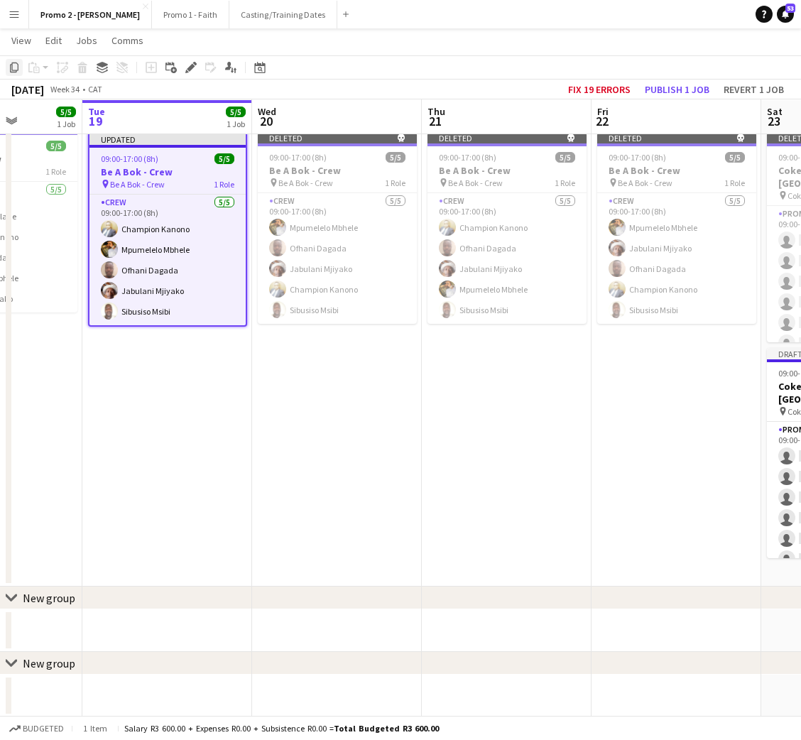
click at [14, 65] on icon "Copy" at bounding box center [14, 67] width 11 height 11
click at [334, 381] on app-date-cell "Deleted skull 09:00-17:00 (8h) 5/5 Be A Bok - Crew pin Be A Bok - Crew 1 Role C…" at bounding box center [337, 356] width 170 height 460
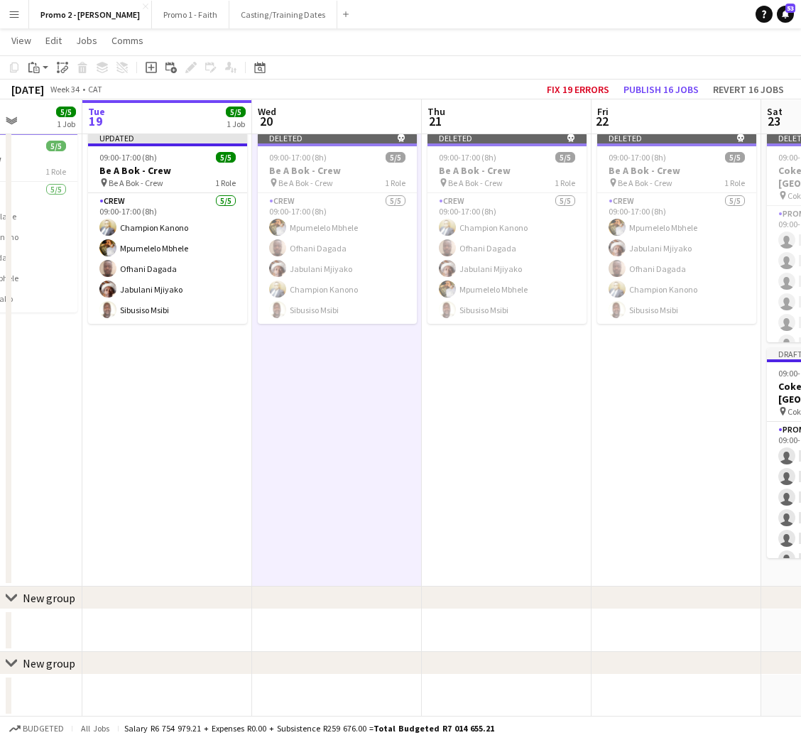
click at [491, 412] on app-date-cell "Deleted skull 09:00-17:00 (8h) 5/5 Be A Bok - Crew pin Be A Bok - Crew 1 Role C…" at bounding box center [507, 356] width 170 height 460
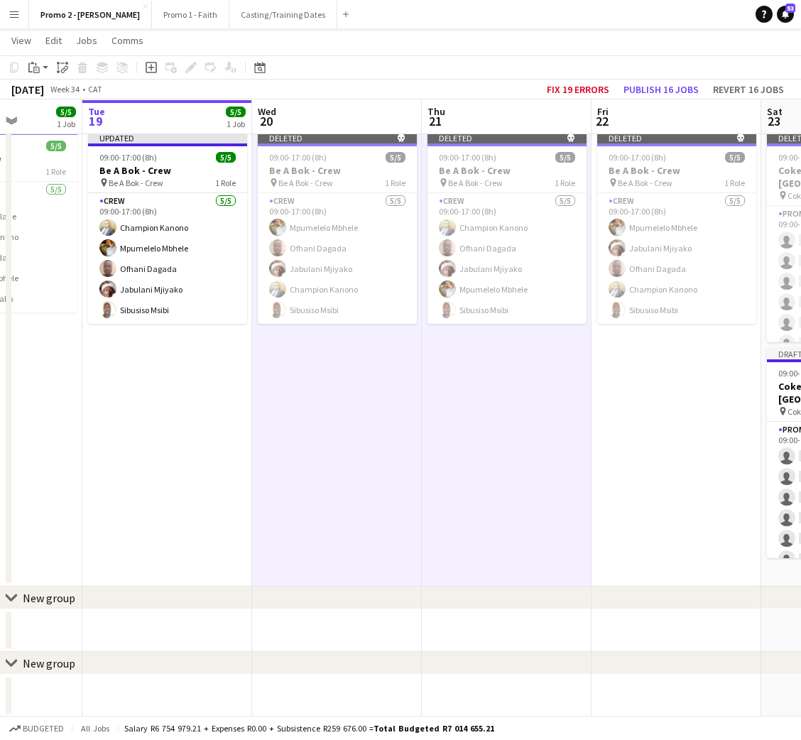
click at [651, 413] on app-date-cell "Deleted skull 09:00-17:00 (8h) 5/5 Be A Bok - Crew pin Be A Bok - Crew 1 Role C…" at bounding box center [677, 356] width 170 height 460
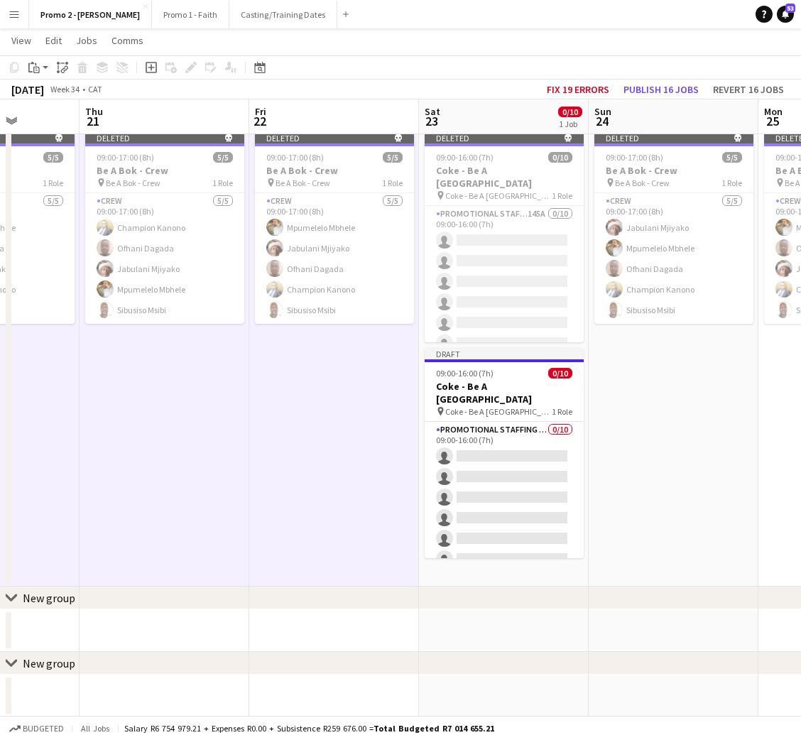
scroll to position [0, 603]
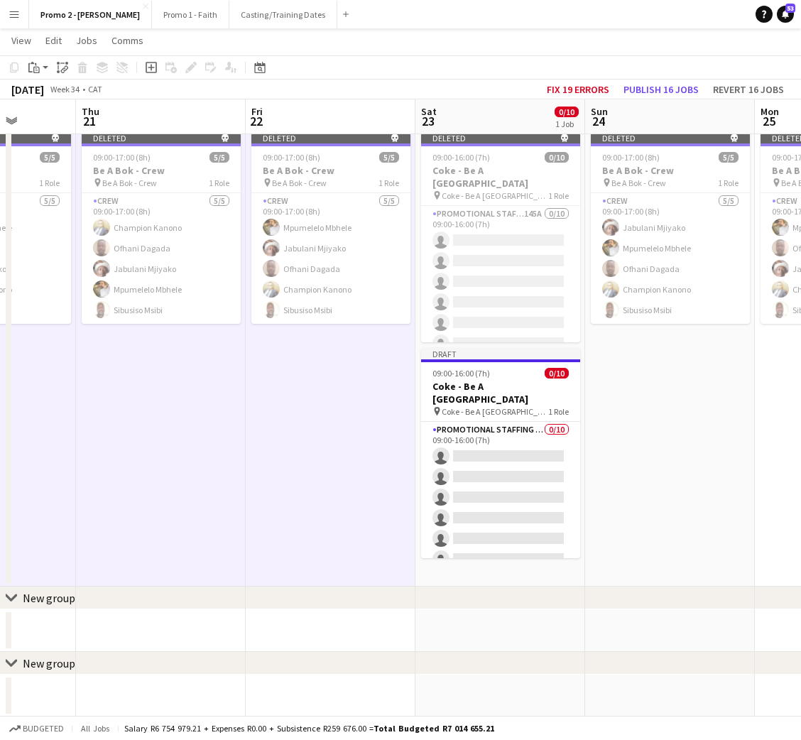
click at [485, 571] on app-date-cell "Deleted skull 09:00-16:00 (7h) 0/10 Coke - Be A [GEOGRAPHIC_DATA] pin Coke - Be…" at bounding box center [501, 356] width 170 height 460
click at [687, 480] on app-date-cell "Deleted skull 09:00-17:00 (8h) 5/5 Be A Bok - Crew pin Be A Bok - Crew 1 Role C…" at bounding box center [670, 356] width 170 height 460
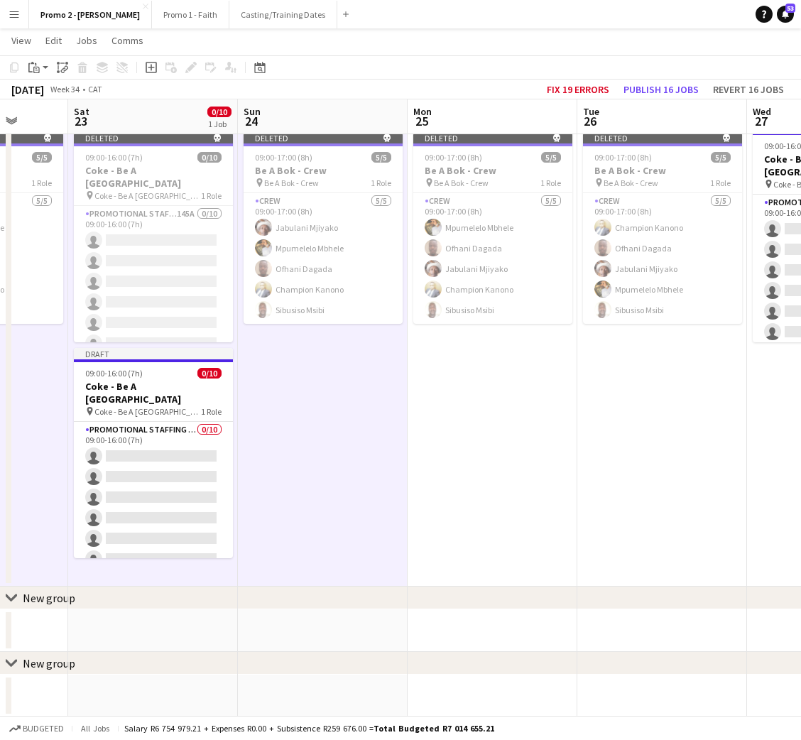
scroll to position [0, 475]
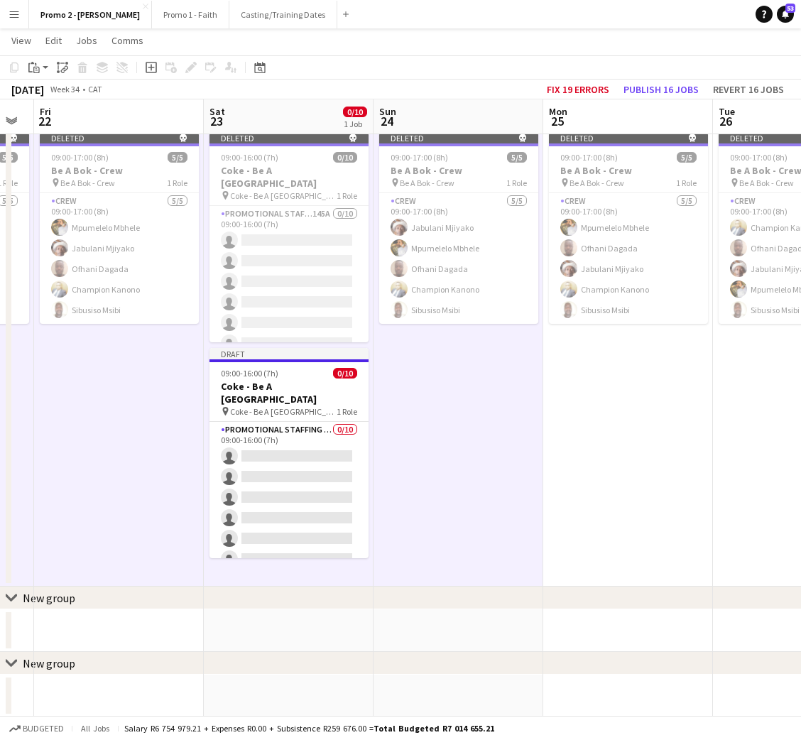
click at [653, 473] on app-date-cell "Deleted skull 09:00-17:00 (8h) 5/5 Be A Bok - Crew pin Be A Bok - Crew 1 Role C…" at bounding box center [628, 356] width 170 height 460
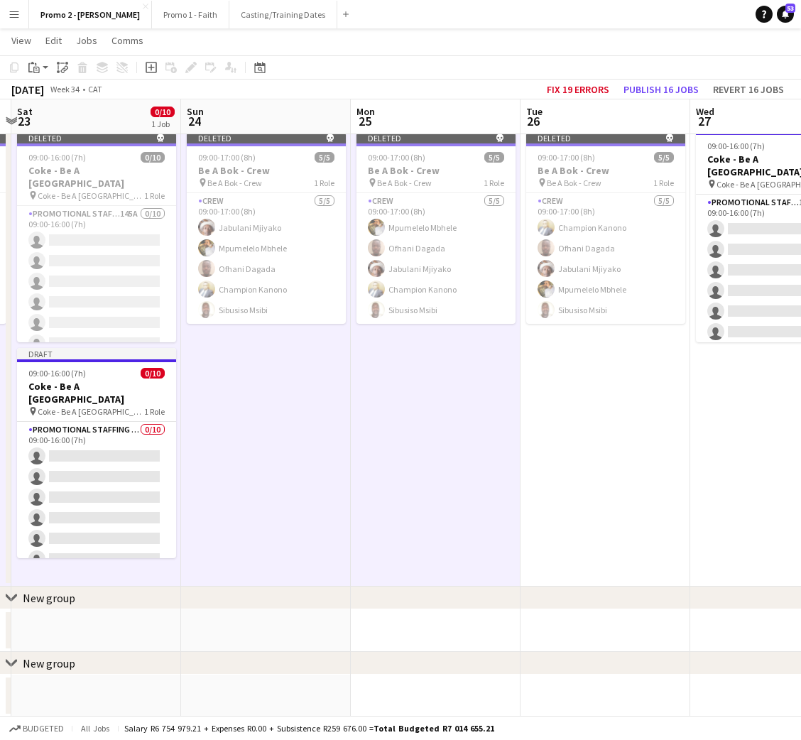
scroll to position [0, 516]
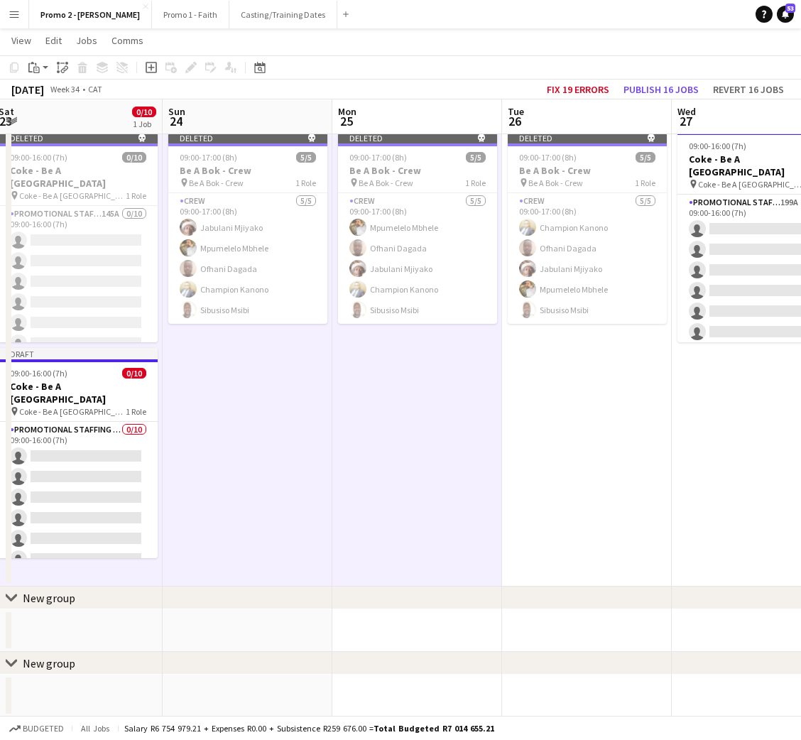
click at [561, 476] on app-date-cell "Deleted skull 09:00-17:00 (8h) 5/5 Be A Bok - Crew pin Be A Bok - Crew 1 Role C…" at bounding box center [587, 356] width 170 height 460
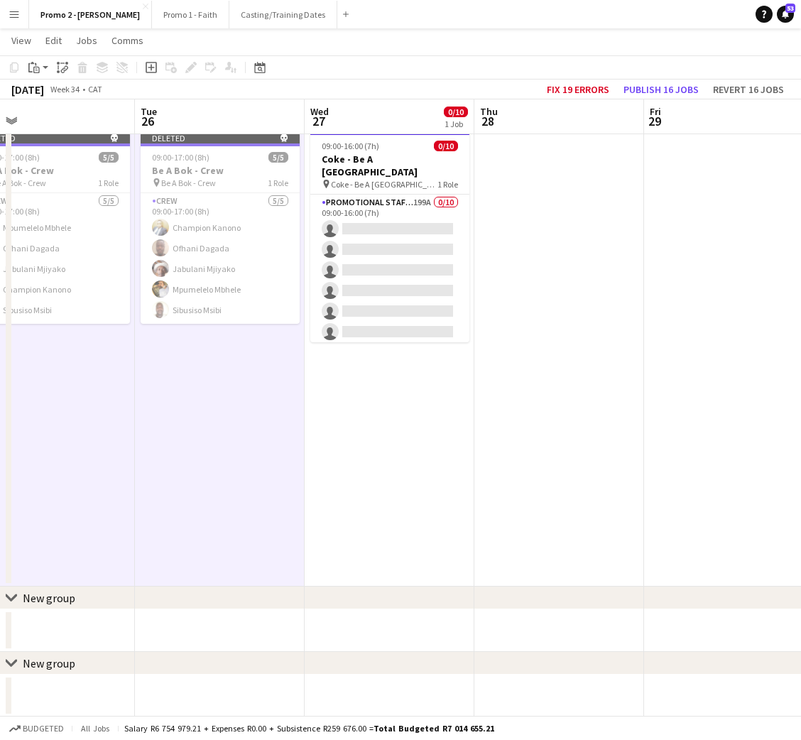
scroll to position [0, 552]
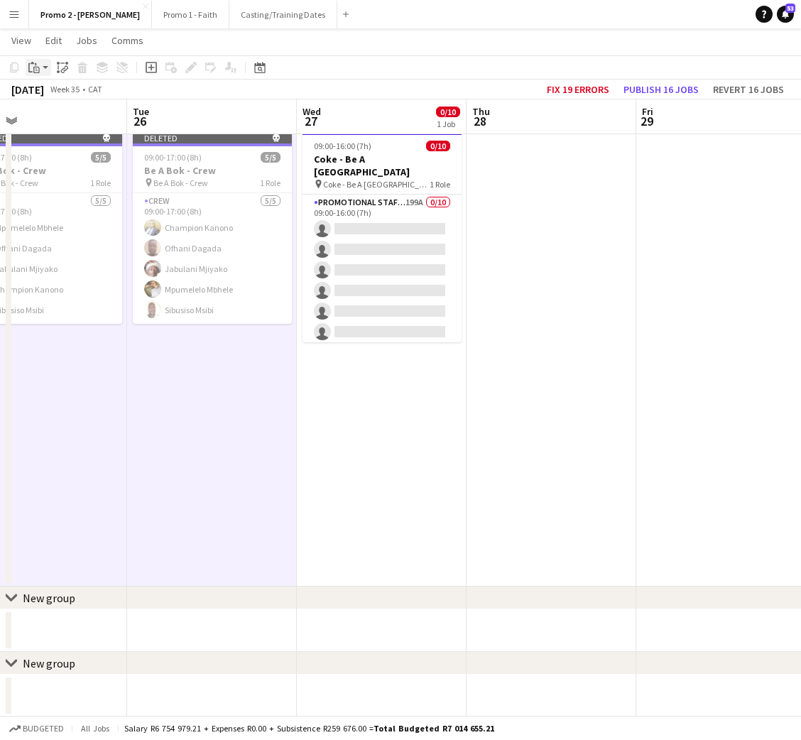
click at [28, 64] on icon at bounding box center [30, 67] width 4 height 9
click at [73, 121] on link "Paste with crew Ctrl+Shift+V" at bounding box center [105, 118] width 134 height 13
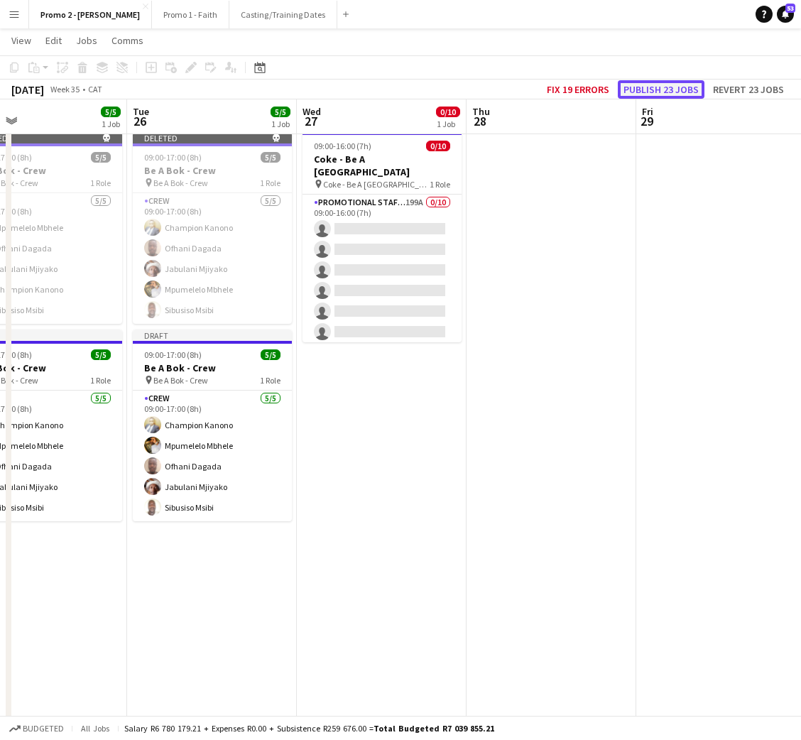
click at [681, 80] on button "Publish 23 jobs" at bounding box center [661, 89] width 87 height 18
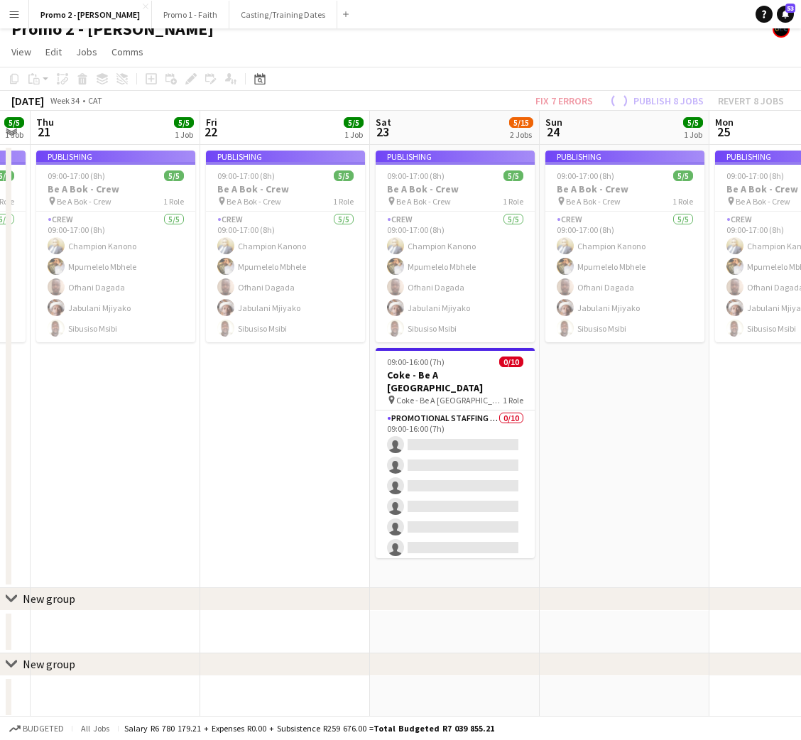
scroll to position [0, 308]
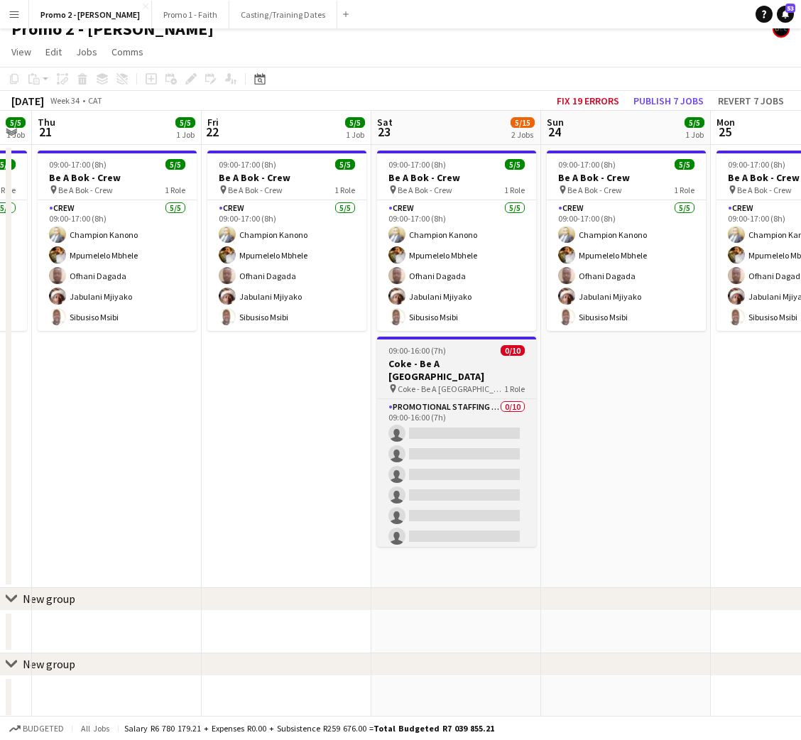
click at [450, 354] on div "09:00-16:00 (7h) 0/10" at bounding box center [456, 350] width 159 height 11
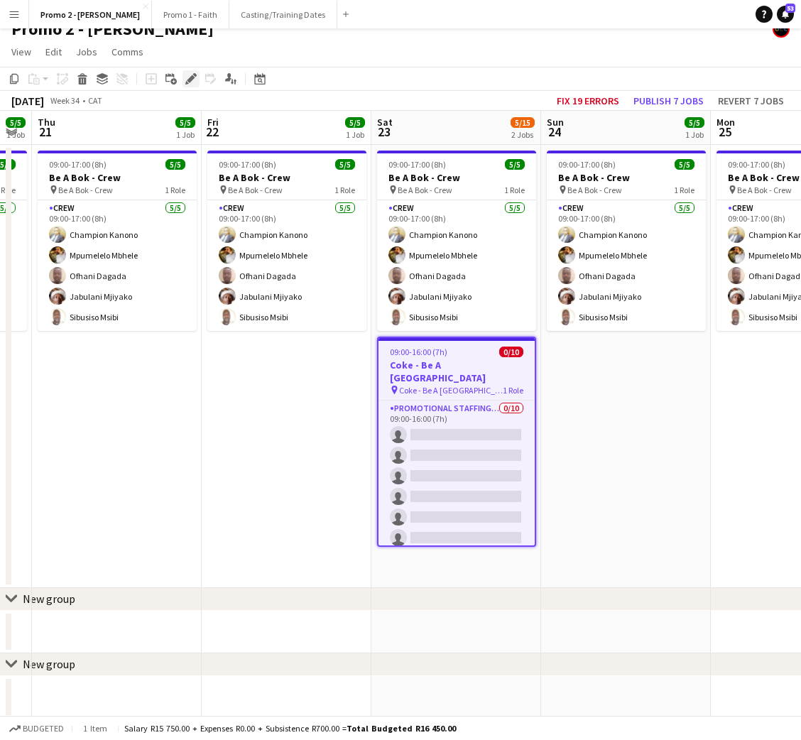
click at [190, 77] on icon at bounding box center [191, 79] width 8 height 8
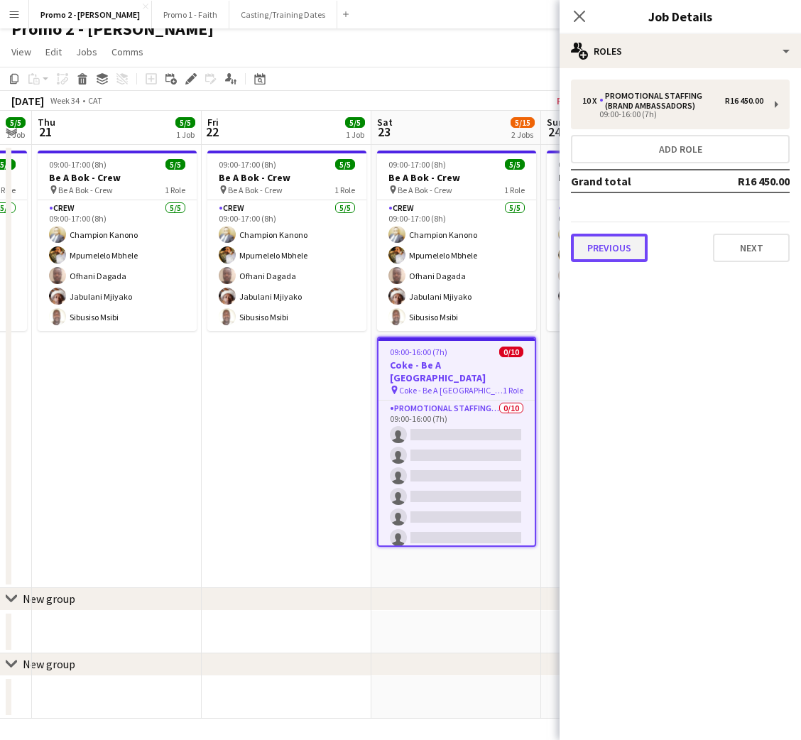
click at [594, 244] on button "Previous" at bounding box center [609, 248] width 77 height 28
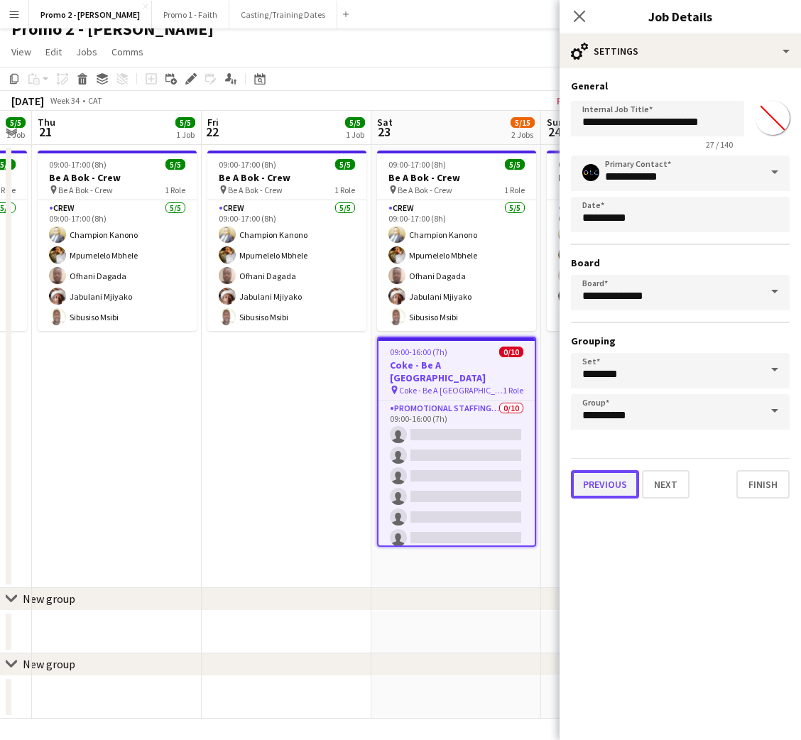
click at [607, 487] on button "Previous" at bounding box center [605, 484] width 68 height 28
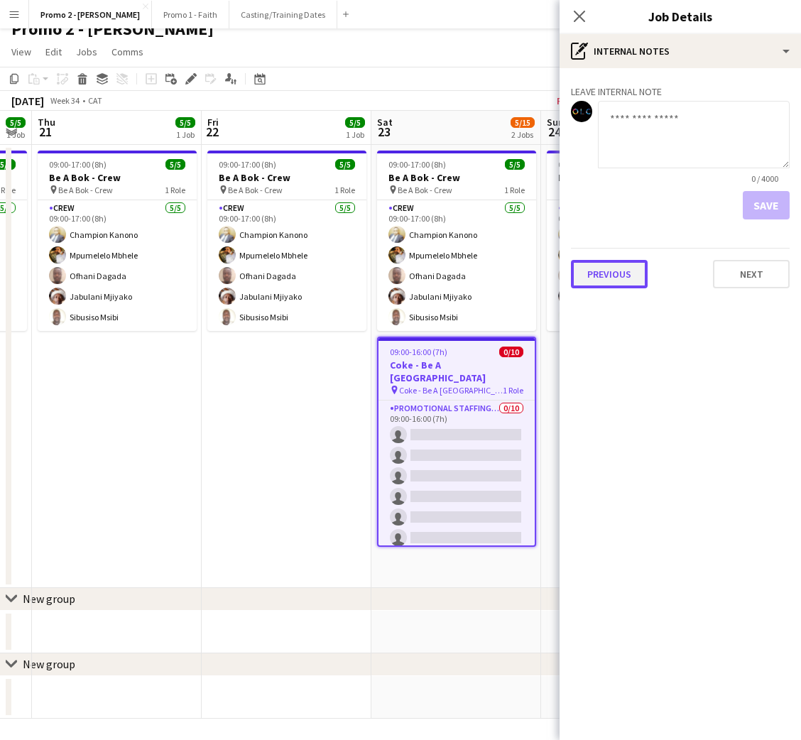
click at [621, 277] on button "Previous" at bounding box center [609, 274] width 77 height 28
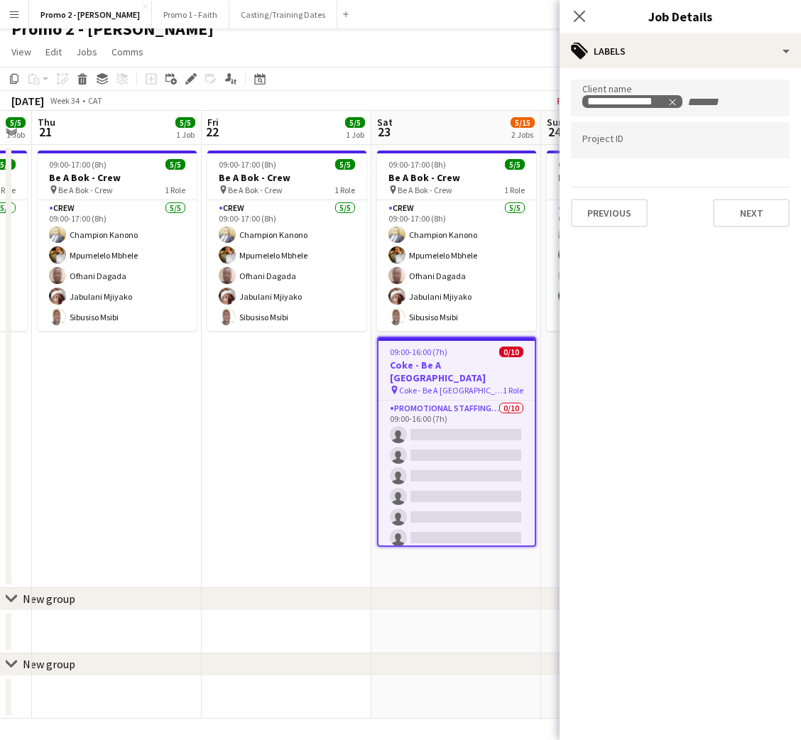
click at [622, 134] on div at bounding box center [680, 140] width 219 height 36
type input "*********"
click at [627, 212] on button "Previous" at bounding box center [609, 213] width 77 height 28
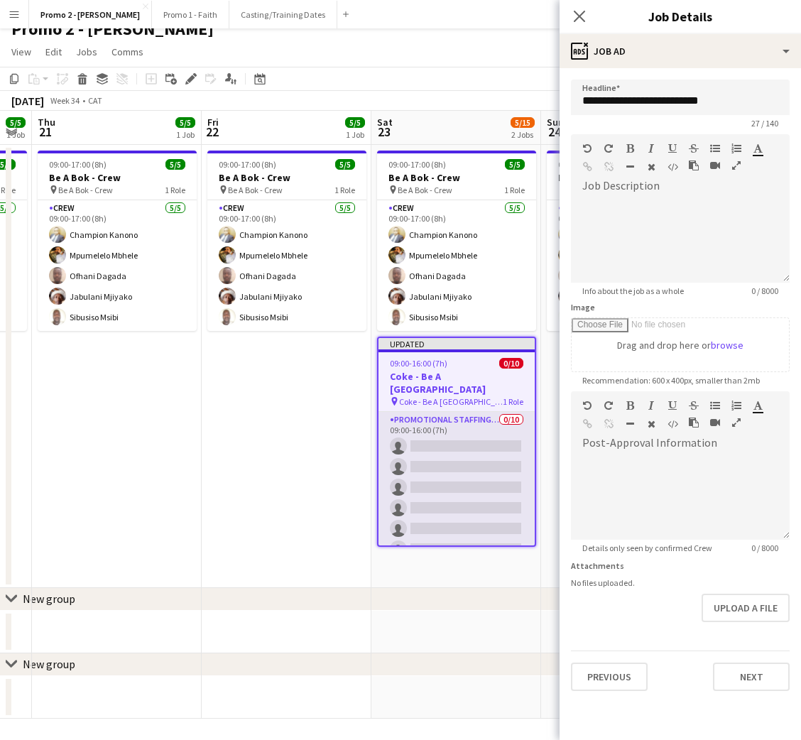
click at [447, 436] on app-card-role "Promotional Staffing (Brand Ambassadors) 0/10 09:00-16:00 (7h) single-neutral-a…" at bounding box center [457, 529] width 156 height 234
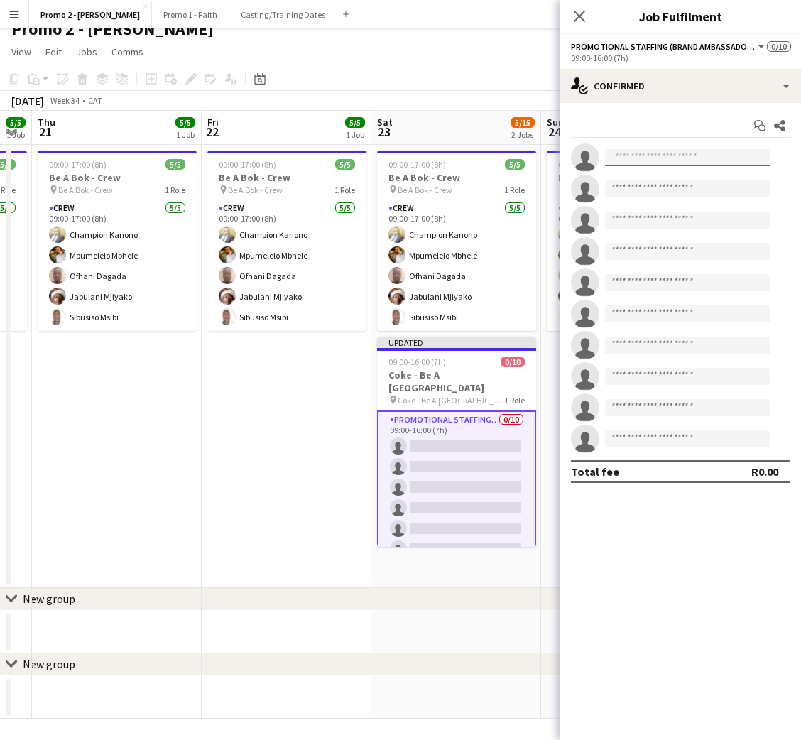
click at [654, 153] on input at bounding box center [687, 157] width 165 height 17
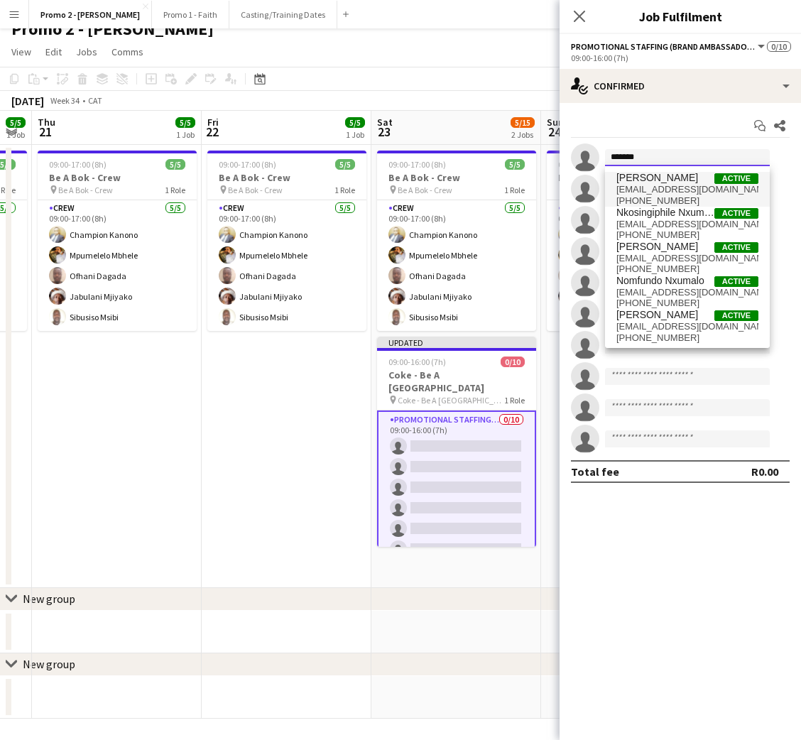
type input "*******"
click at [655, 187] on span "[EMAIL_ADDRESS][DOMAIN_NAME]" at bounding box center [688, 189] width 142 height 11
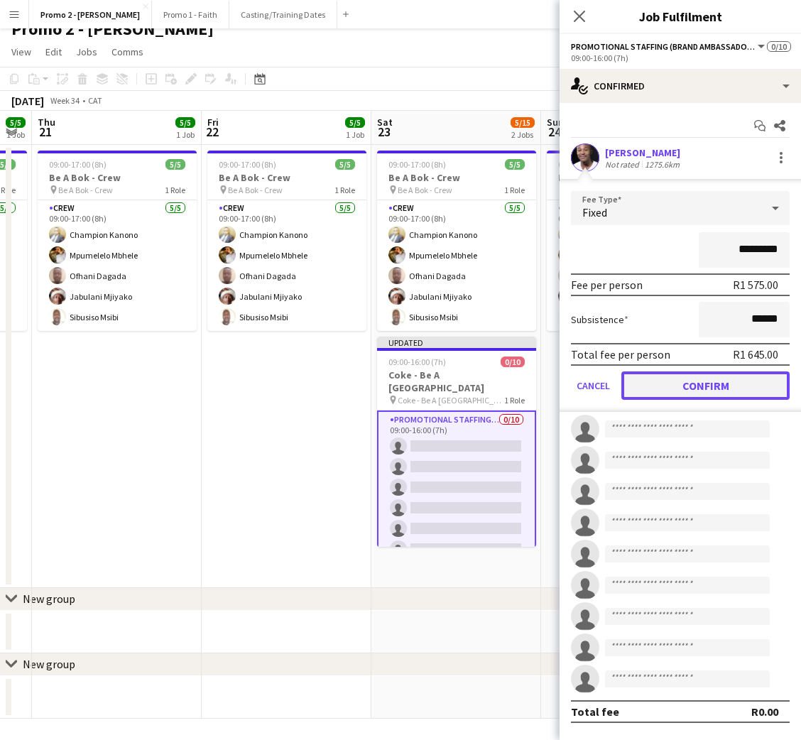
click at [668, 378] on button "Confirm" at bounding box center [706, 386] width 168 height 28
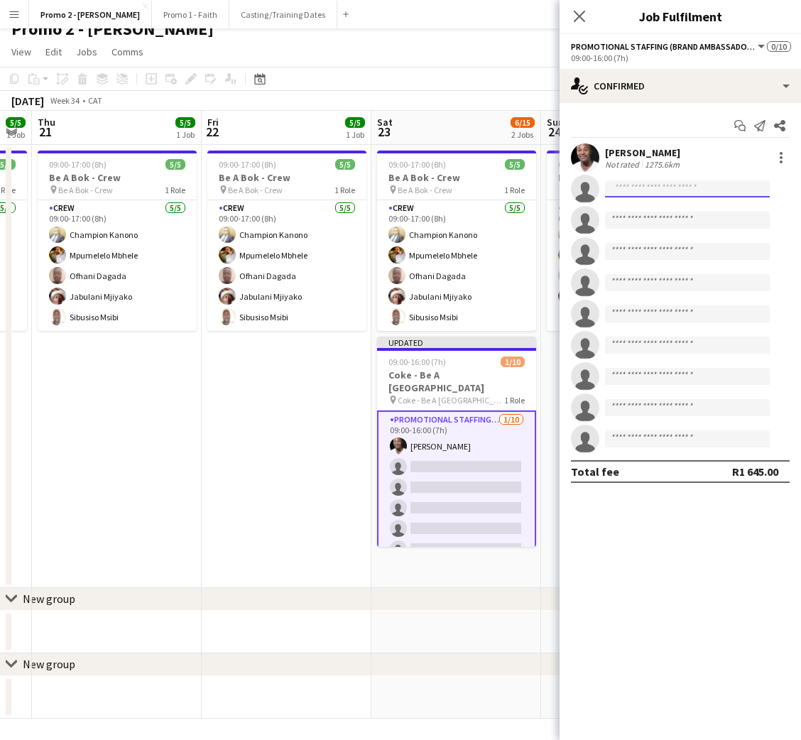
click at [638, 185] on input at bounding box center [687, 188] width 165 height 17
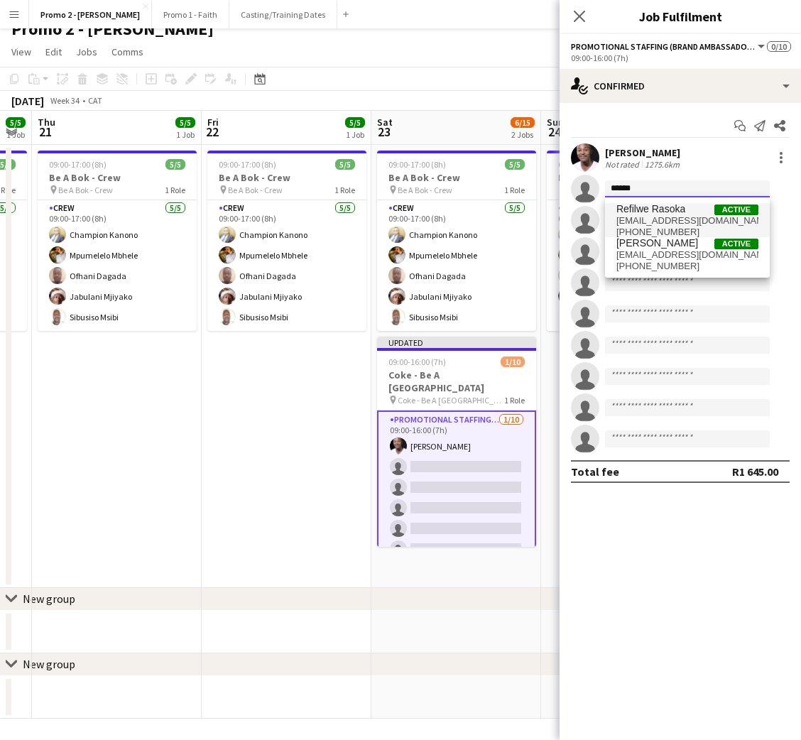
type input "******"
click at [651, 207] on span "Refilwe Rasoka" at bounding box center [651, 209] width 69 height 12
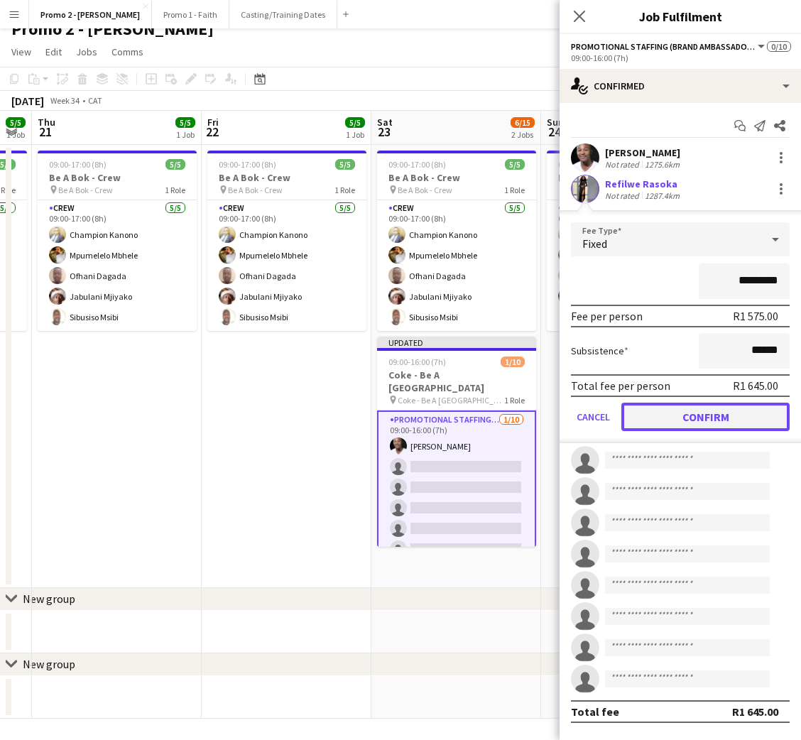
click at [671, 413] on button "Confirm" at bounding box center [706, 417] width 168 height 28
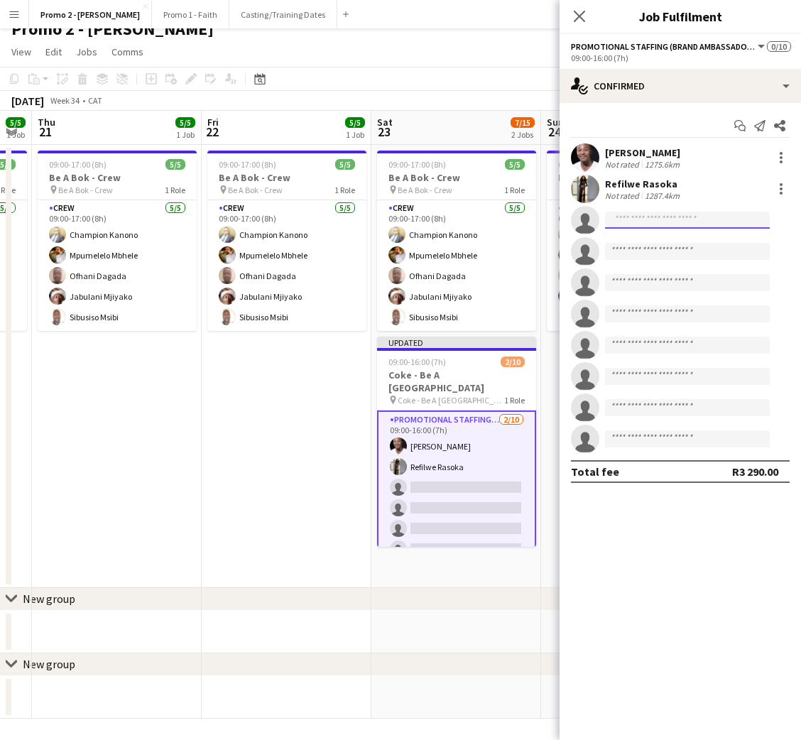
click at [651, 212] on input at bounding box center [687, 220] width 165 height 17
type input "********"
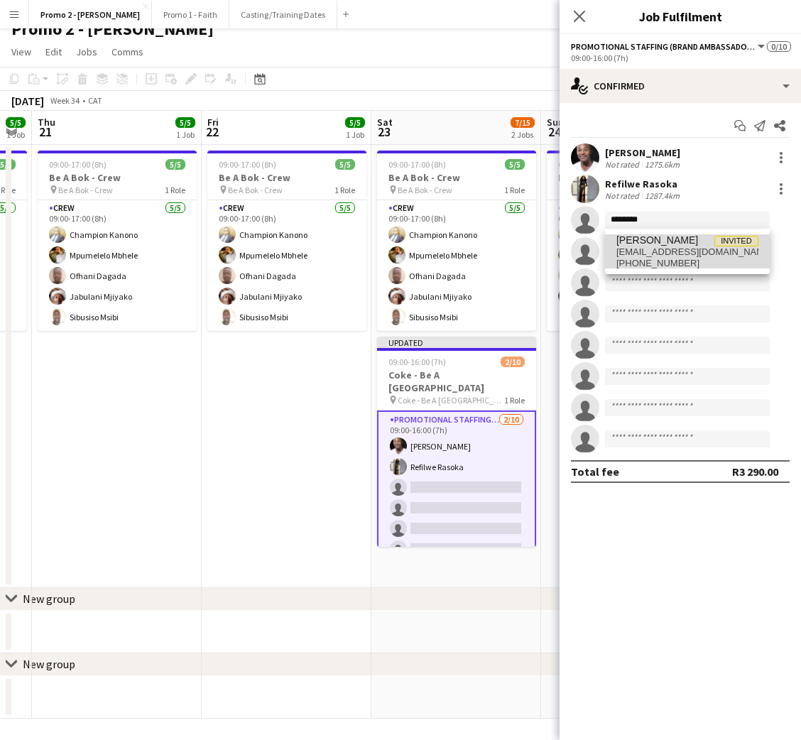
click at [658, 245] on span "[PERSON_NAME]" at bounding box center [658, 240] width 82 height 12
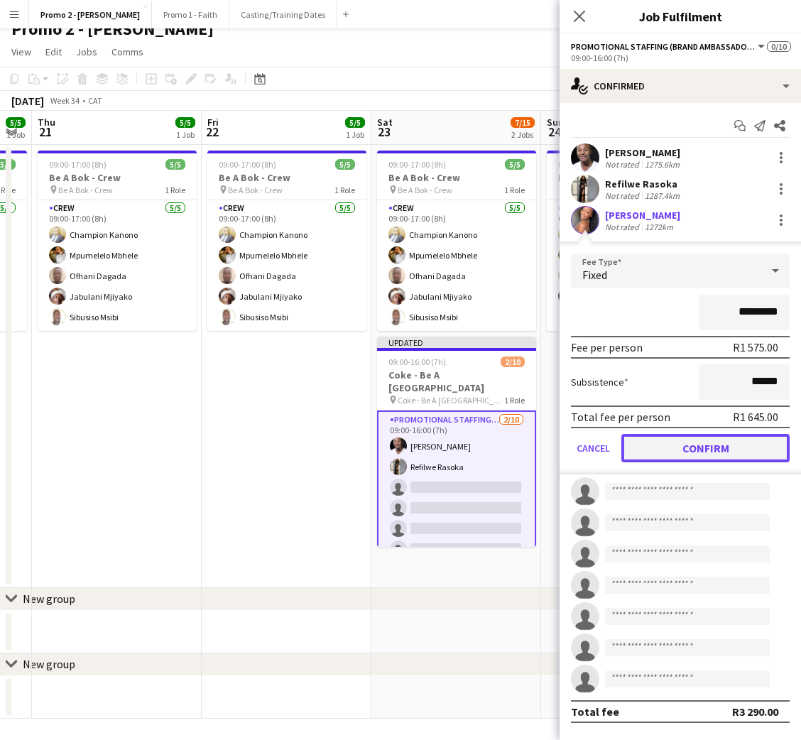
click at [671, 443] on button "Confirm" at bounding box center [706, 448] width 168 height 28
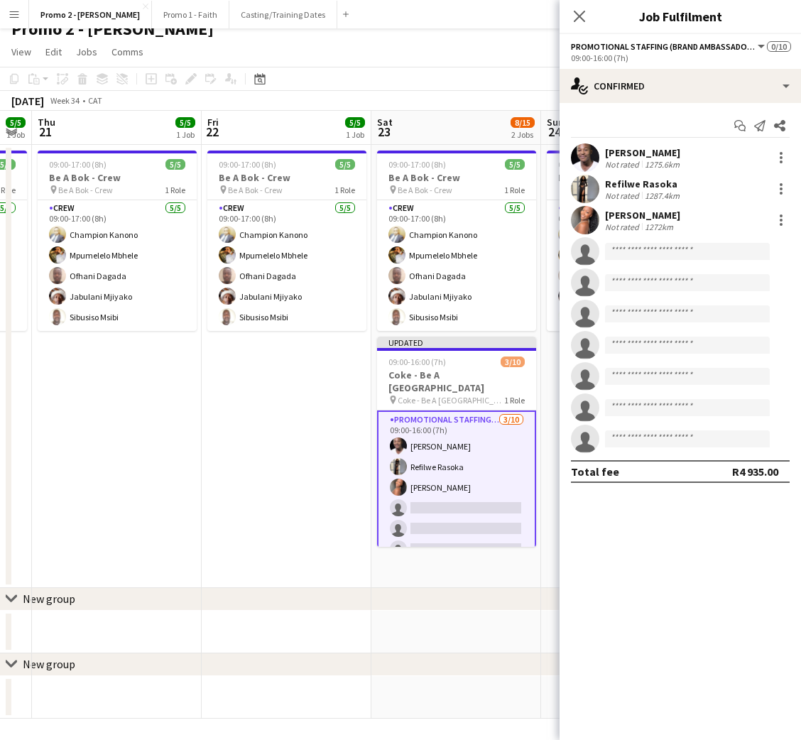
click at [639, 242] on app-invite-slot "single-neutral-actions" at bounding box center [681, 251] width 242 height 28
click at [637, 249] on input at bounding box center [687, 251] width 165 height 17
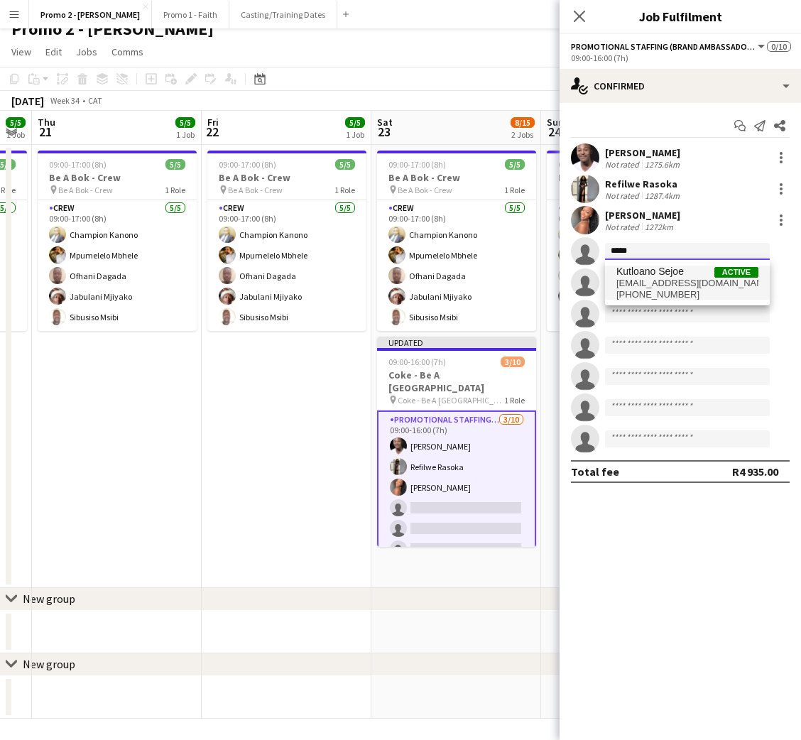
type input "*****"
click at [654, 280] on span "[EMAIL_ADDRESS][DOMAIN_NAME]" at bounding box center [688, 283] width 142 height 11
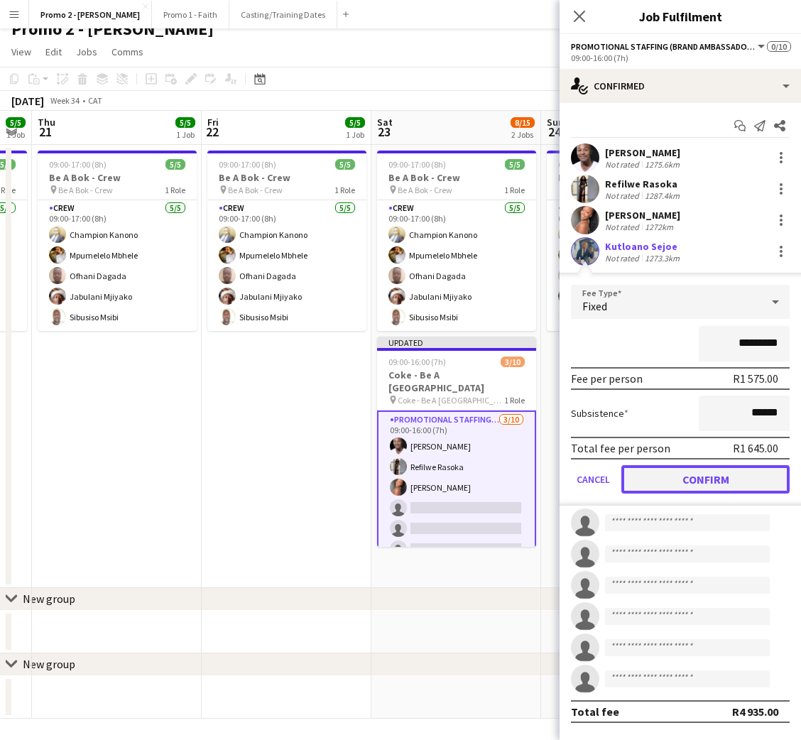
click at [671, 475] on button "Confirm" at bounding box center [706, 479] width 168 height 28
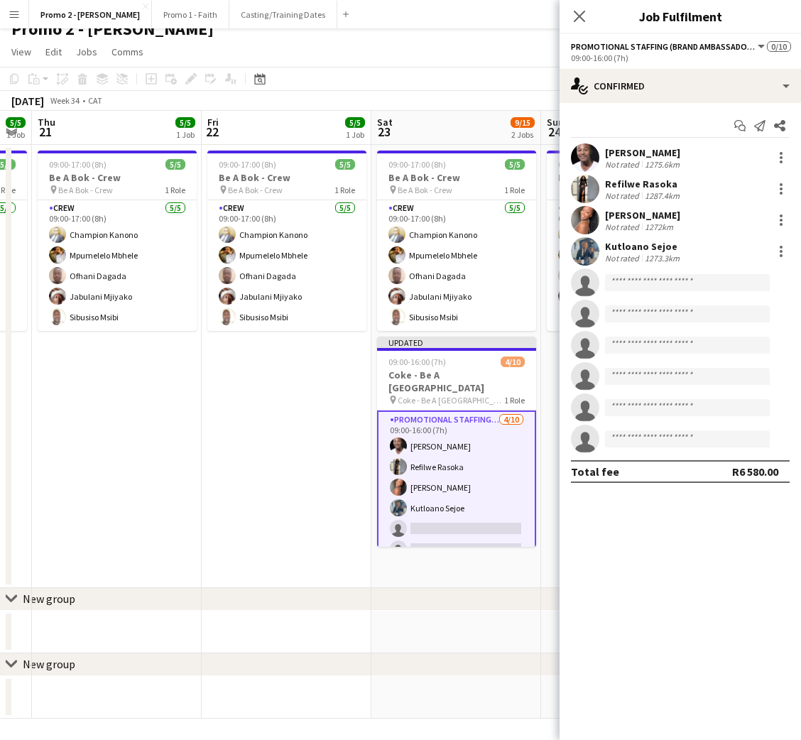
click at [13, 16] on app-icon "Menu" at bounding box center [14, 14] width 11 height 11
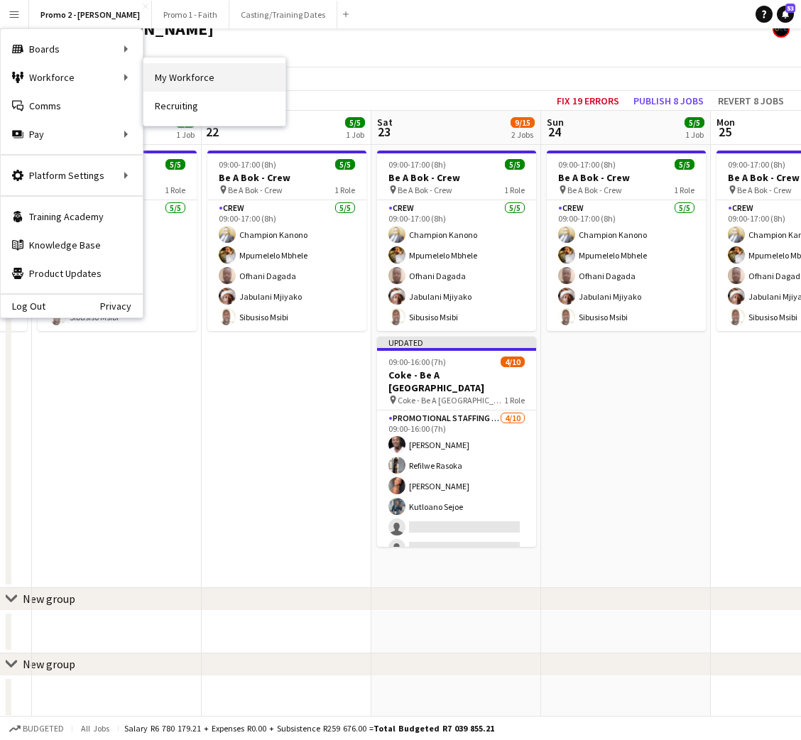
click at [164, 78] on link "My Workforce" at bounding box center [215, 77] width 142 height 28
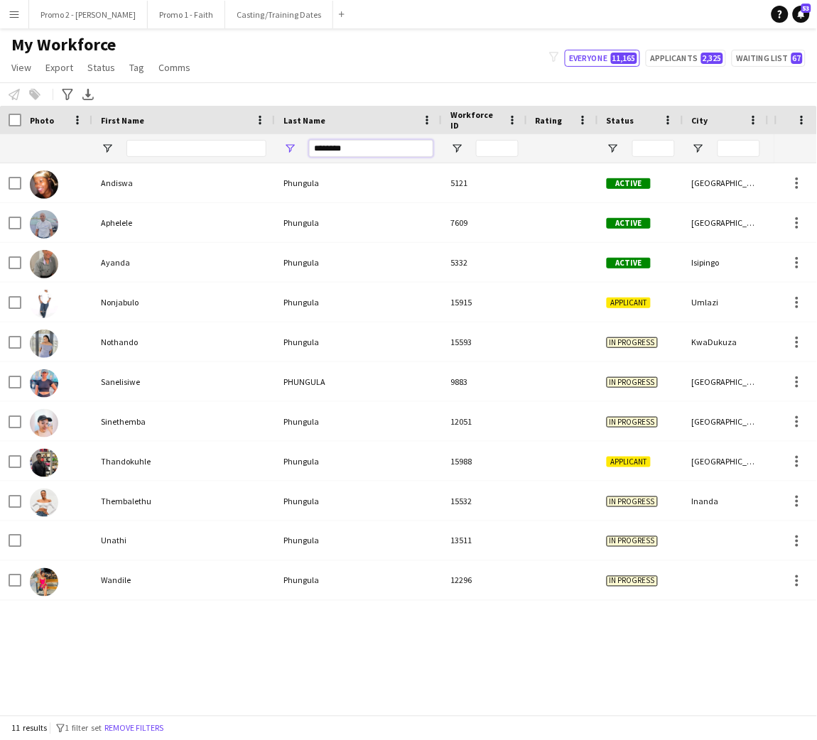
click at [361, 148] on input "********" at bounding box center [371, 148] width 124 height 17
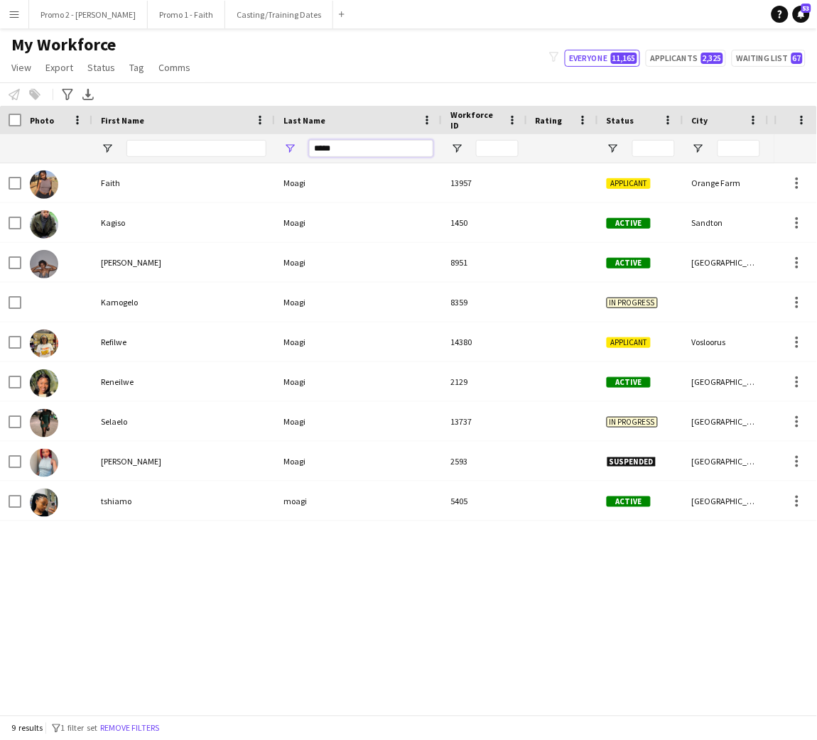
type input "*****"
click at [334, 146] on input "*****" at bounding box center [371, 148] width 124 height 17
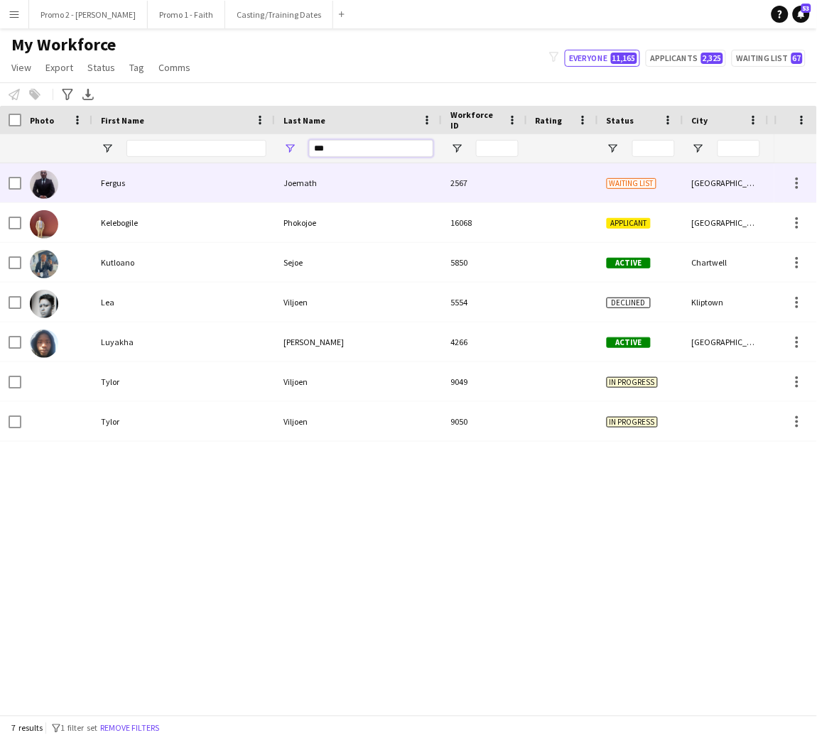
type input "***"
click at [169, 185] on div "Fergus" at bounding box center [183, 182] width 183 height 39
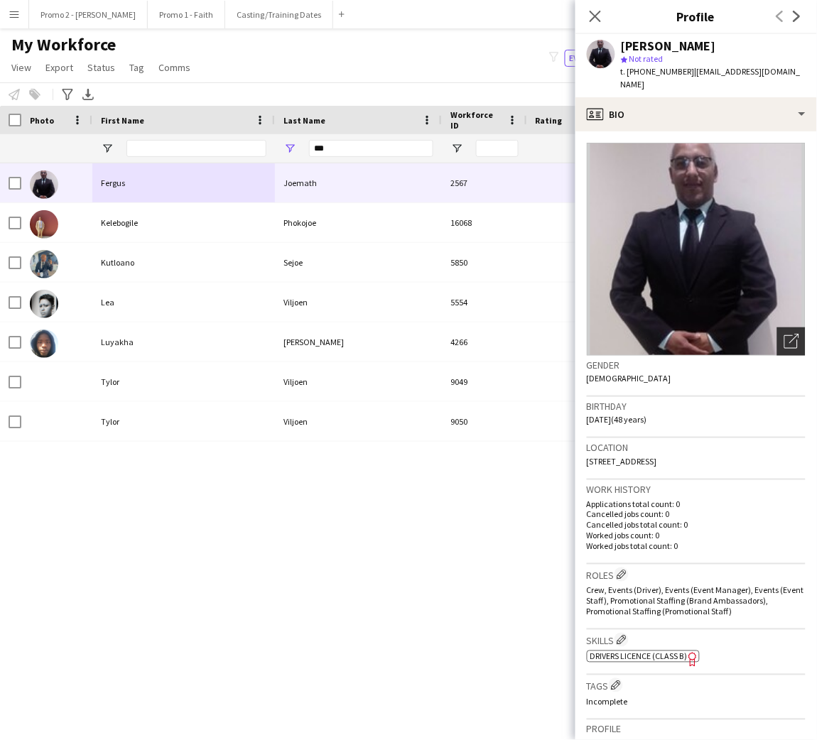
click at [784, 334] on icon "Open photos pop-in" at bounding box center [791, 341] width 15 height 15
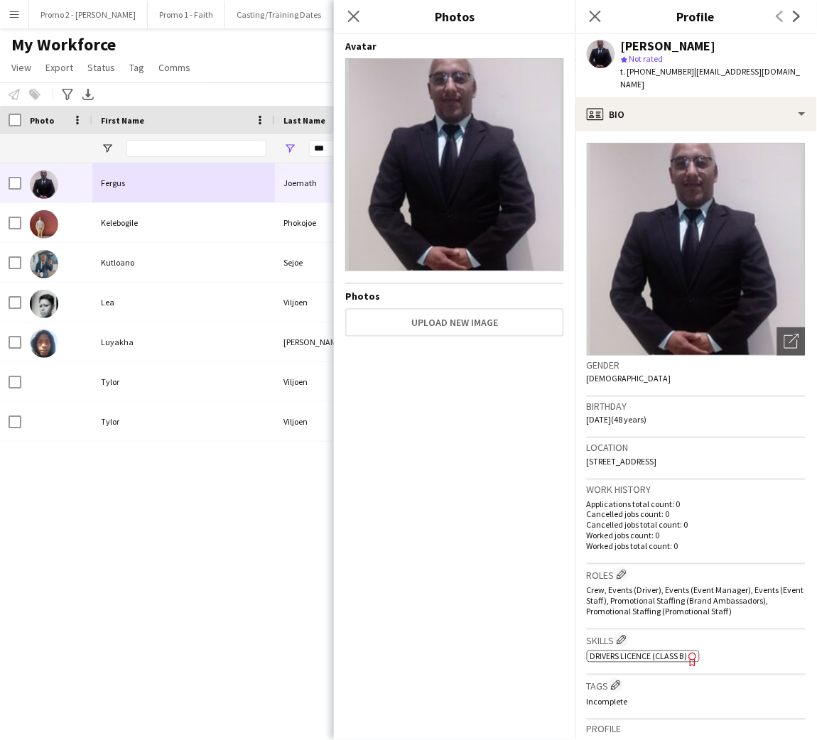
scroll to position [301, 0]
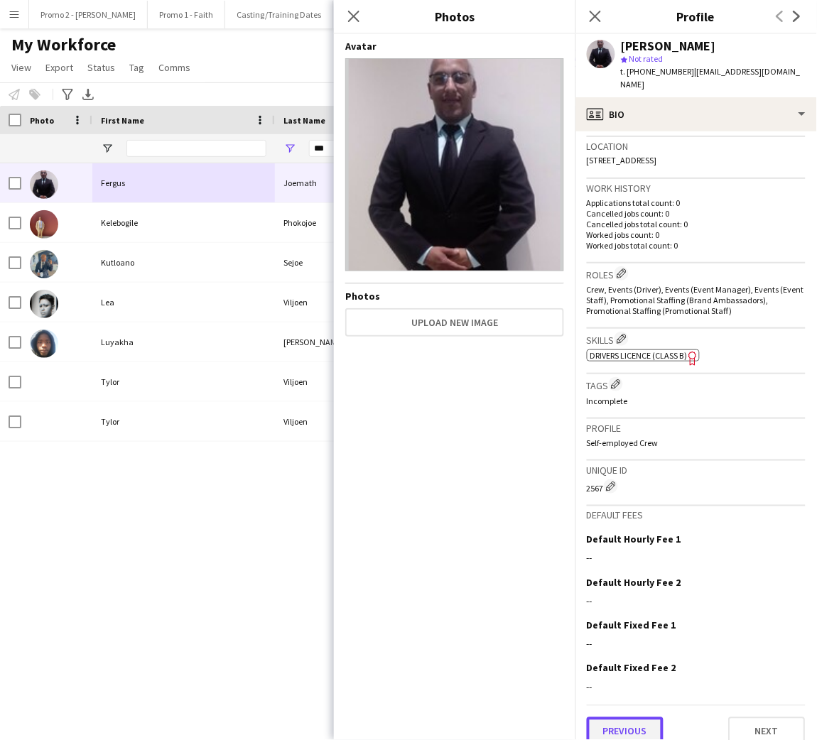
click at [642, 724] on button "Previous" at bounding box center [625, 732] width 77 height 28
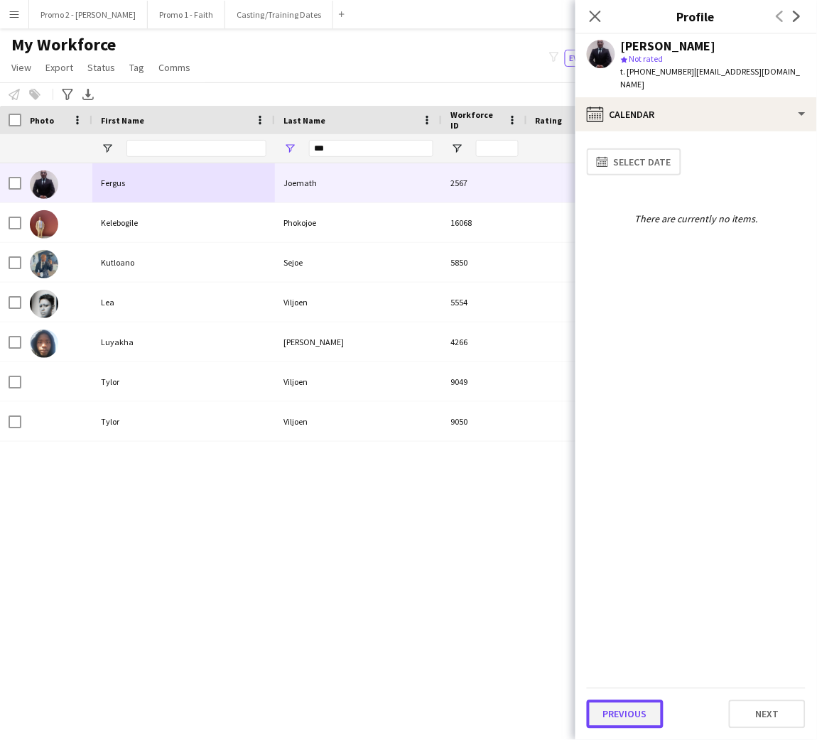
click at [642, 703] on button "Previous" at bounding box center [625, 714] width 77 height 28
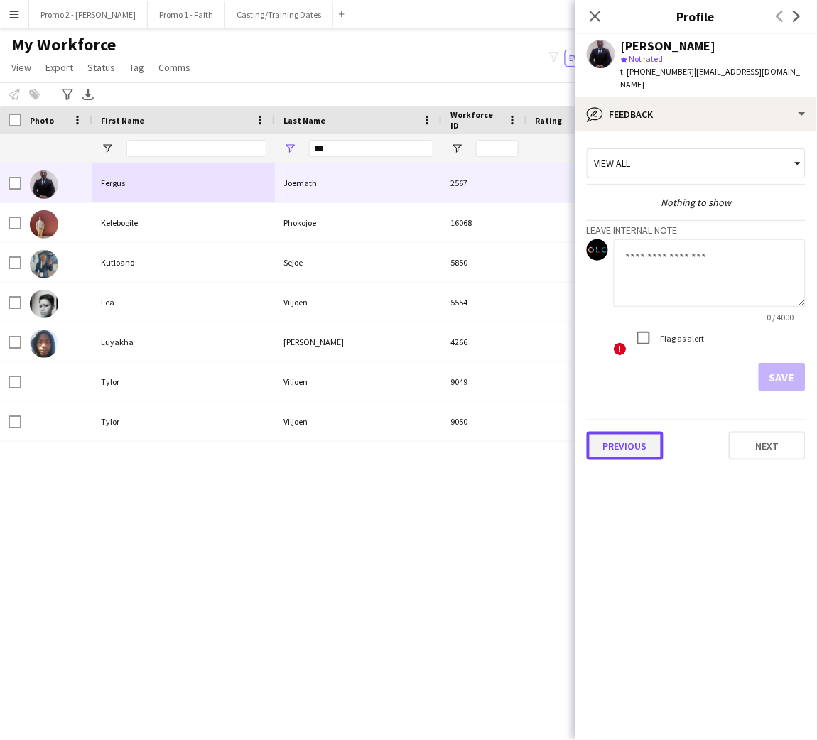
click at [637, 432] on button "Previous" at bounding box center [625, 446] width 77 height 28
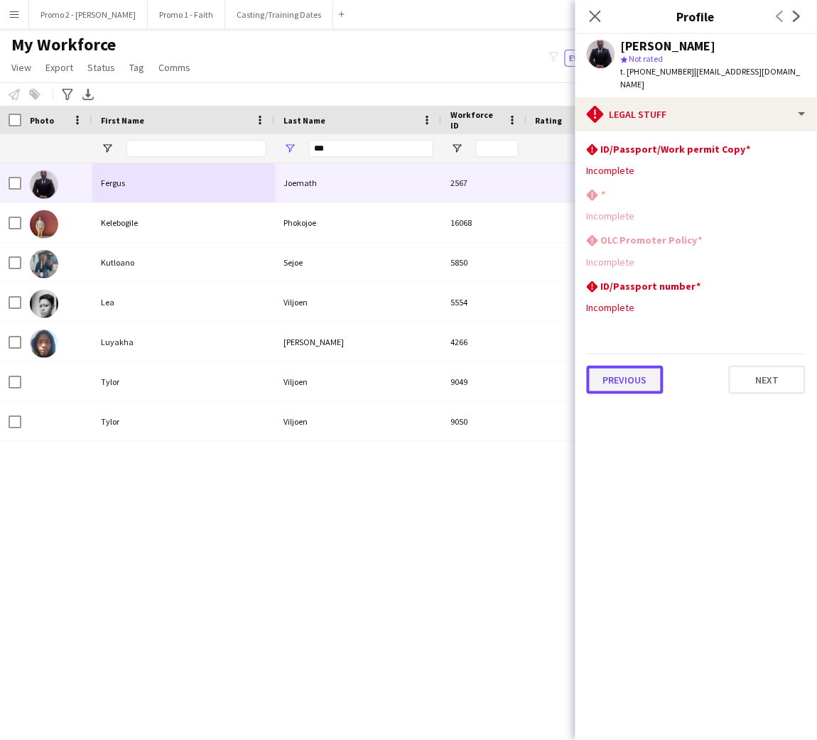
click at [624, 377] on button "Previous" at bounding box center [625, 380] width 77 height 28
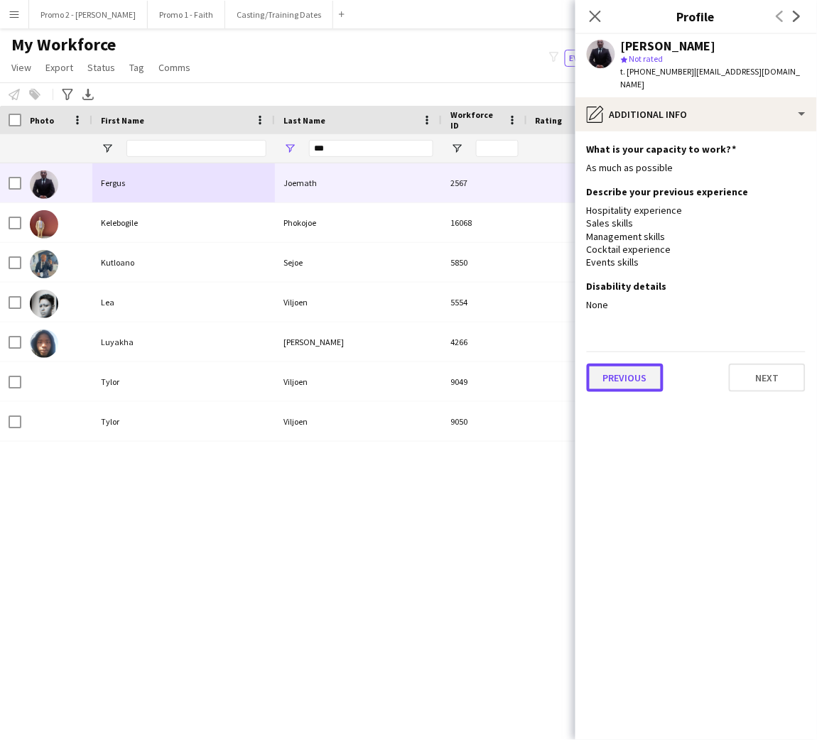
click at [611, 364] on button "Previous" at bounding box center [625, 378] width 77 height 28
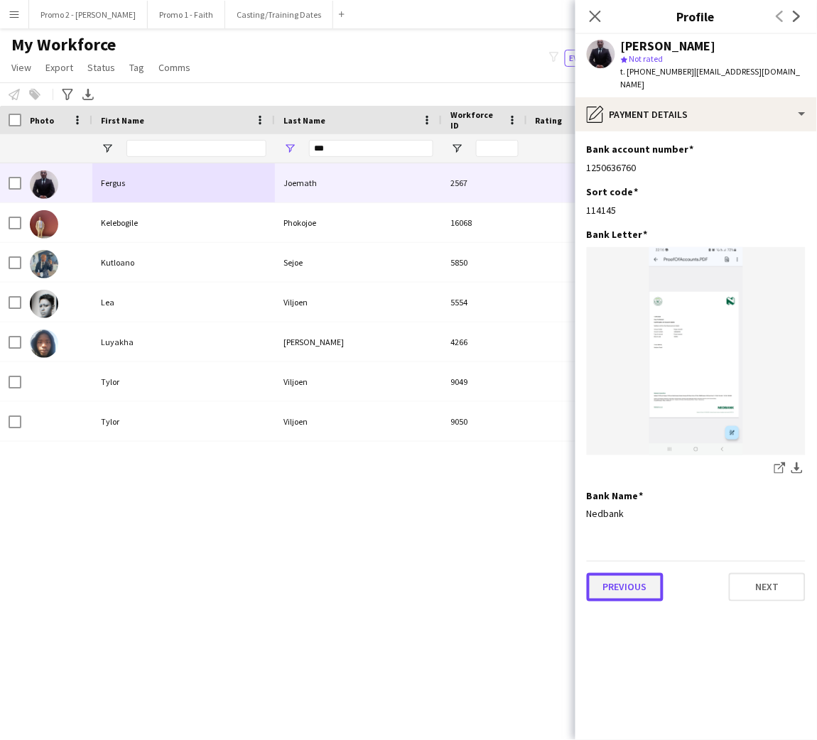
click at [624, 584] on button "Previous" at bounding box center [625, 587] width 77 height 28
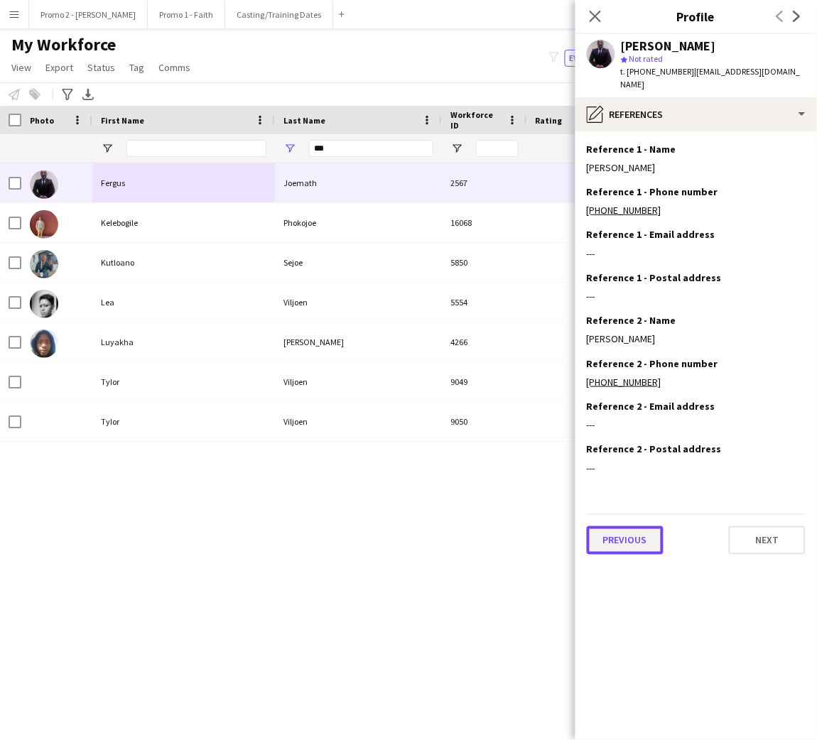
click at [624, 529] on button "Previous" at bounding box center [625, 540] width 77 height 28
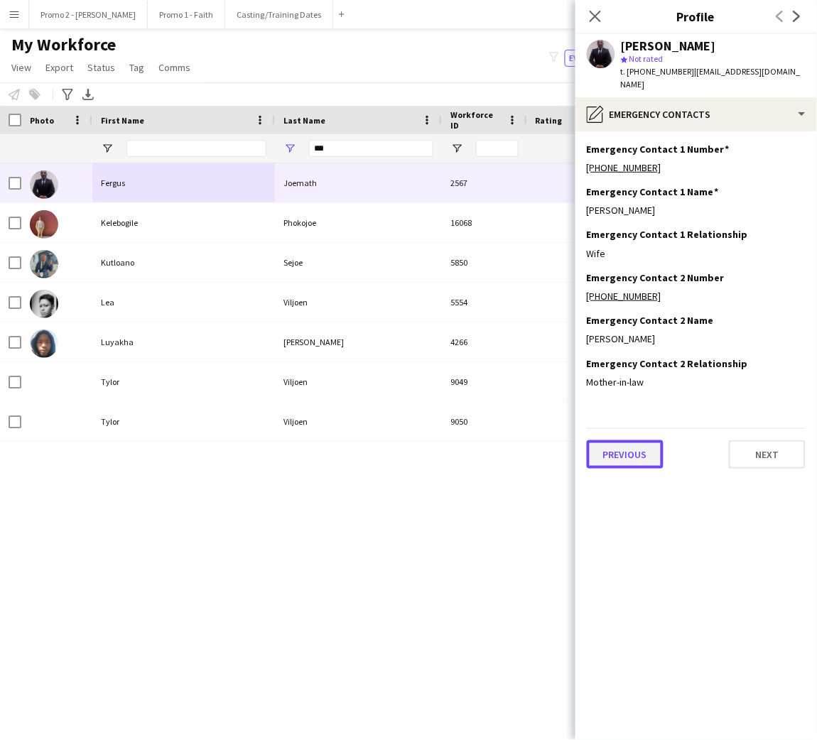
click at [629, 440] on button "Previous" at bounding box center [625, 454] width 77 height 28
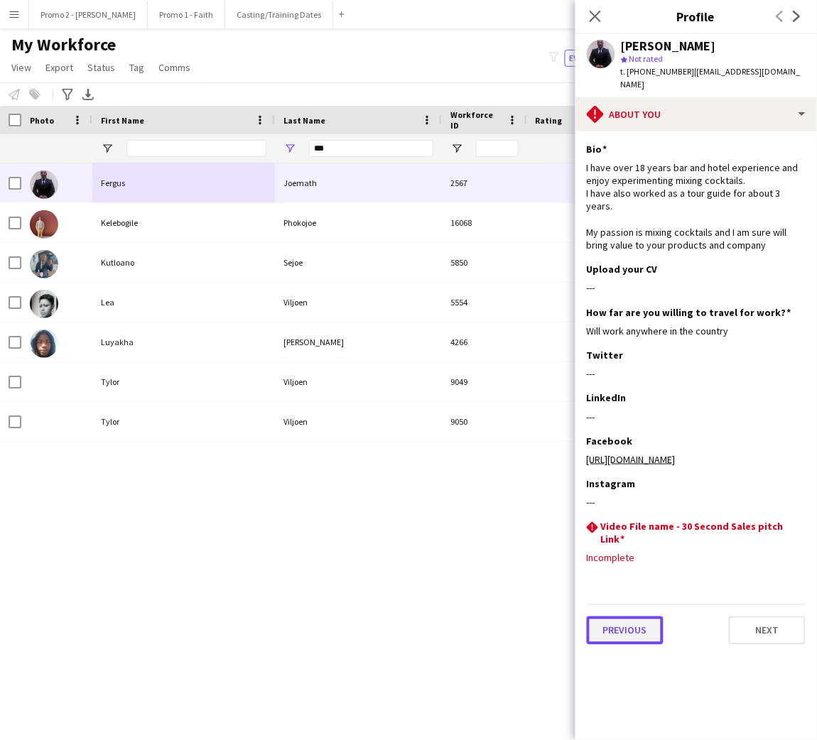
click at [622, 617] on button "Previous" at bounding box center [625, 631] width 77 height 28
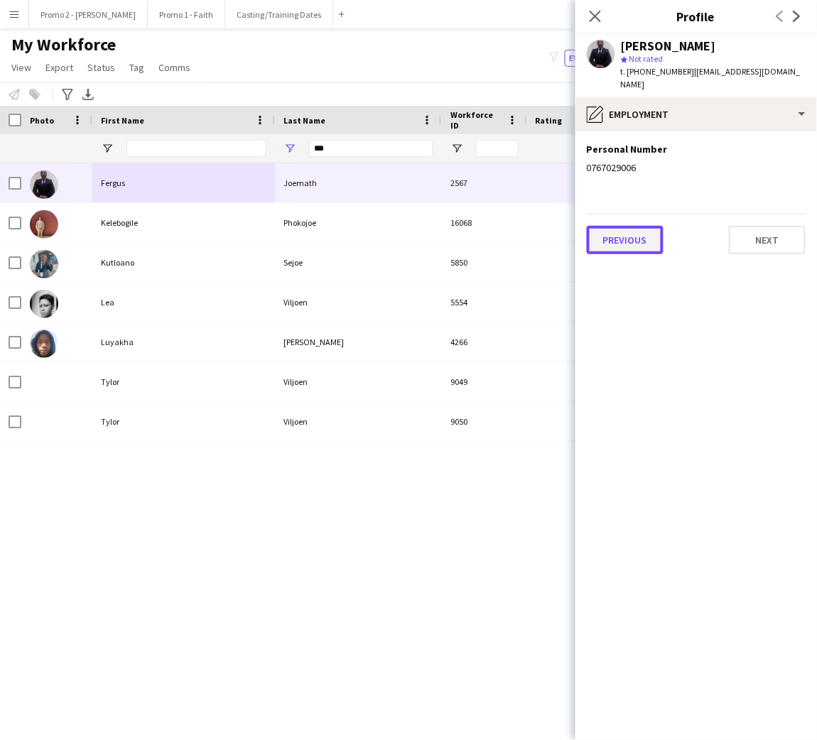
click at [634, 226] on button "Previous" at bounding box center [625, 240] width 77 height 28
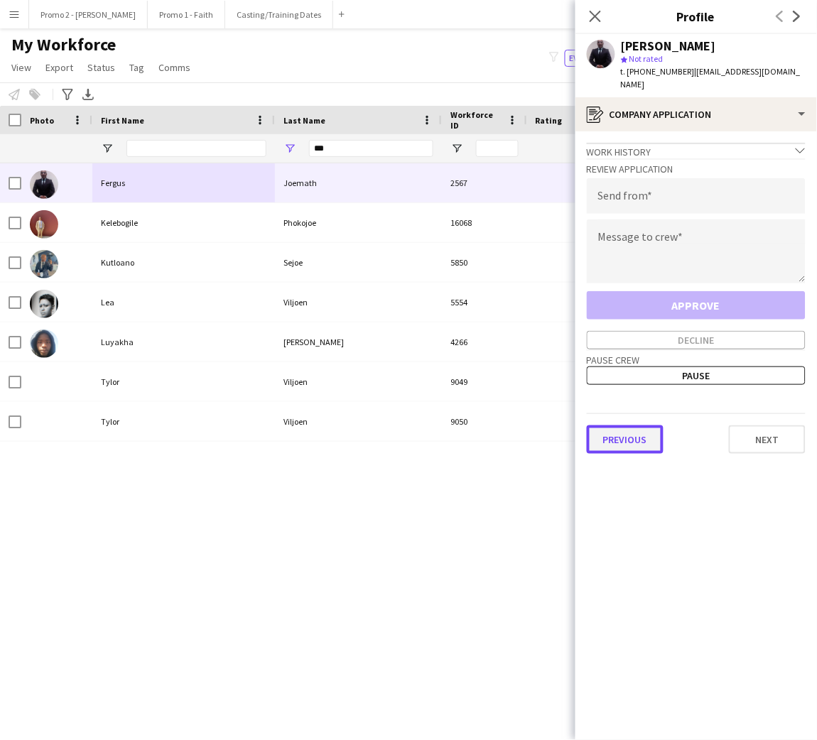
click at [622, 426] on button "Previous" at bounding box center [625, 440] width 77 height 28
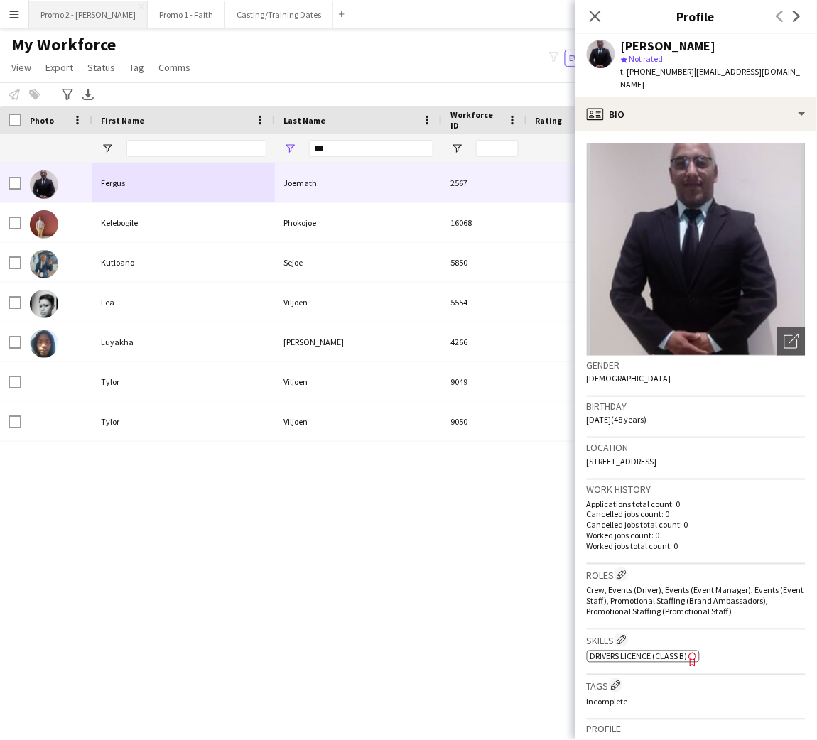
click at [66, 16] on button "Promo 2 - [PERSON_NAME]" at bounding box center [88, 15] width 119 height 28
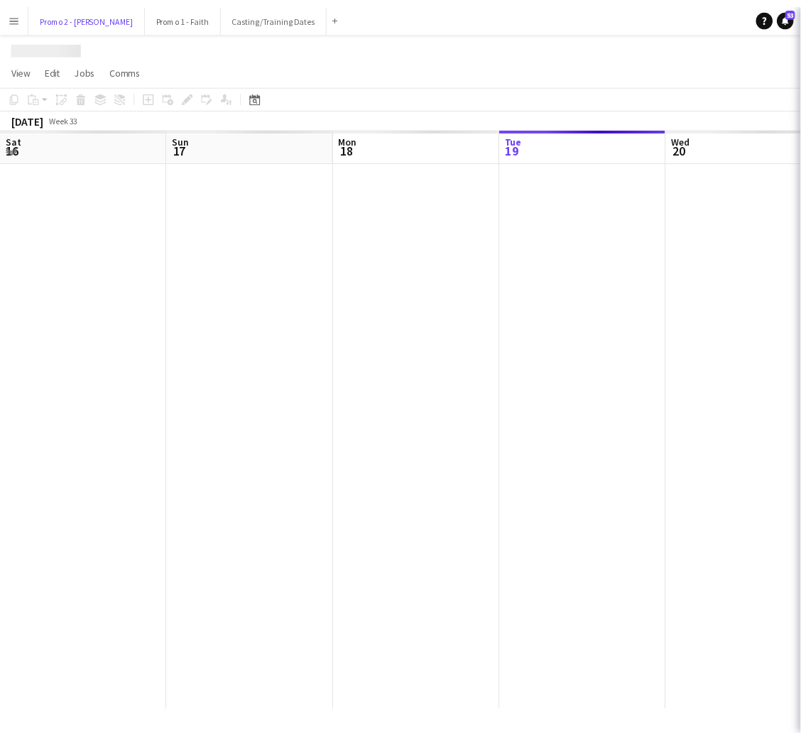
scroll to position [0, 339]
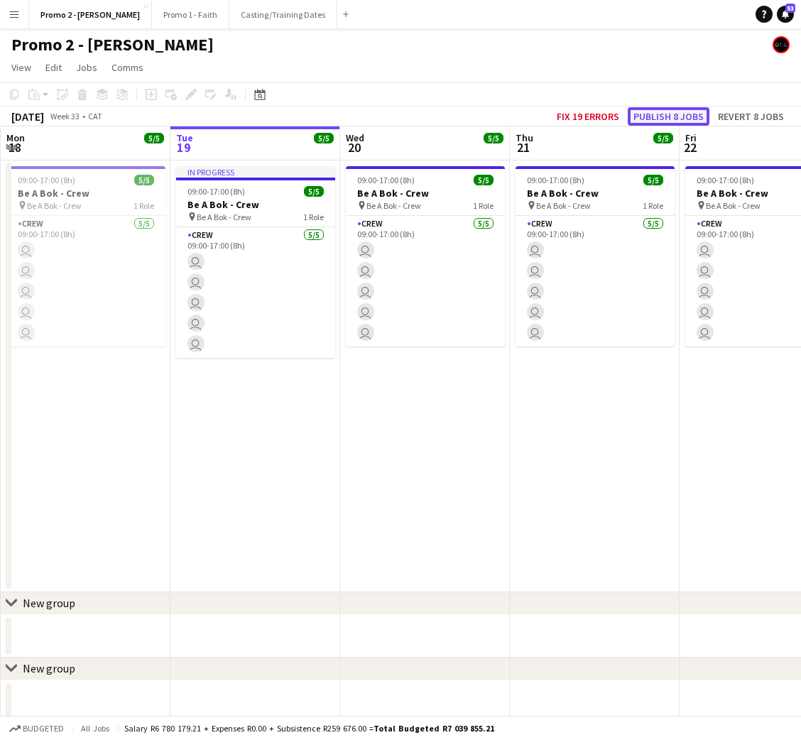
click at [700, 109] on button "Publish 8 jobs" at bounding box center [669, 116] width 82 height 18
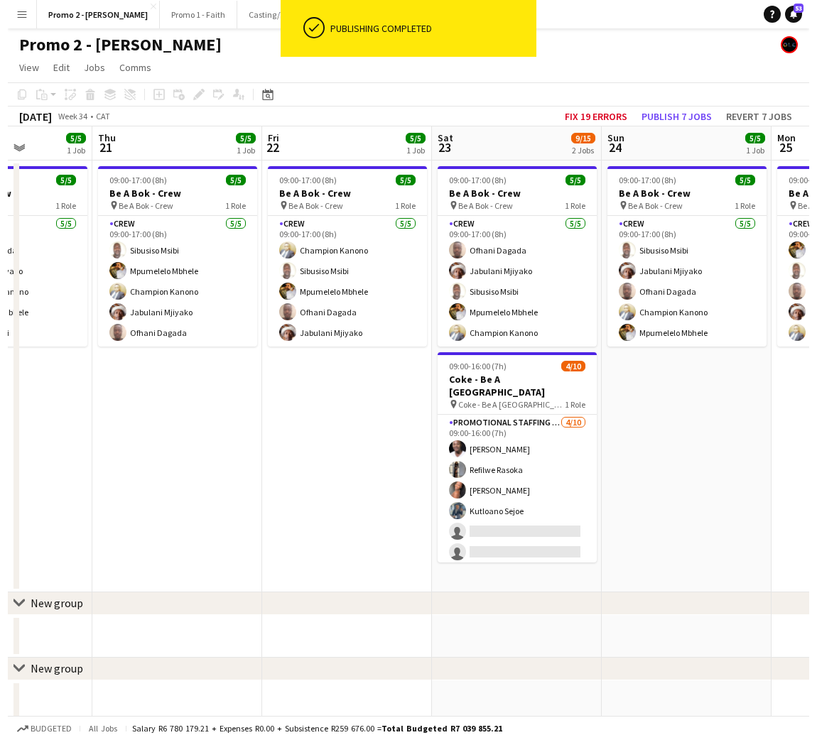
scroll to position [0, 595]
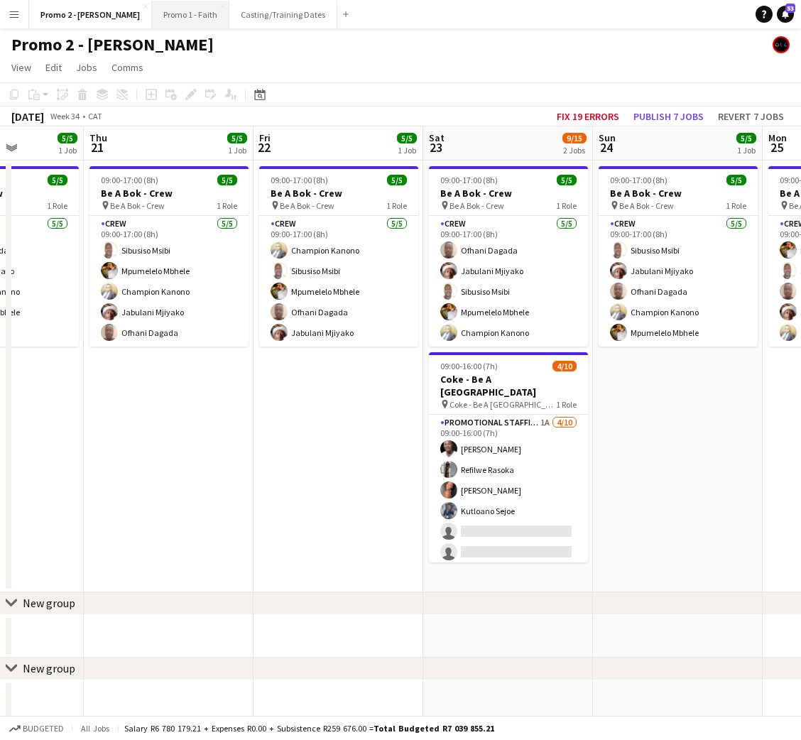
click at [152, 18] on button "Promo 1 - Faith Close" at bounding box center [190, 15] width 77 height 28
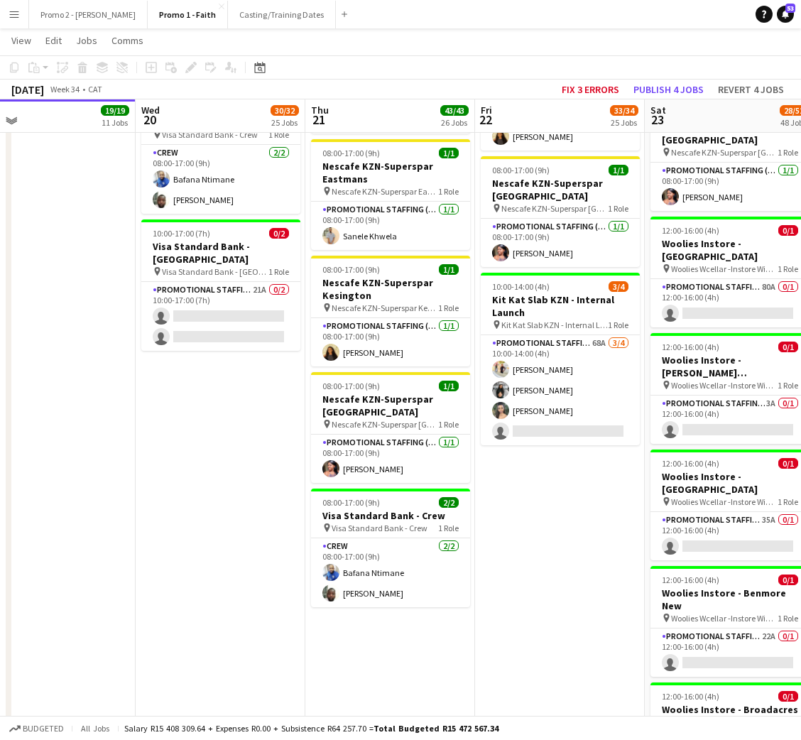
scroll to position [2913, 0]
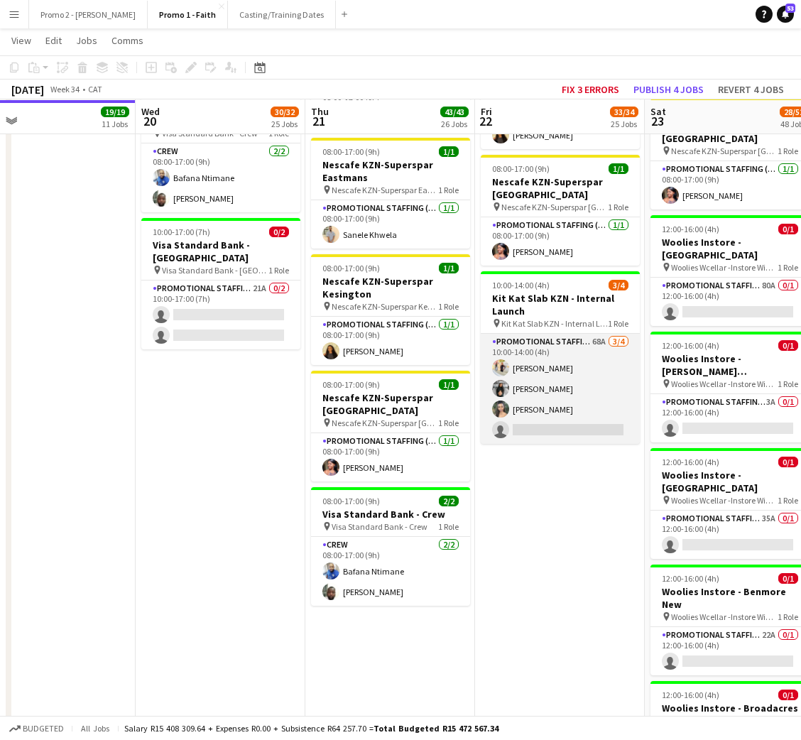
click at [559, 334] on app-card-role "Promotional Staffing (Brand Ambassadors) 68A 3/4 10:00-14:00 (4h) Unathi Gcwabe…" at bounding box center [560, 389] width 159 height 110
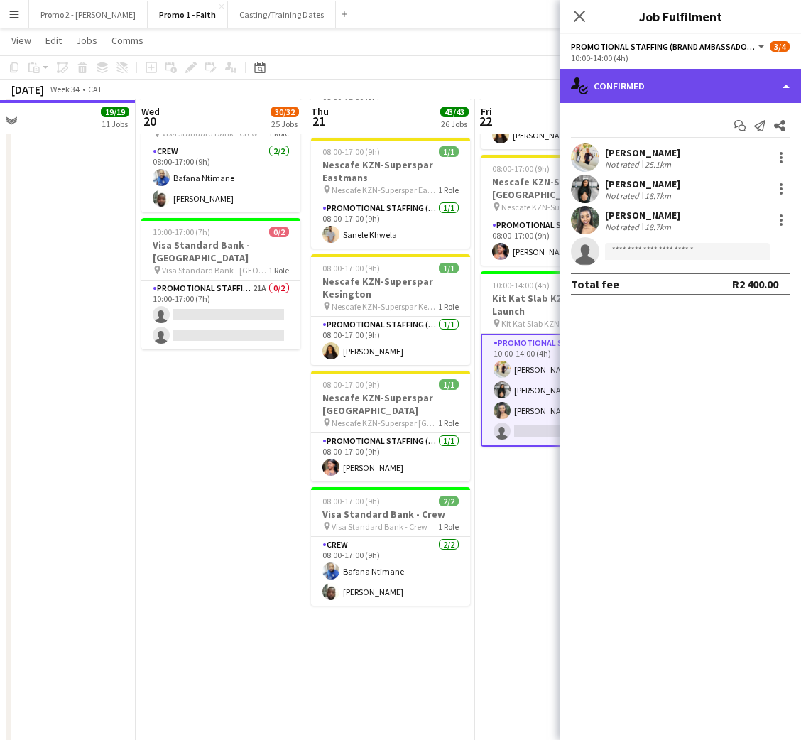
click at [641, 79] on div "single-neutral-actions-check-2 Confirmed" at bounding box center [681, 86] width 242 height 34
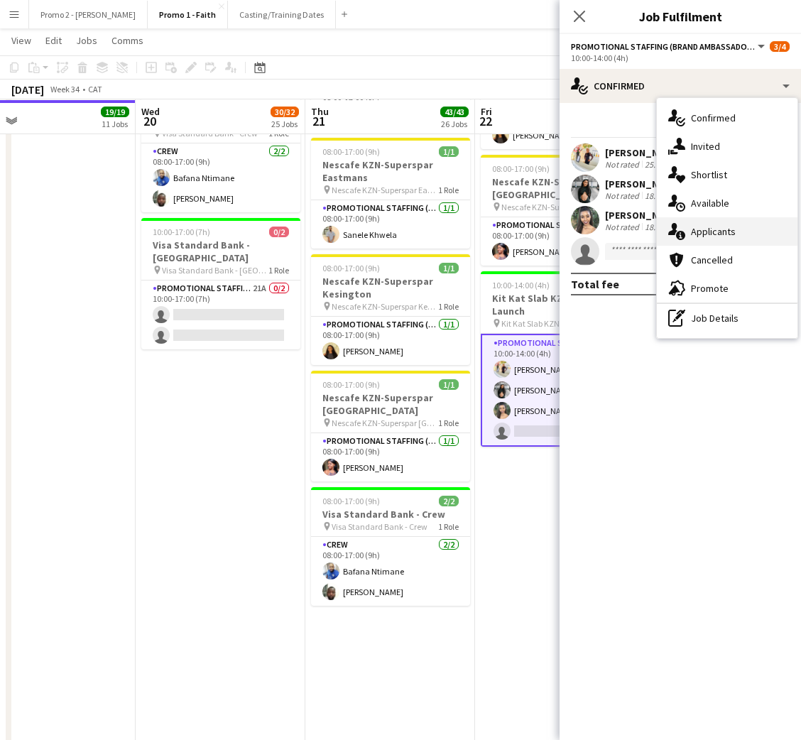
click at [718, 232] on div "single-neutral-actions-information Applicants" at bounding box center [727, 231] width 141 height 28
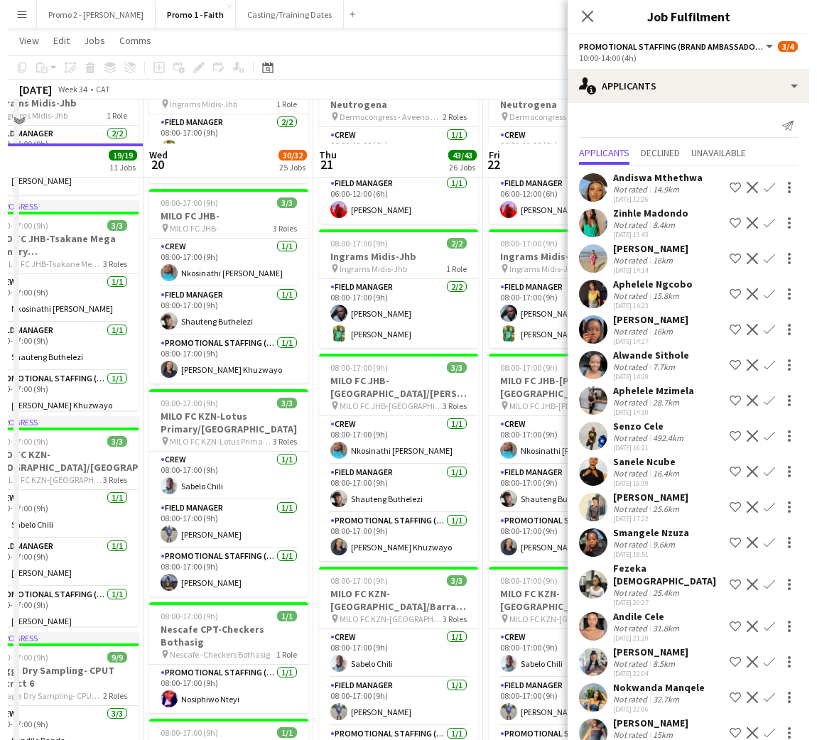
scroll to position [0, 0]
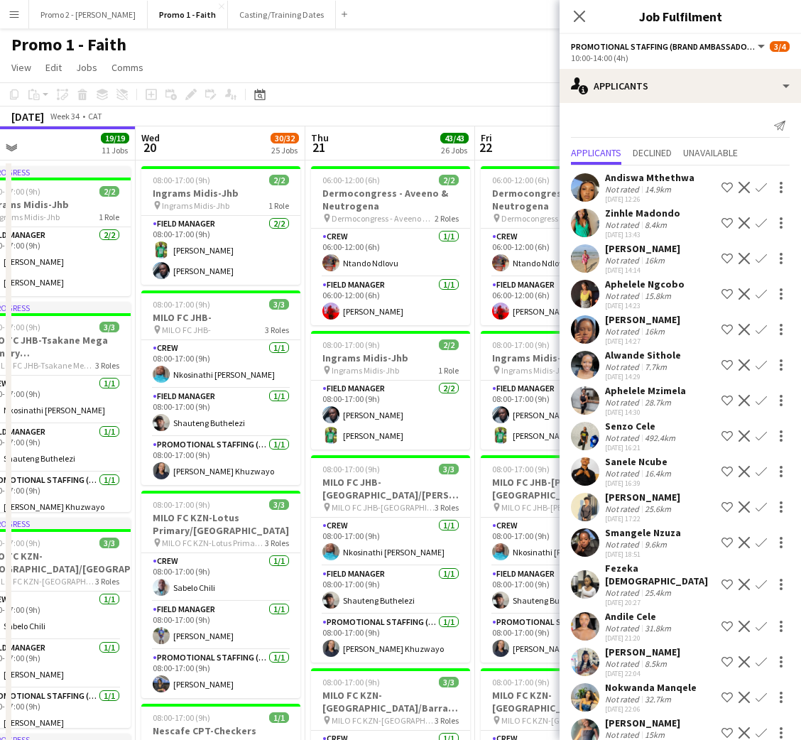
click at [11, 16] on app-icon "Menu" at bounding box center [14, 14] width 11 height 11
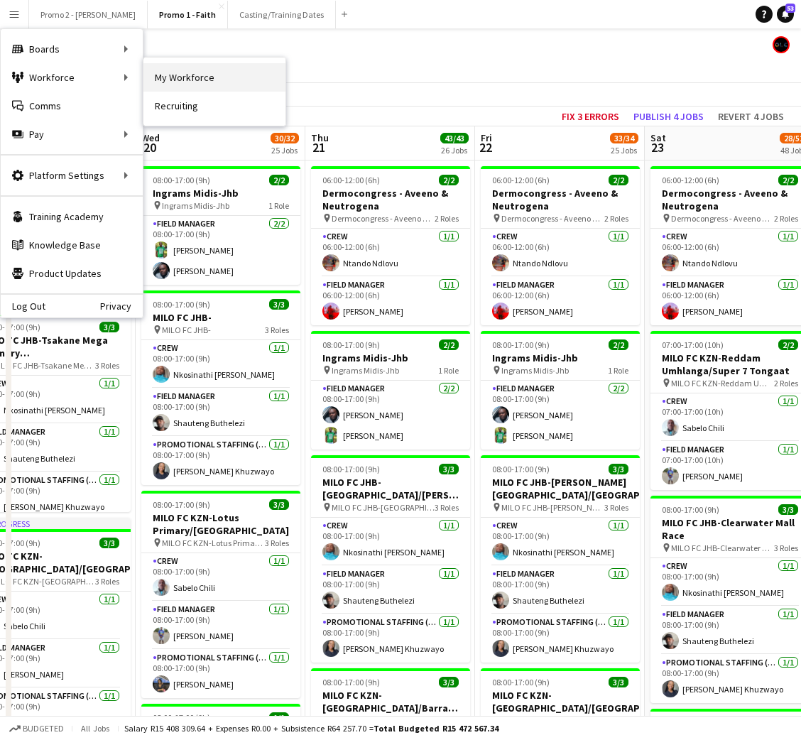
click at [170, 72] on link "My Workforce" at bounding box center [215, 77] width 142 height 28
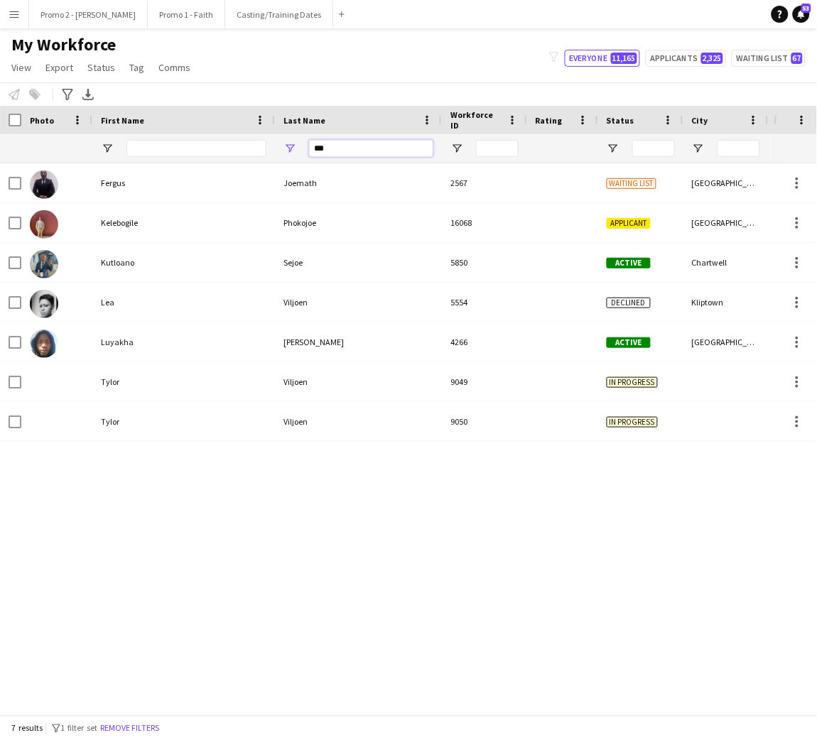
click at [349, 140] on input "***" at bounding box center [371, 148] width 124 height 17
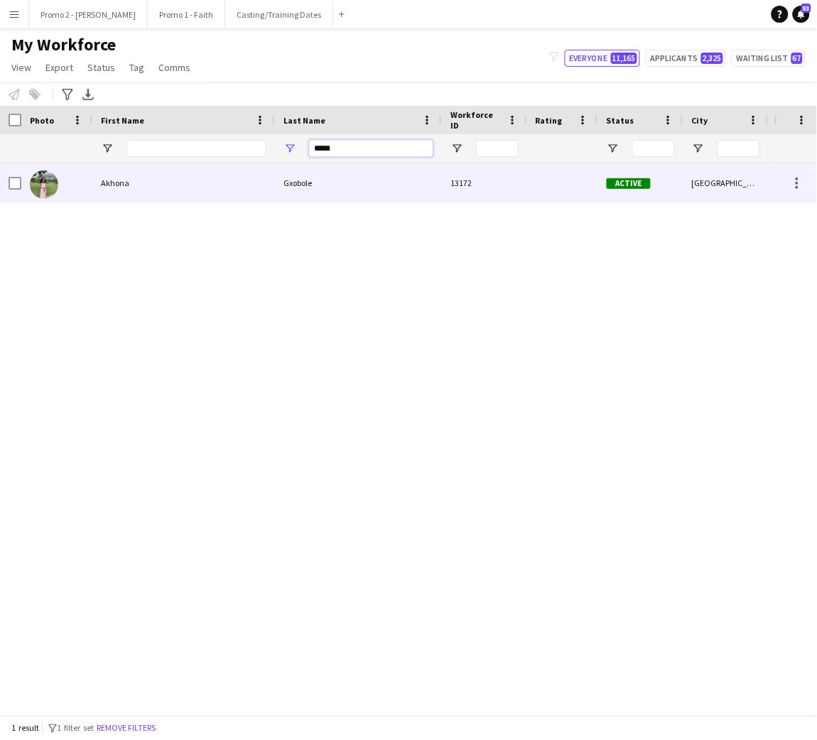
type input "*****"
click at [322, 176] on div "Gxobole" at bounding box center [358, 182] width 167 height 39
